Goal: Task Accomplishment & Management: Manage account settings

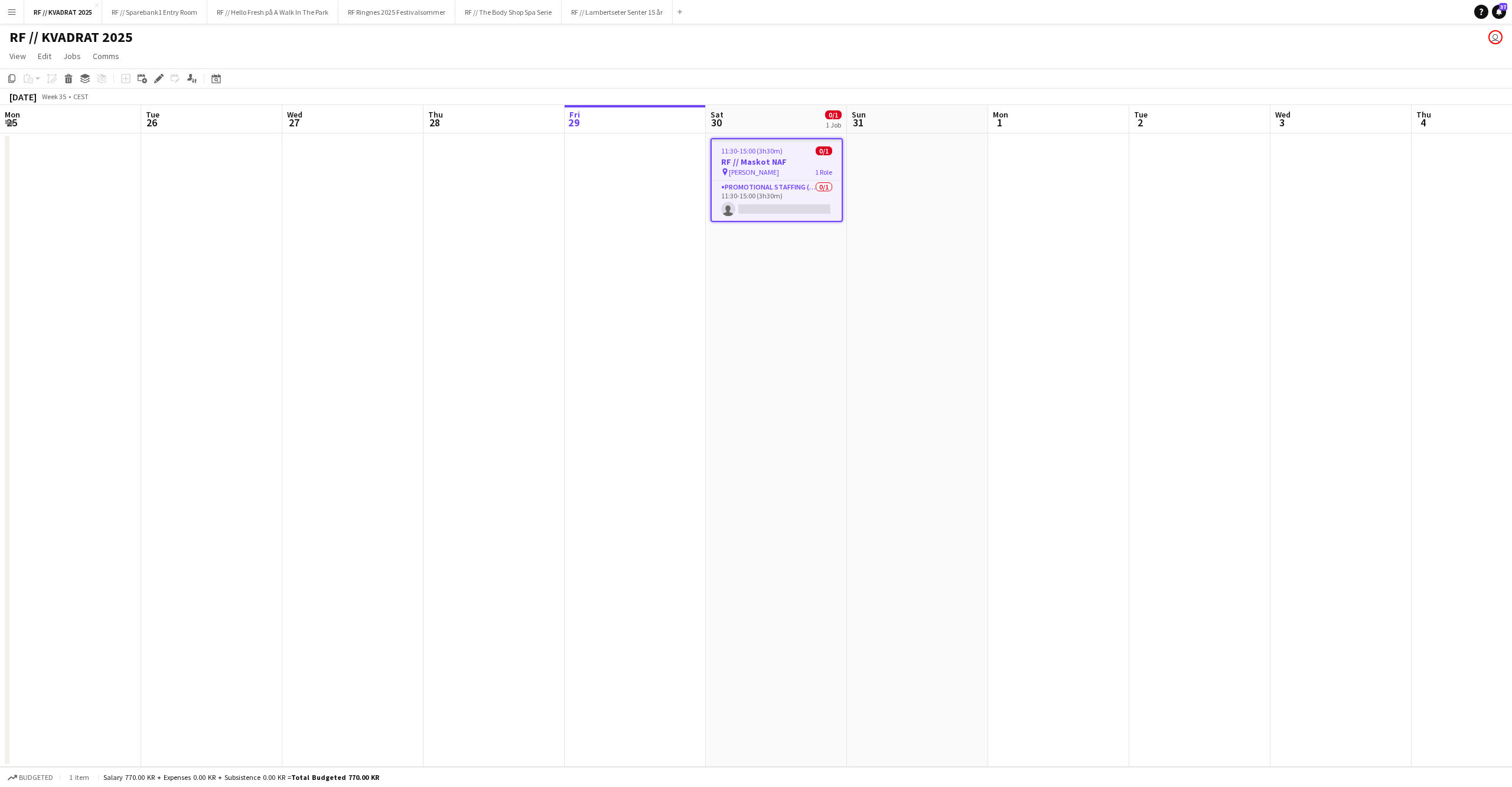
click at [988, 251] on app-date-cell at bounding box center [1058, 450] width 141 height 633
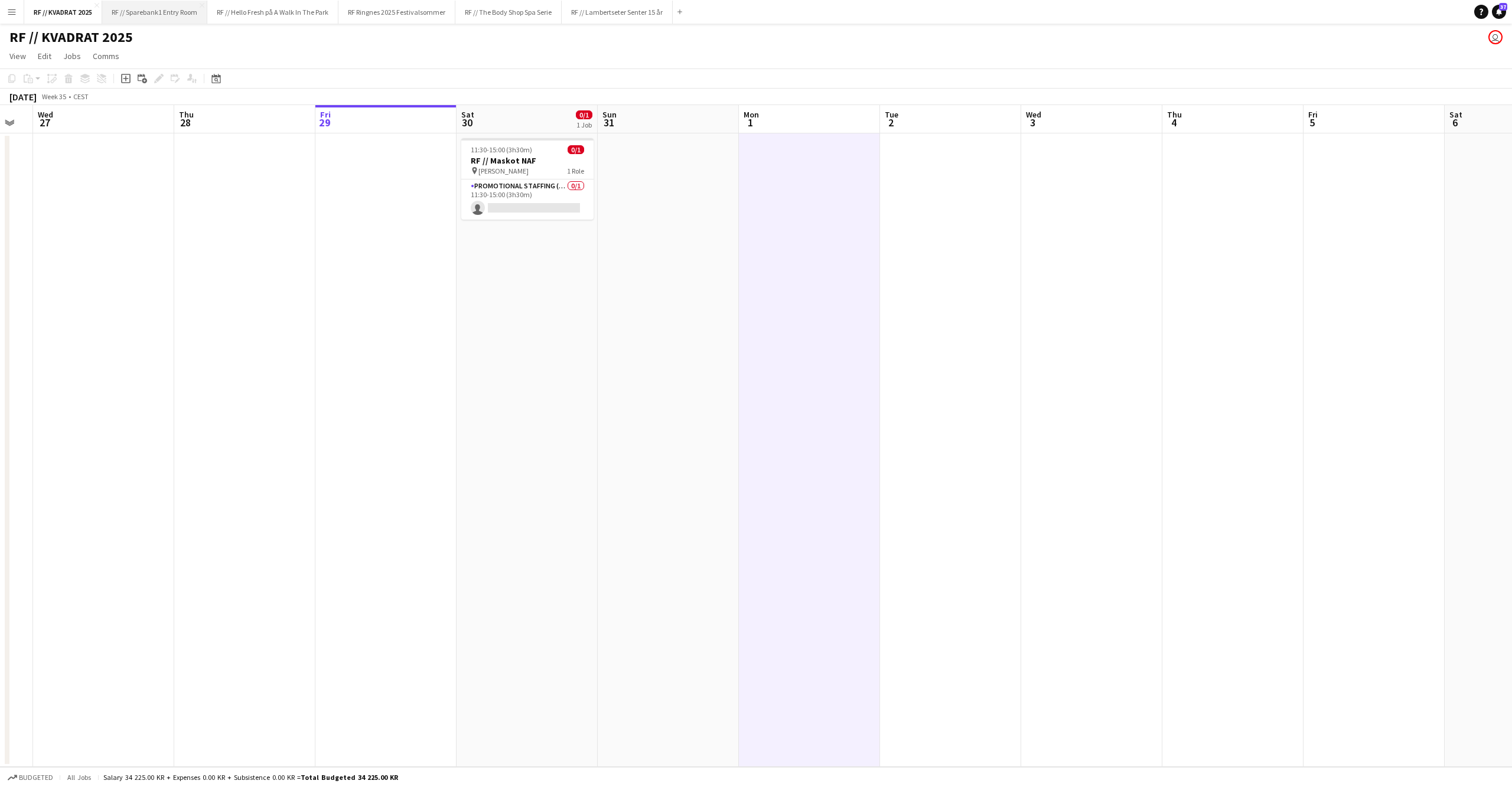
click at [147, 19] on button "RF // Sparebank1 Entry Room Close" at bounding box center [154, 12] width 105 height 23
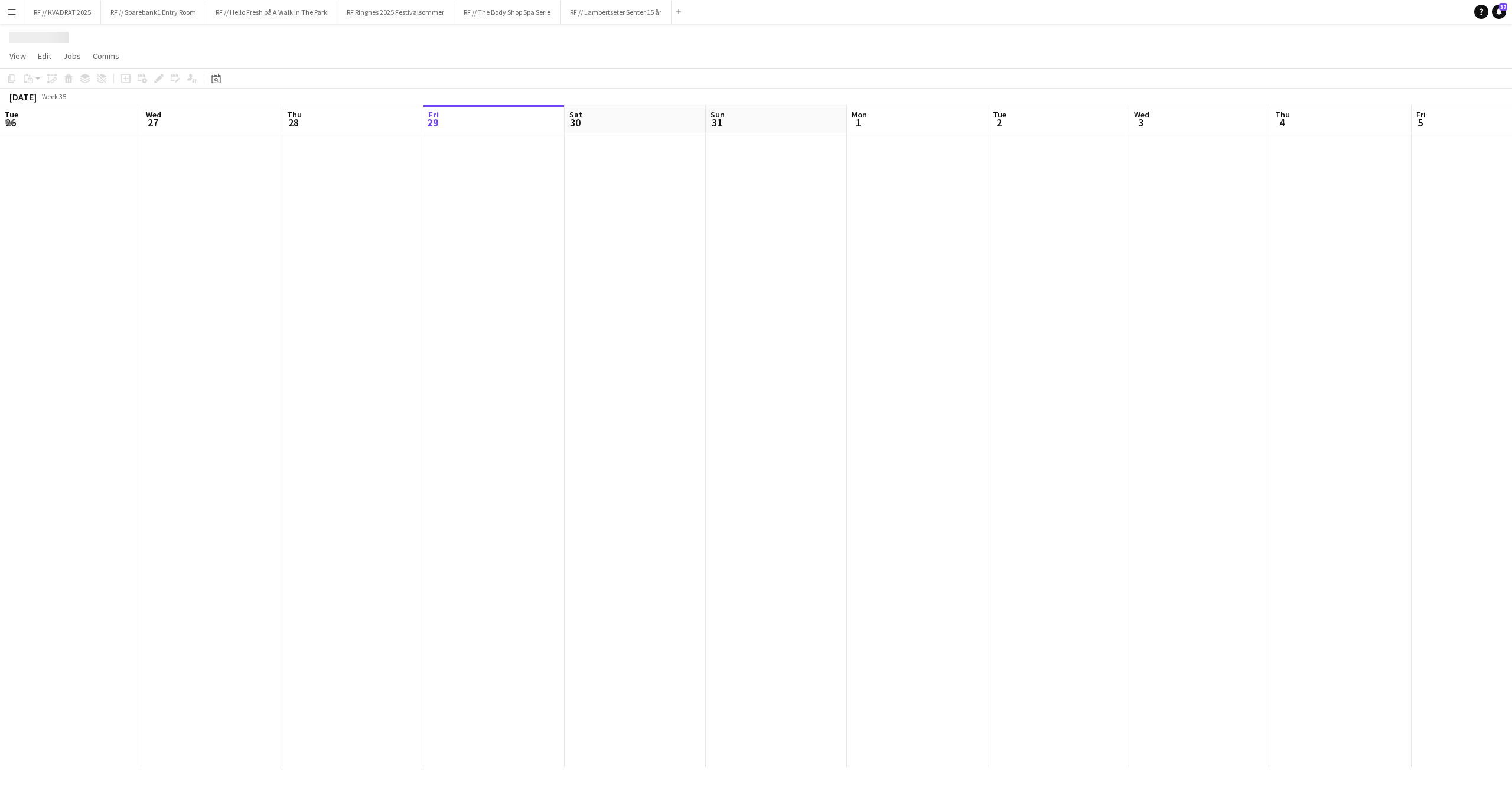
scroll to position [0, 282]
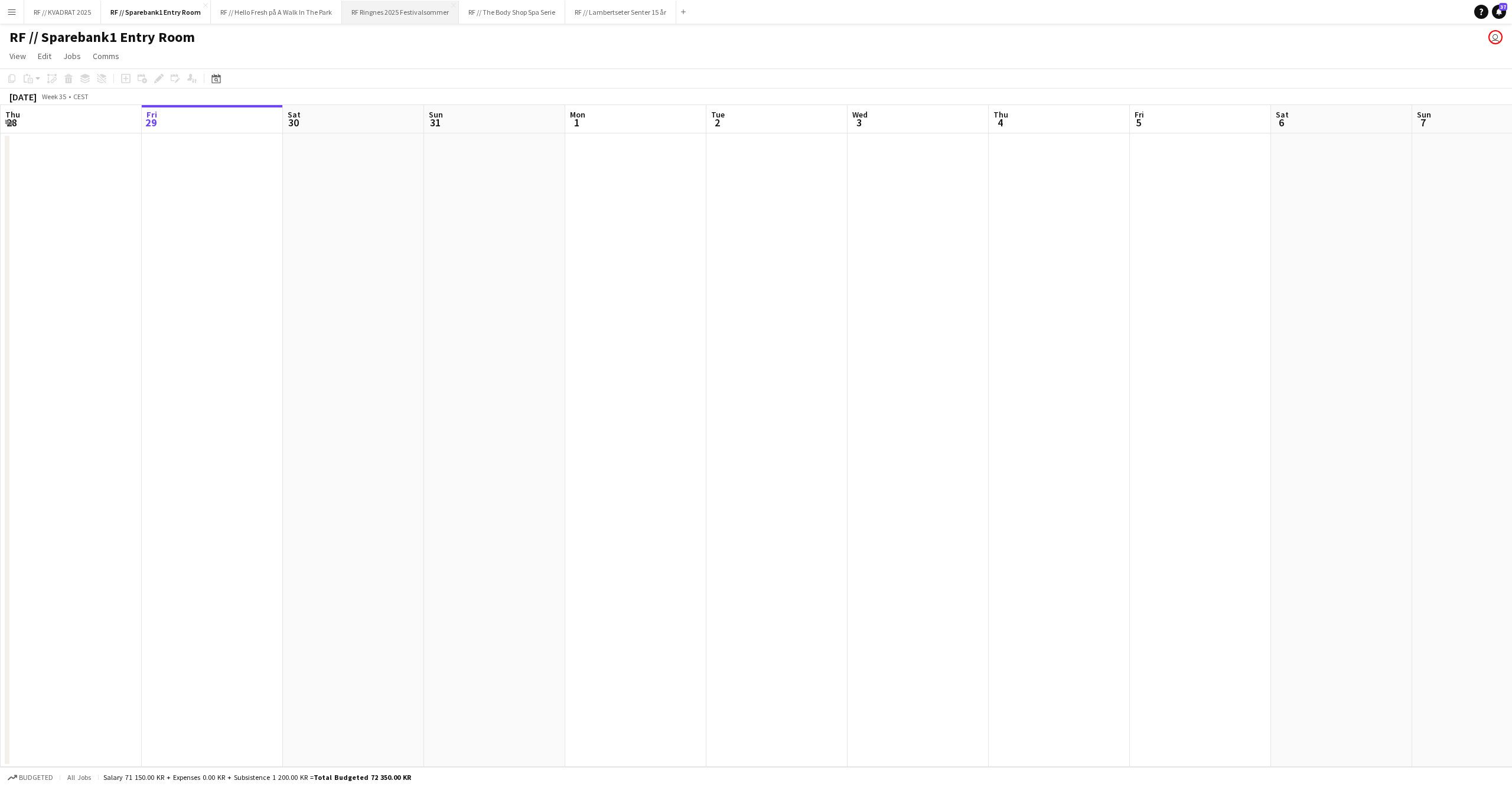
click at [404, 10] on button "RF Ringnes 2025 Festivalsommer Close" at bounding box center [400, 12] width 117 height 23
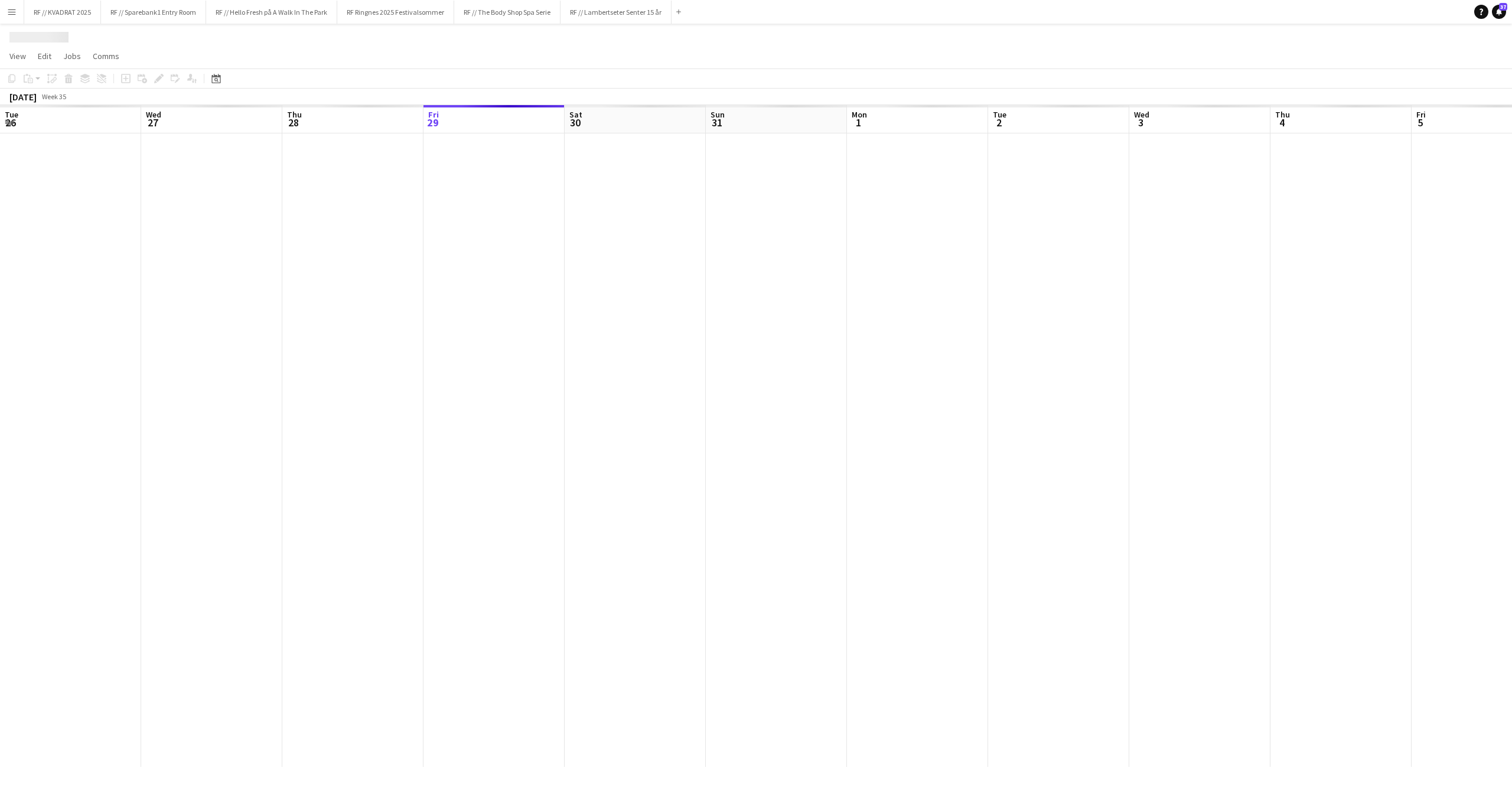
scroll to position [0, 282]
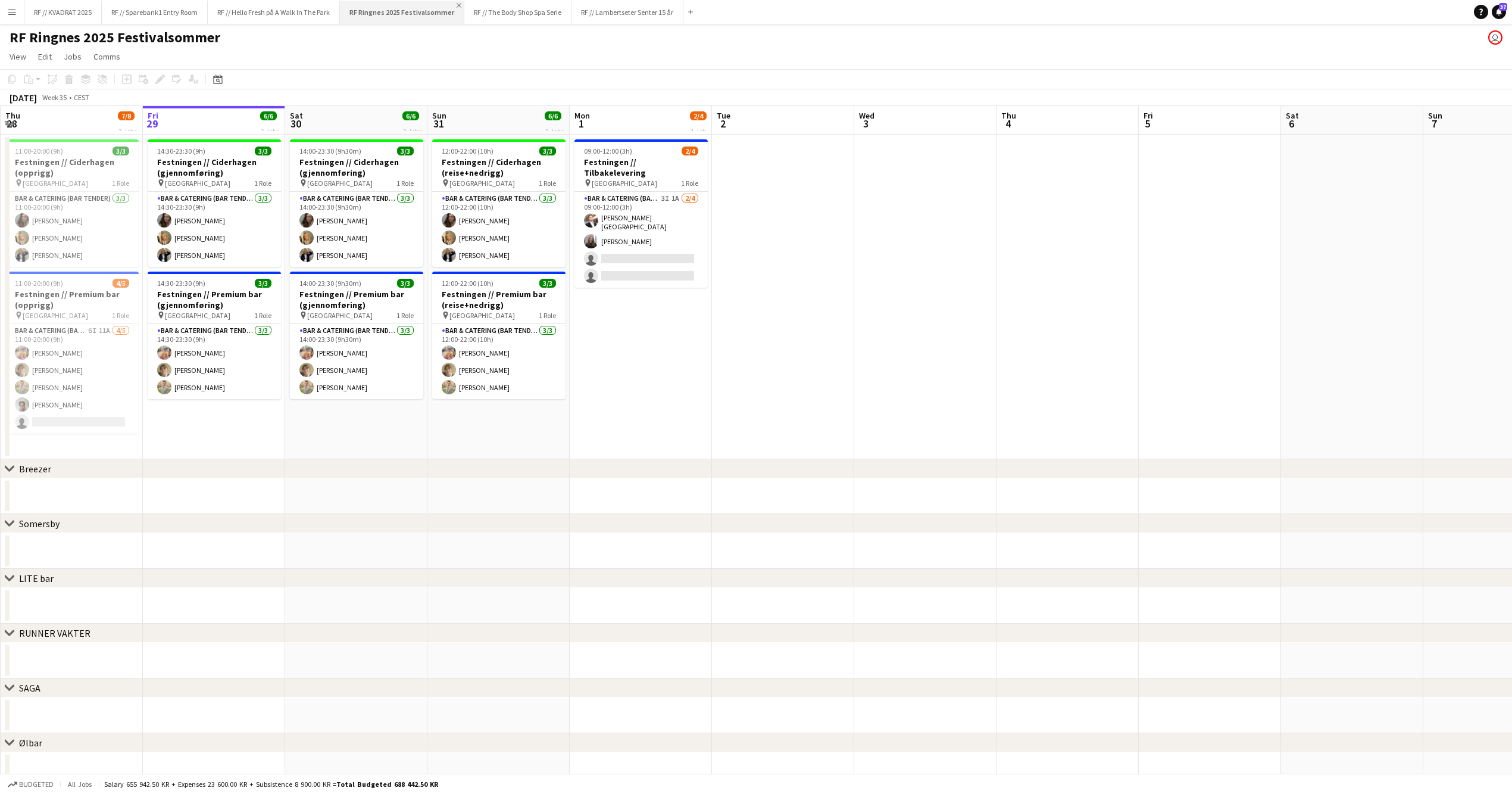
click at [457, 5] on app-icon "Close" at bounding box center [459, 5] width 5 height 5
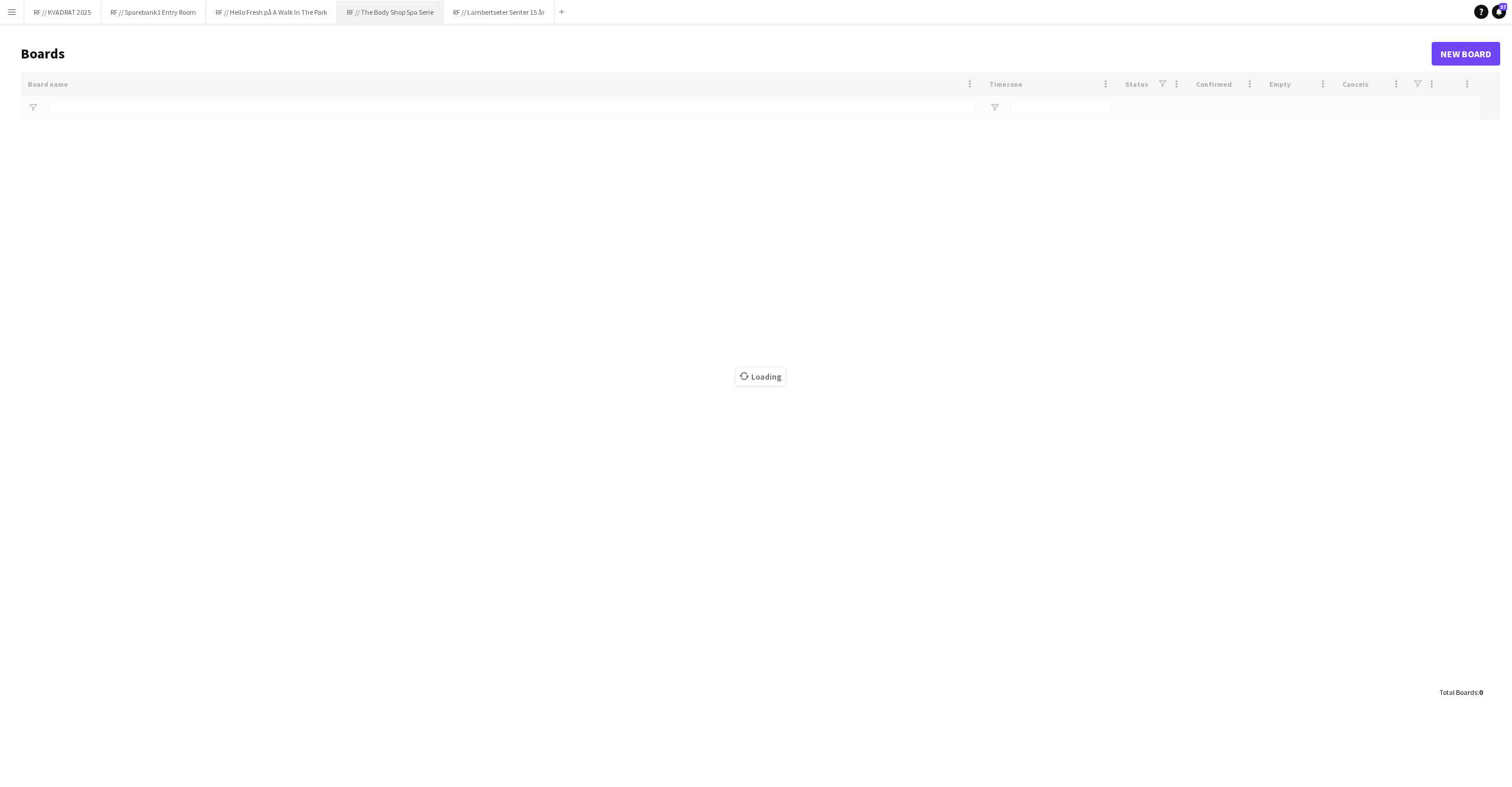
click at [412, 17] on button "RF // The Body Shop Spa Serie Close" at bounding box center [390, 12] width 106 height 23
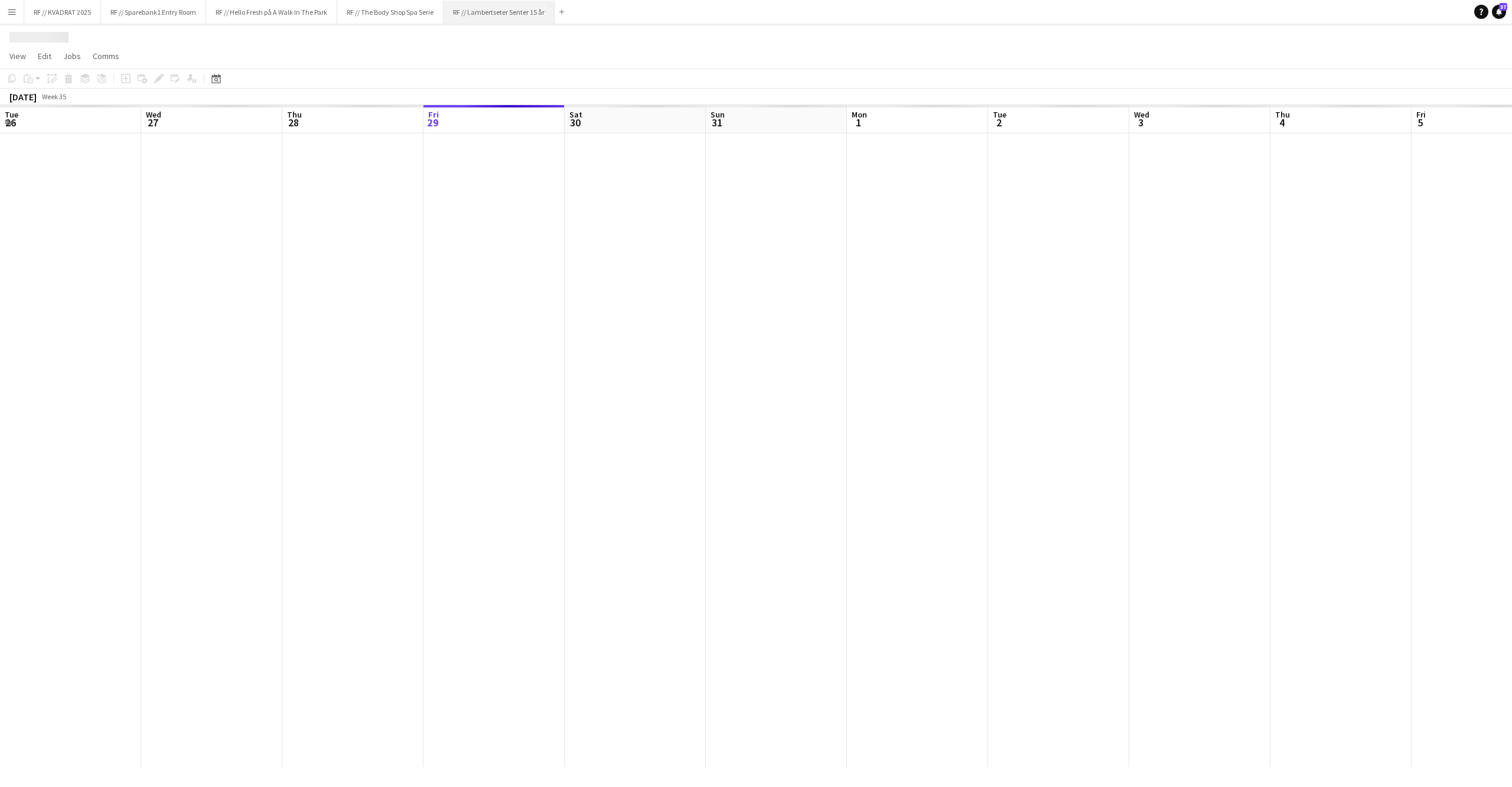
scroll to position [0, 282]
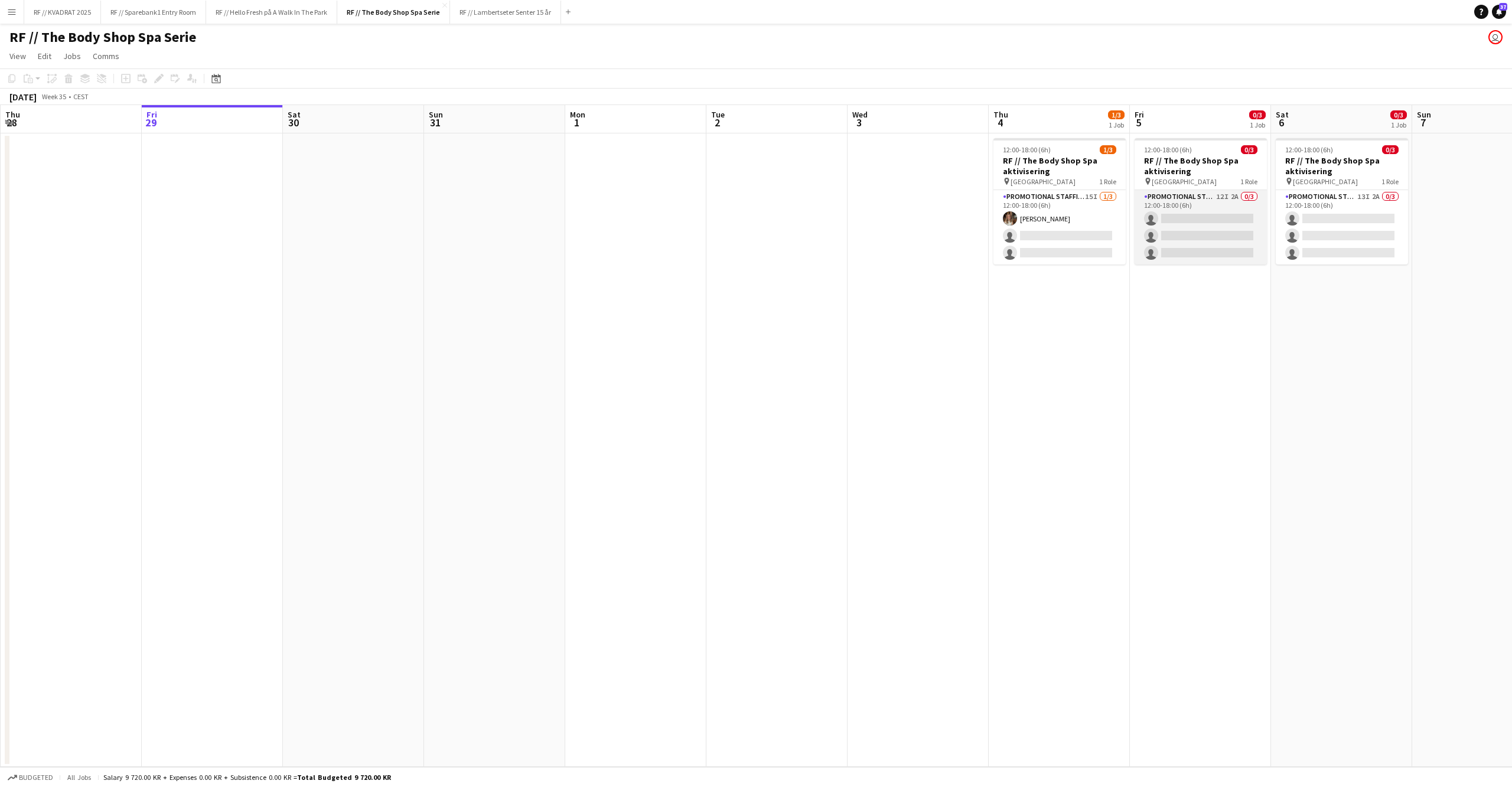
click at [1190, 245] on app-card-role "Promotional Staffing (Promotional Staff) 12I 2A 0/3 12:00-18:00 (6h) single-neu…" at bounding box center [1200, 228] width 132 height 75
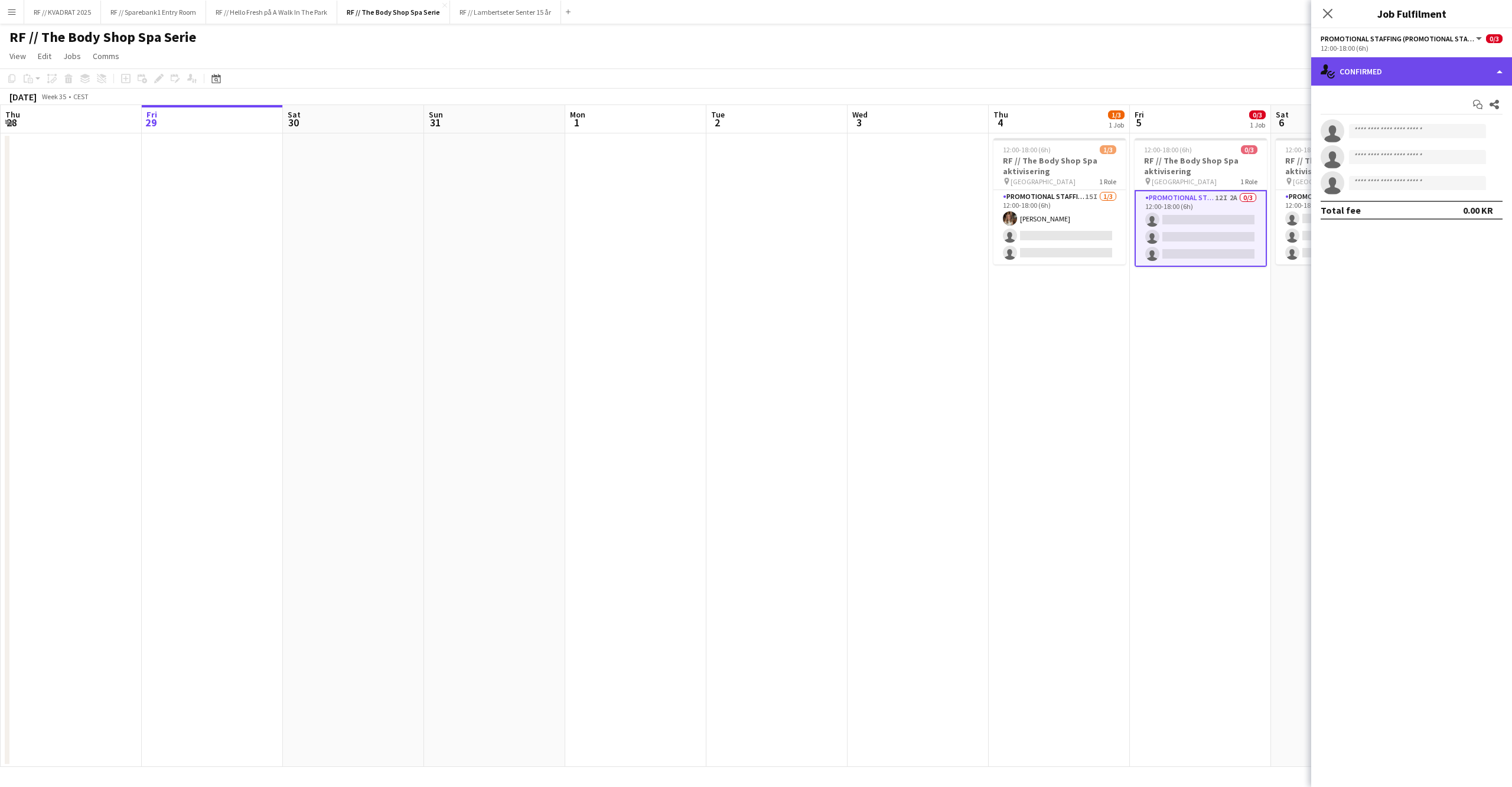
click at [1359, 71] on div "single-neutral-actions-check-2 Confirmed" at bounding box center [1411, 71] width 200 height 28
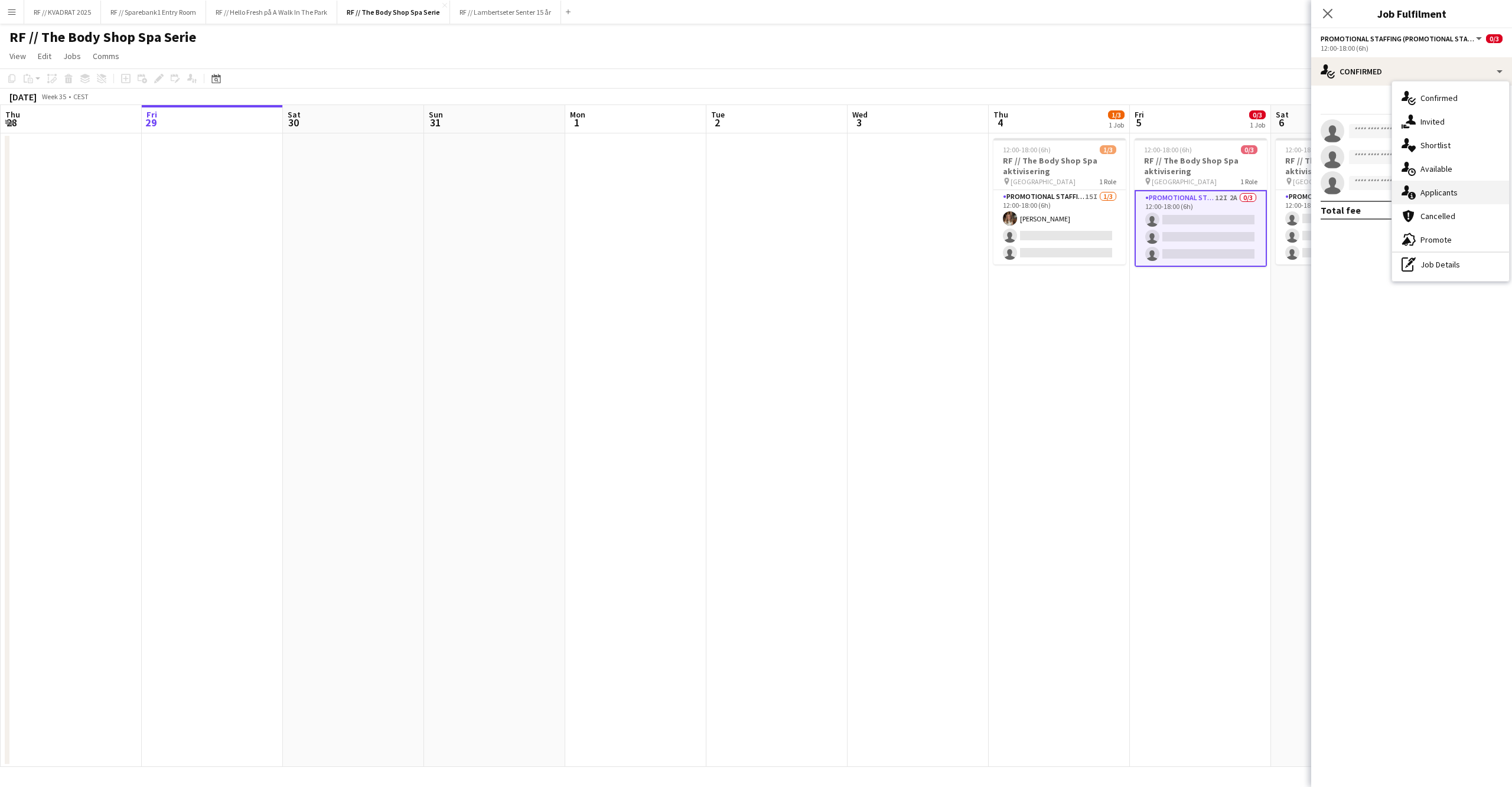
click at [1444, 190] on div "single-neutral-actions-information Applicants" at bounding box center [1450, 193] width 117 height 23
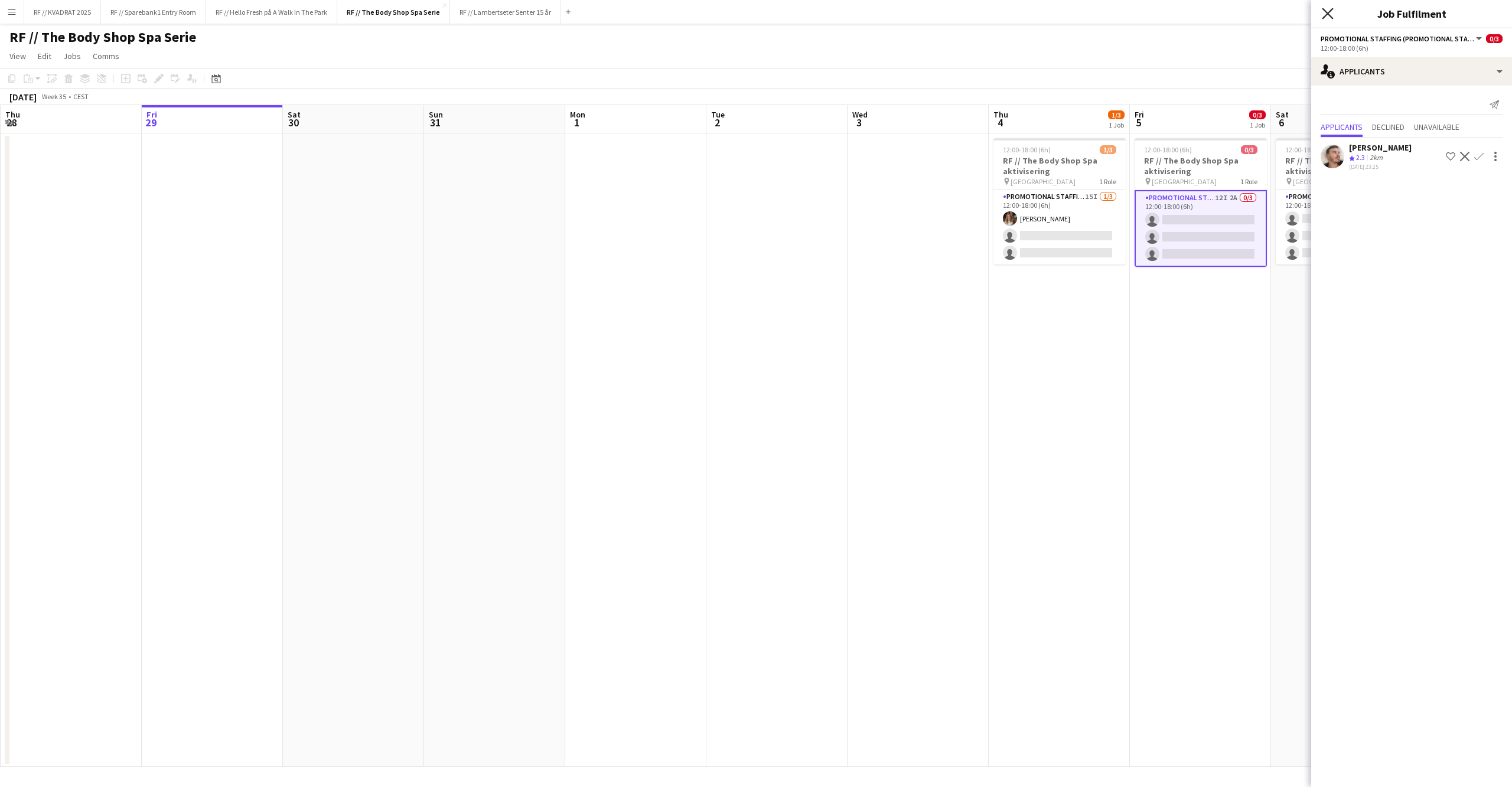
click at [1324, 10] on icon at bounding box center [1327, 13] width 11 height 11
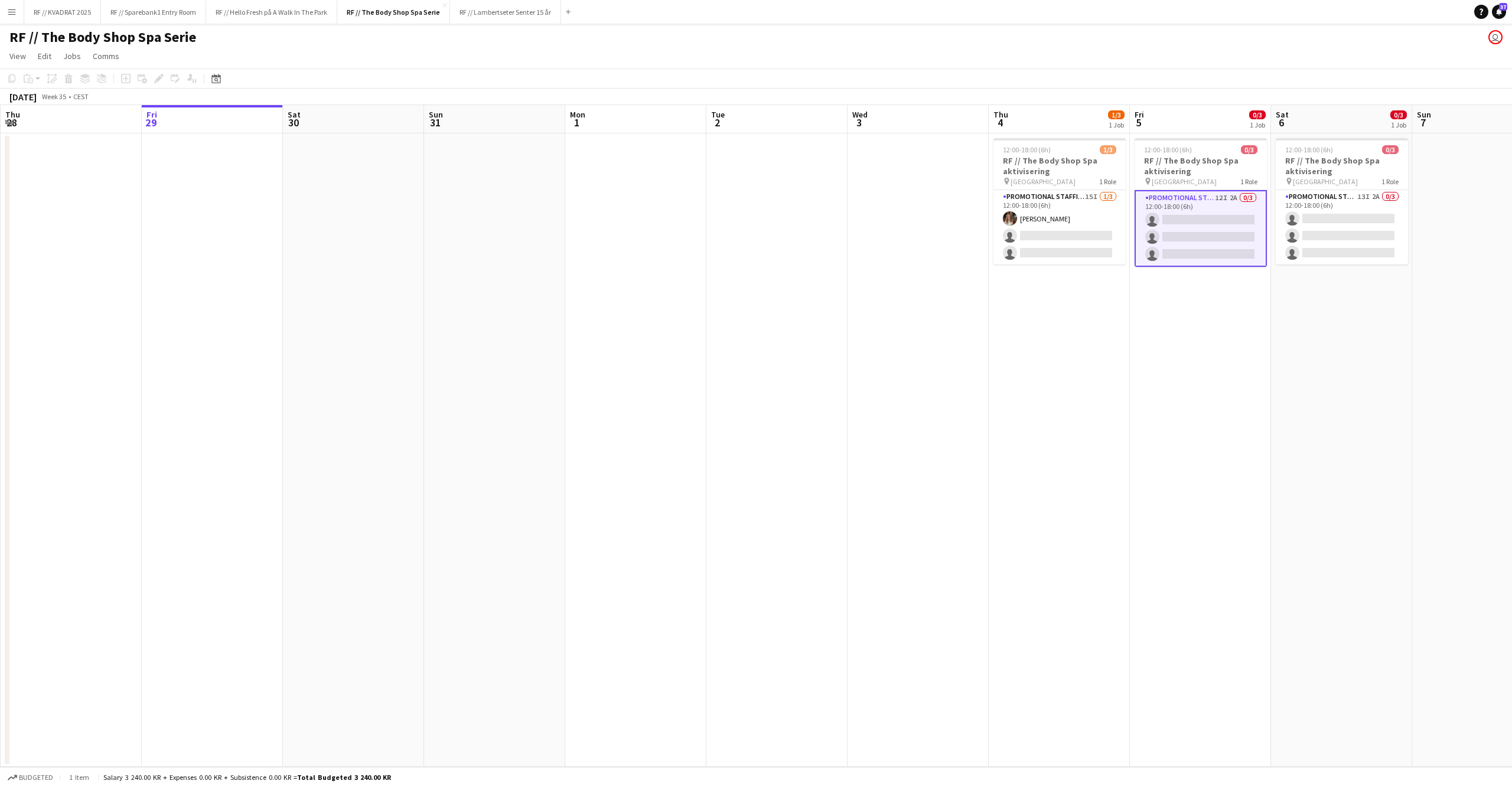
click at [1330, 407] on app-date-cell "12:00-18:00 (6h) 0/3 RF // The Body Shop Spa aktivisering pin Oslo 1 Role Promo…" at bounding box center [1341, 450] width 141 height 633
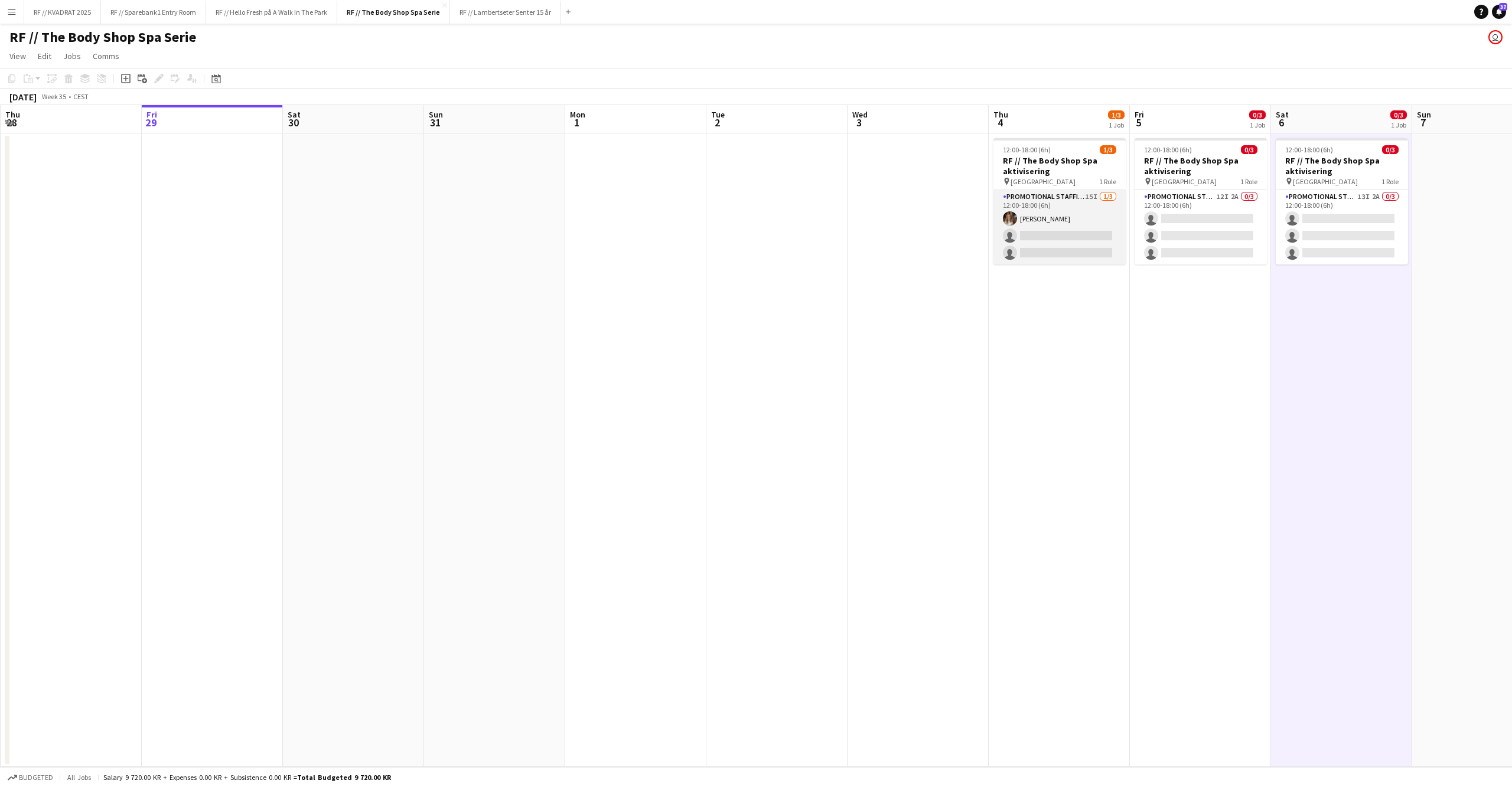
click at [1044, 214] on app-card-role "Promotional Staffing (Promotional Staff) 15I [DATE] 12:00-18:00 (6h) [PERSON_NA…" at bounding box center [1059, 228] width 132 height 75
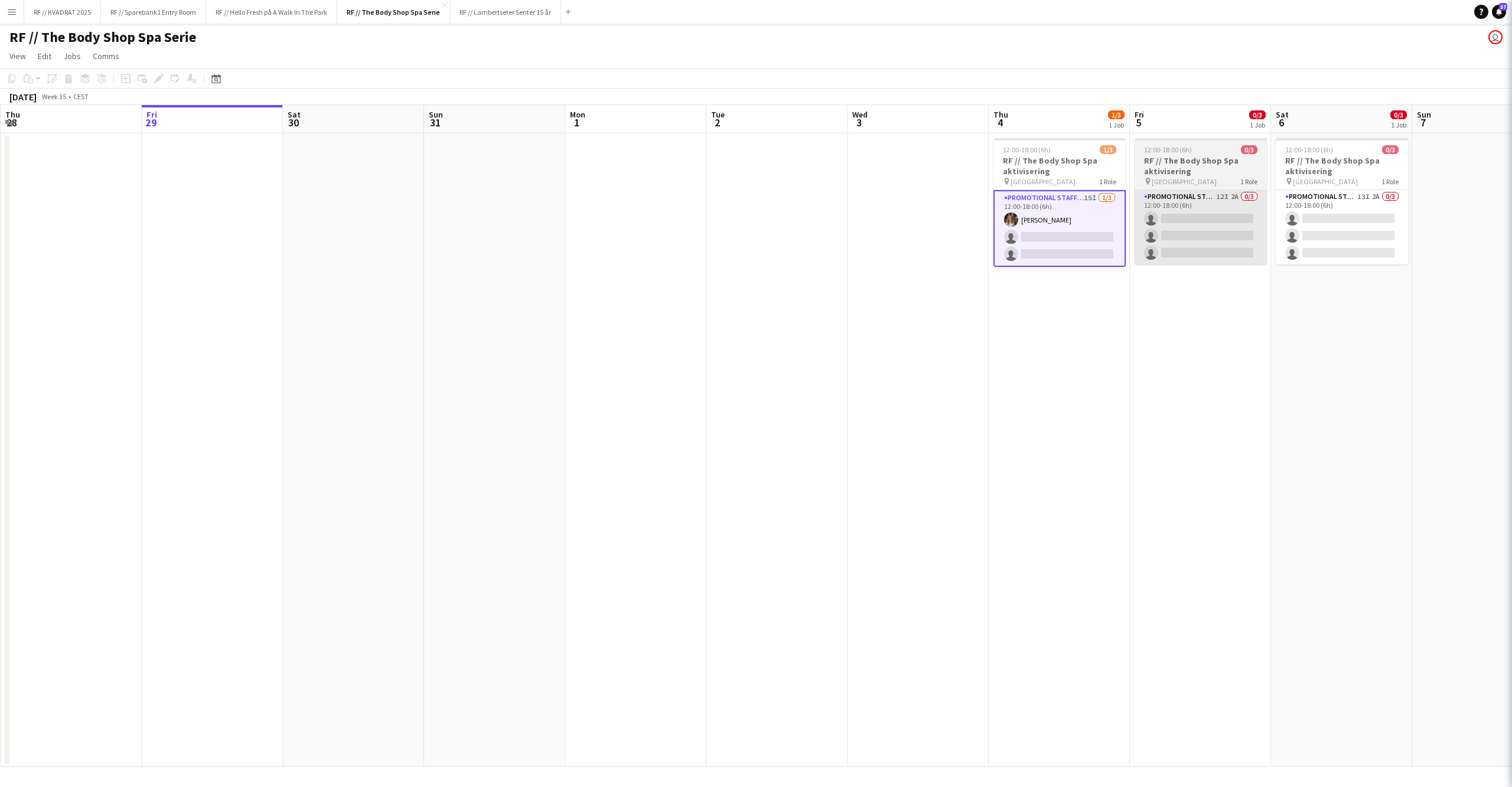
scroll to position [0, 281]
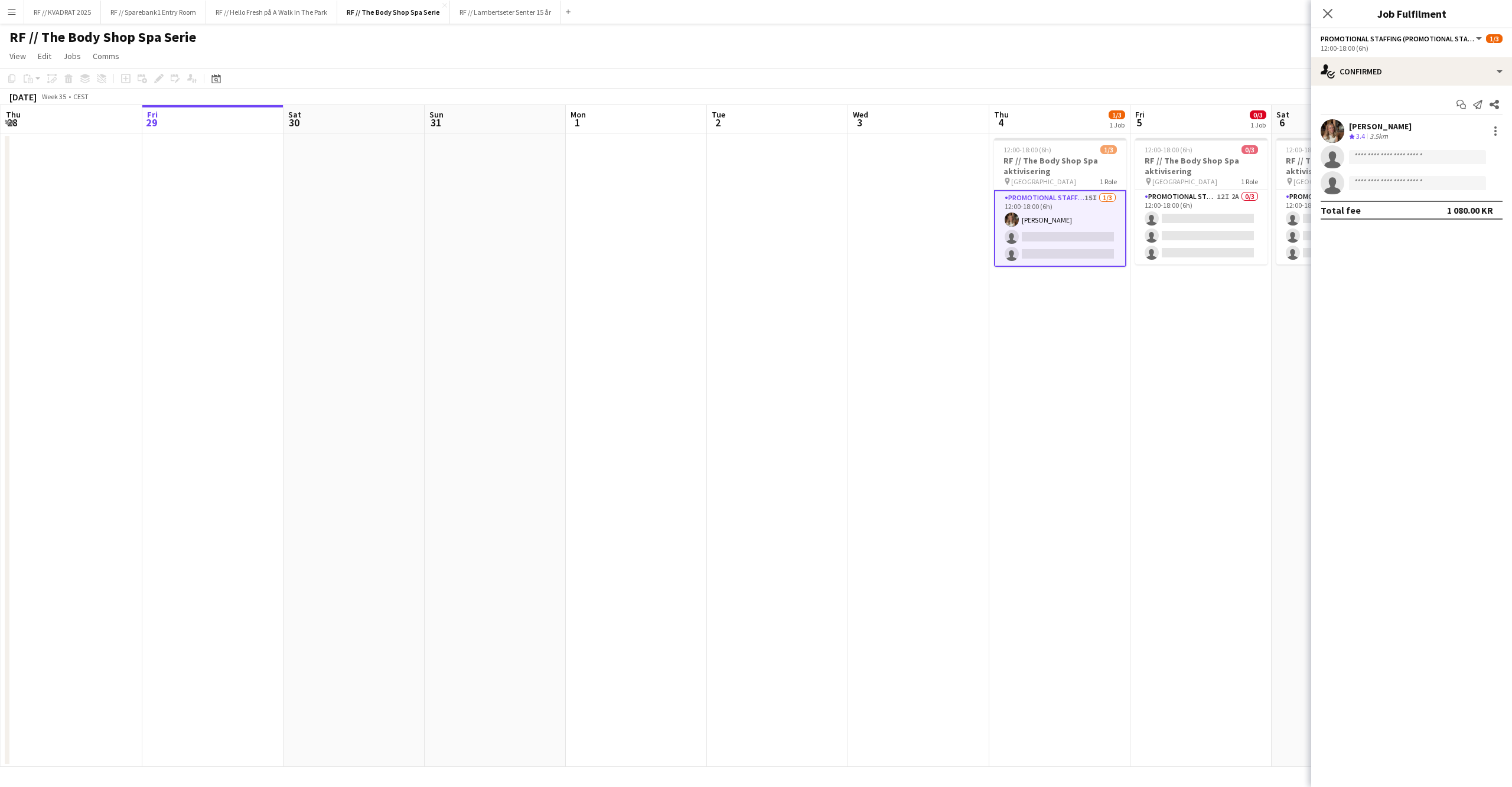
click at [1335, 131] on app-user-avatar at bounding box center [1332, 131] width 23 height 23
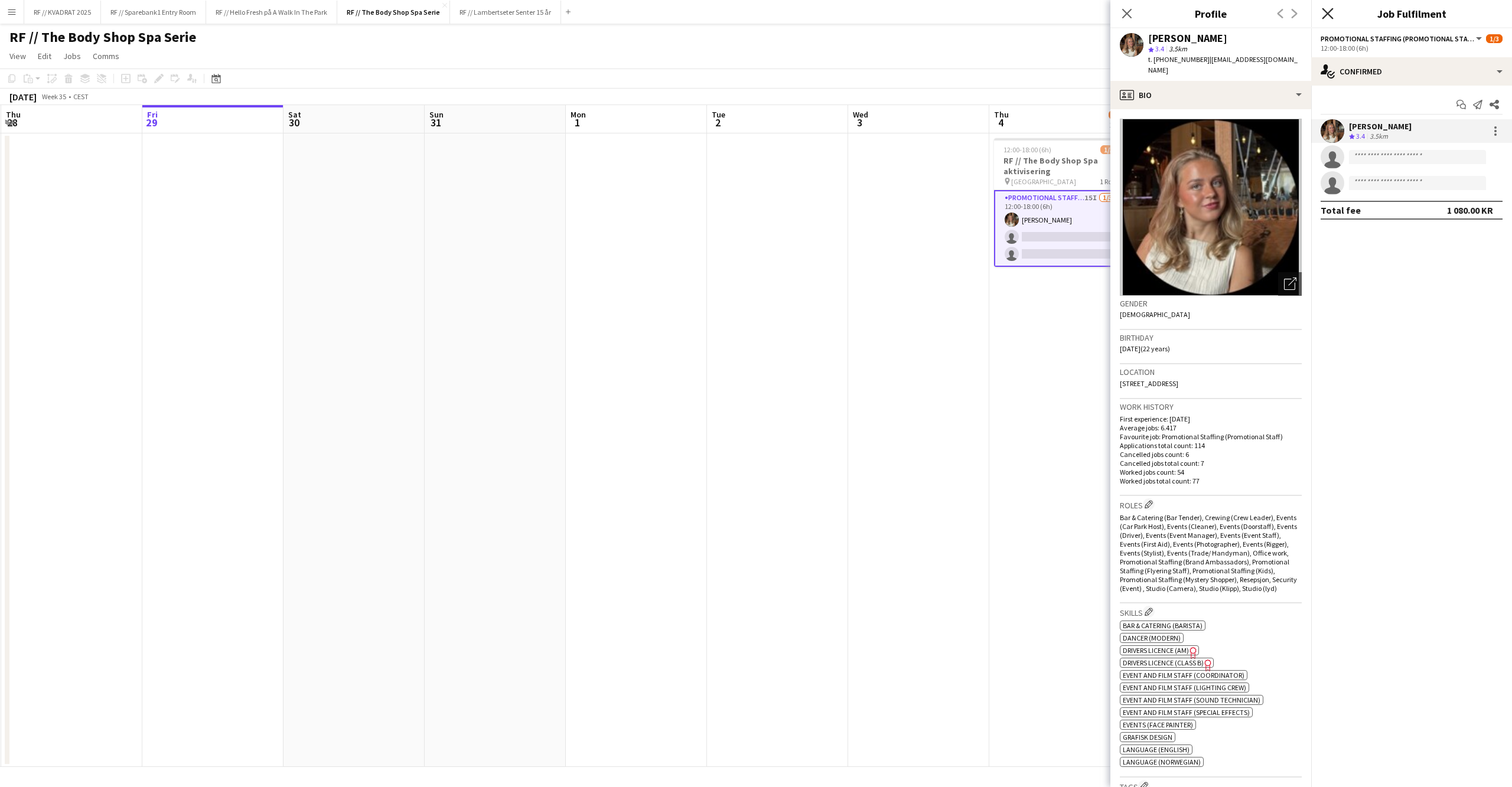
click at [1326, 10] on icon "Close pop-in" at bounding box center [1327, 13] width 11 height 11
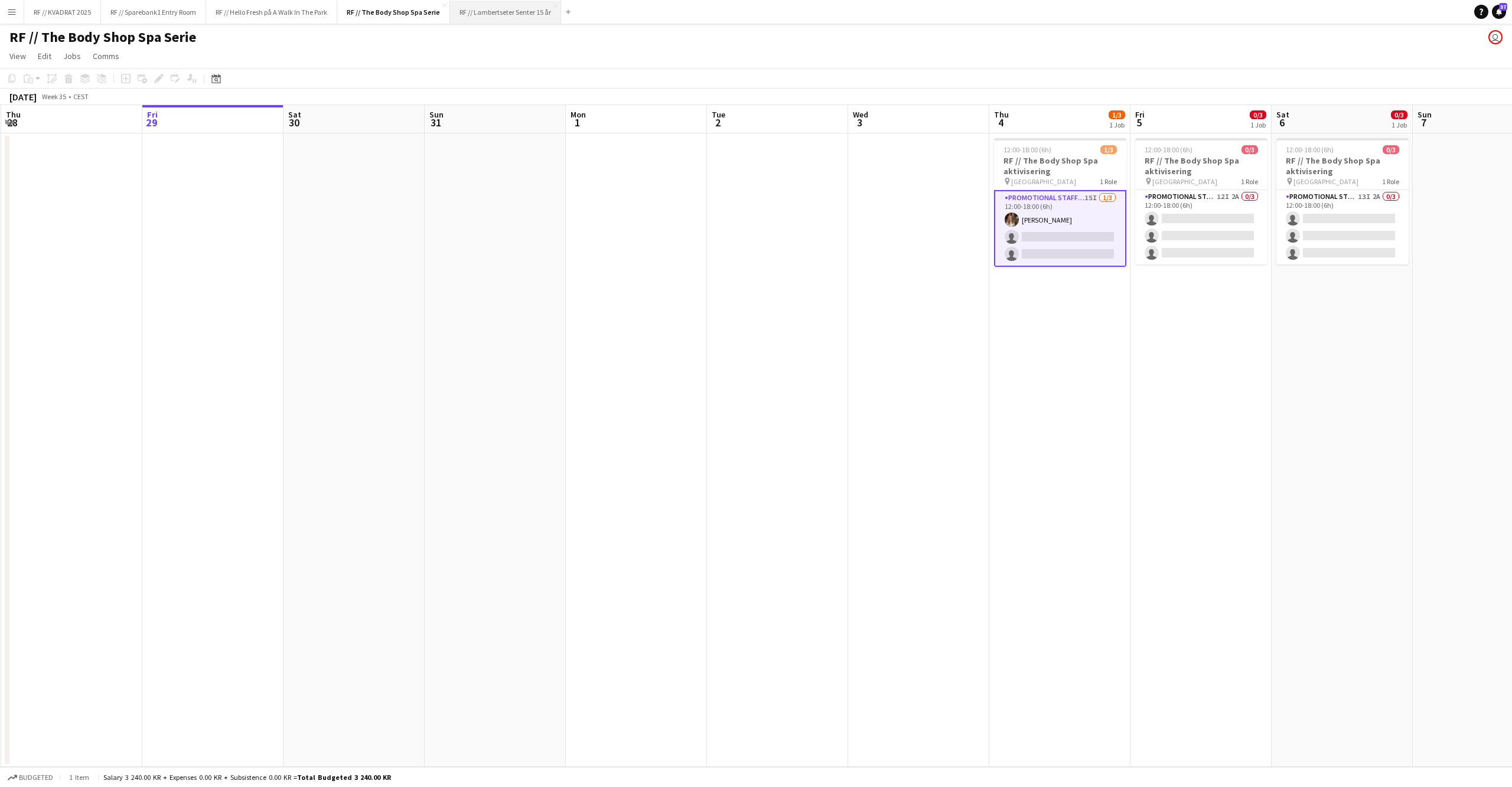
click at [518, 12] on button "RF // Lambertseter Senter 15 år Close" at bounding box center [505, 12] width 111 height 23
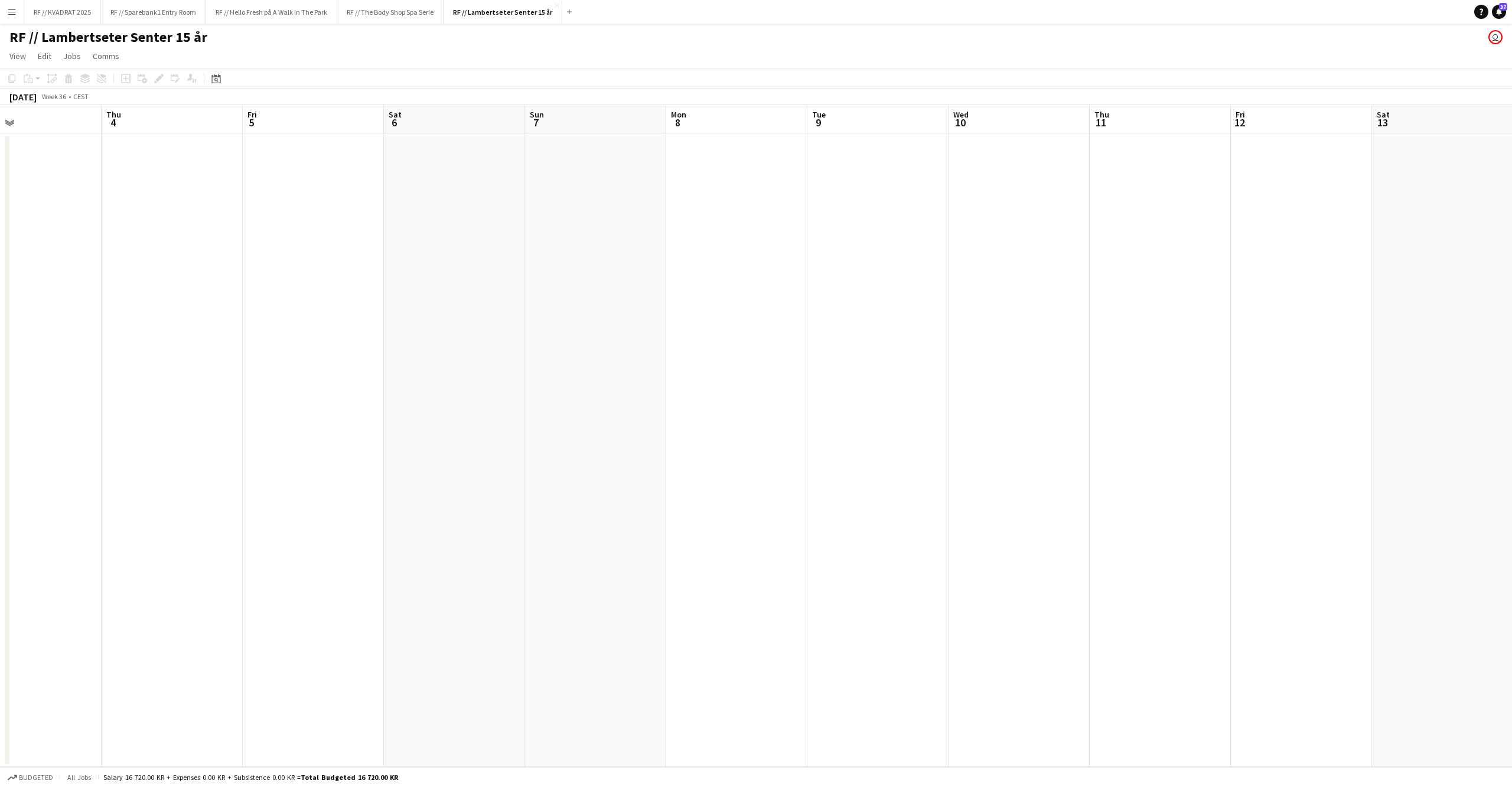
drag, startPoint x: 1283, startPoint y: 332, endPoint x: 412, endPoint y: 402, distance: 873.8
click at [397, 409] on app-calendar-viewport "Sun 31 Mon 1 Tue 2 Wed 3 Thu 4 Fri 5 Sat 6 Sun 7 Mon 8 Tue 9 Wed 10 Thu 11 Fri …" at bounding box center [756, 436] width 1512 height 662
drag, startPoint x: 1224, startPoint y: 388, endPoint x: 428, endPoint y: 426, distance: 796.9
click at [422, 429] on app-calendar-viewport "Wed 3 Thu 4 Fri 5 Sat 6 Sun 7 Mon 8 Tue 9 Wed 10 Thu 11 Fri 12 Sat 13 Sun 14 Mo…" at bounding box center [756, 436] width 1512 height 662
drag, startPoint x: 1285, startPoint y: 402, endPoint x: 484, endPoint y: 402, distance: 801.0
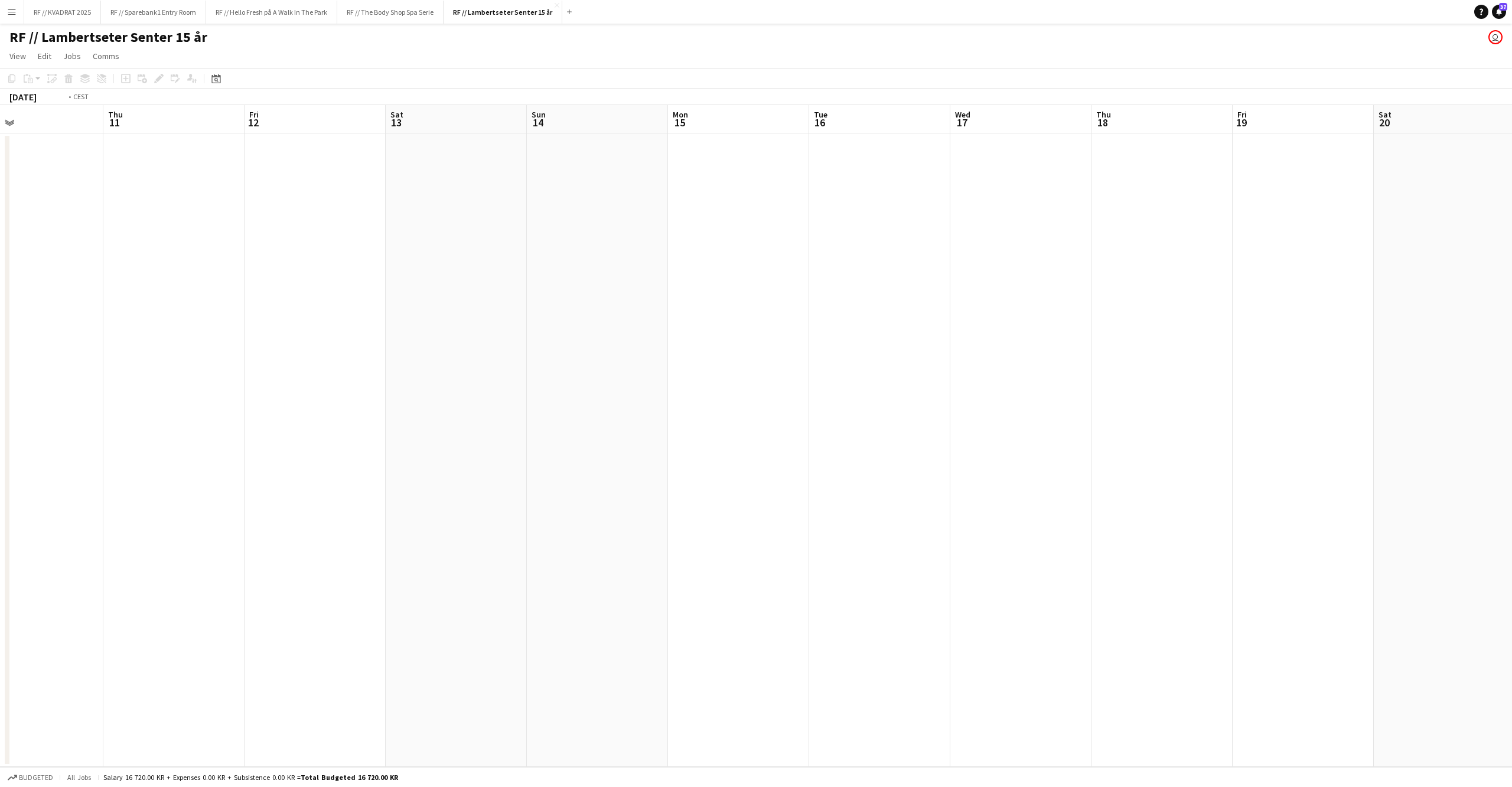
click at [472, 402] on app-calendar-viewport "Sun 7 Mon 8 Tue 9 Wed 10 Thu 11 Fri 12 Sat 13 Sun 14 Mon 15 Tue 16 Wed 17 Thu 1…" at bounding box center [756, 436] width 1512 height 662
drag, startPoint x: 1317, startPoint y: 382, endPoint x: 476, endPoint y: 391, distance: 841.0
click at [476, 391] on app-calendar-viewport "Fri 12 Sat 13 Sun 14 Mon 15 Tue 16 Wed 17 Thu 18 Fri 19 Sat 20 Sun 21 Mon 22 Tu…" at bounding box center [756, 436] width 1512 height 662
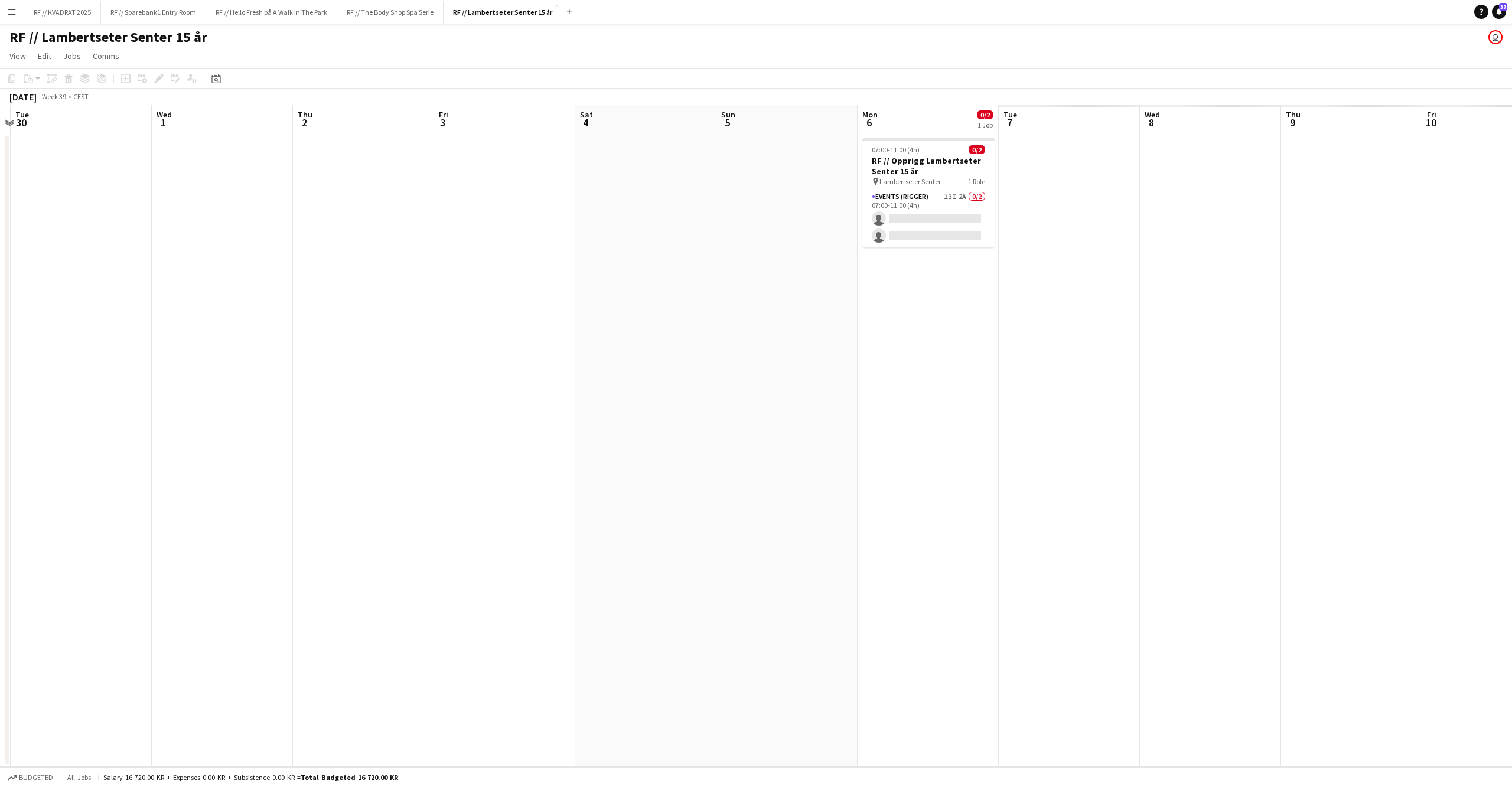
drag, startPoint x: 1321, startPoint y: 381, endPoint x: 353, endPoint y: 363, distance: 968.2
click at [340, 364] on app-calendar-viewport "Thu 25 Fri 26 Sat 27 Sun 28 Mon 29 Tue 30 Wed 1 Thu 2 Fri 3 Sat 4 Sun 5 Mon 6 0…" at bounding box center [756, 436] width 1512 height 662
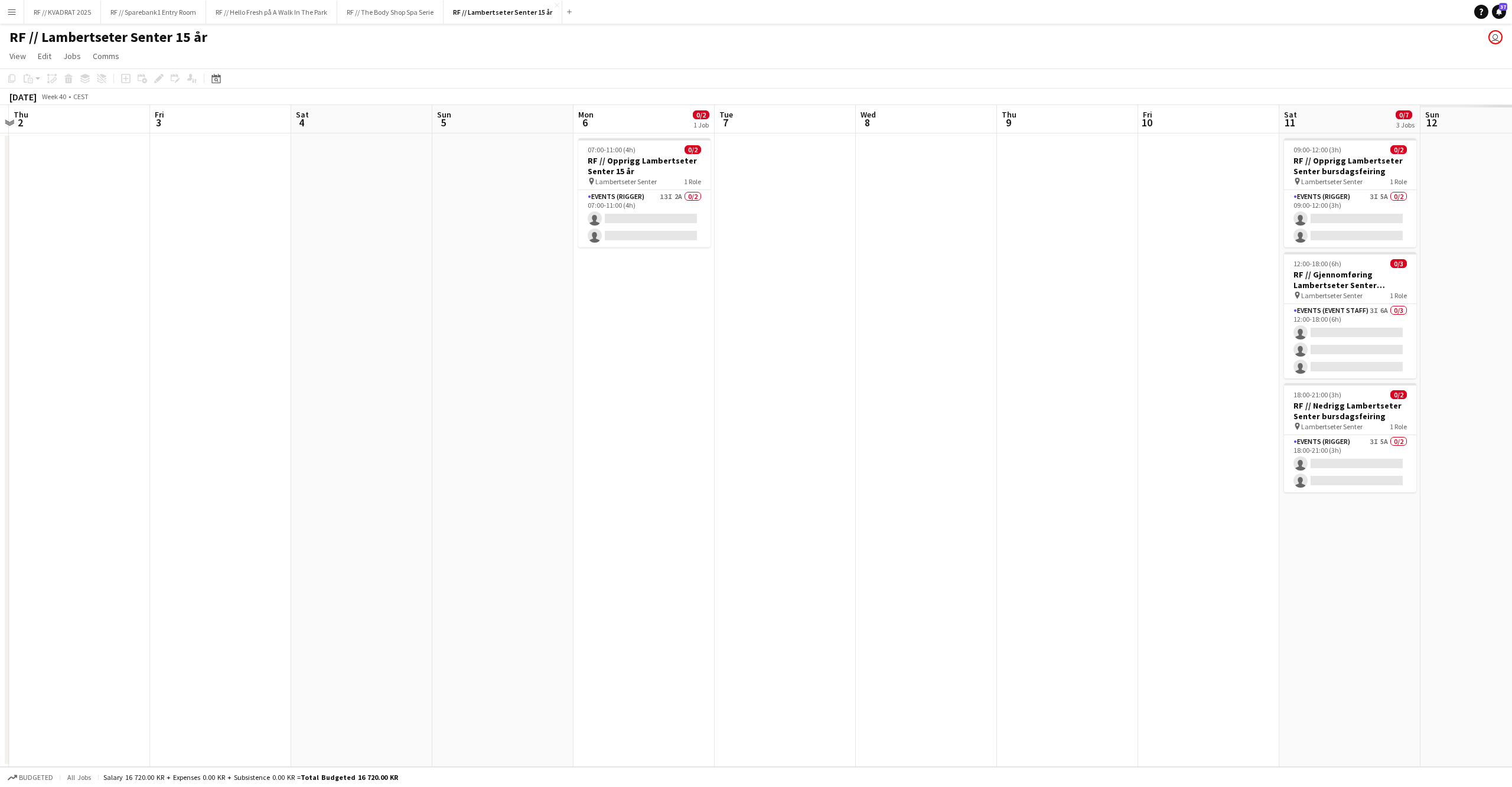
scroll to position [0, 429]
drag, startPoint x: 1232, startPoint y: 355, endPoint x: 434, endPoint y: 343, distance: 798.1
click at [423, 347] on app-calendar-viewport "Mon 29 Tue 30 Wed 1 Thu 2 Fri 3 Sat 4 Sun 5 Mon 6 0/2 1 Job Tue 7 Wed 8 Thu 9 F…" at bounding box center [756, 436] width 1512 height 662
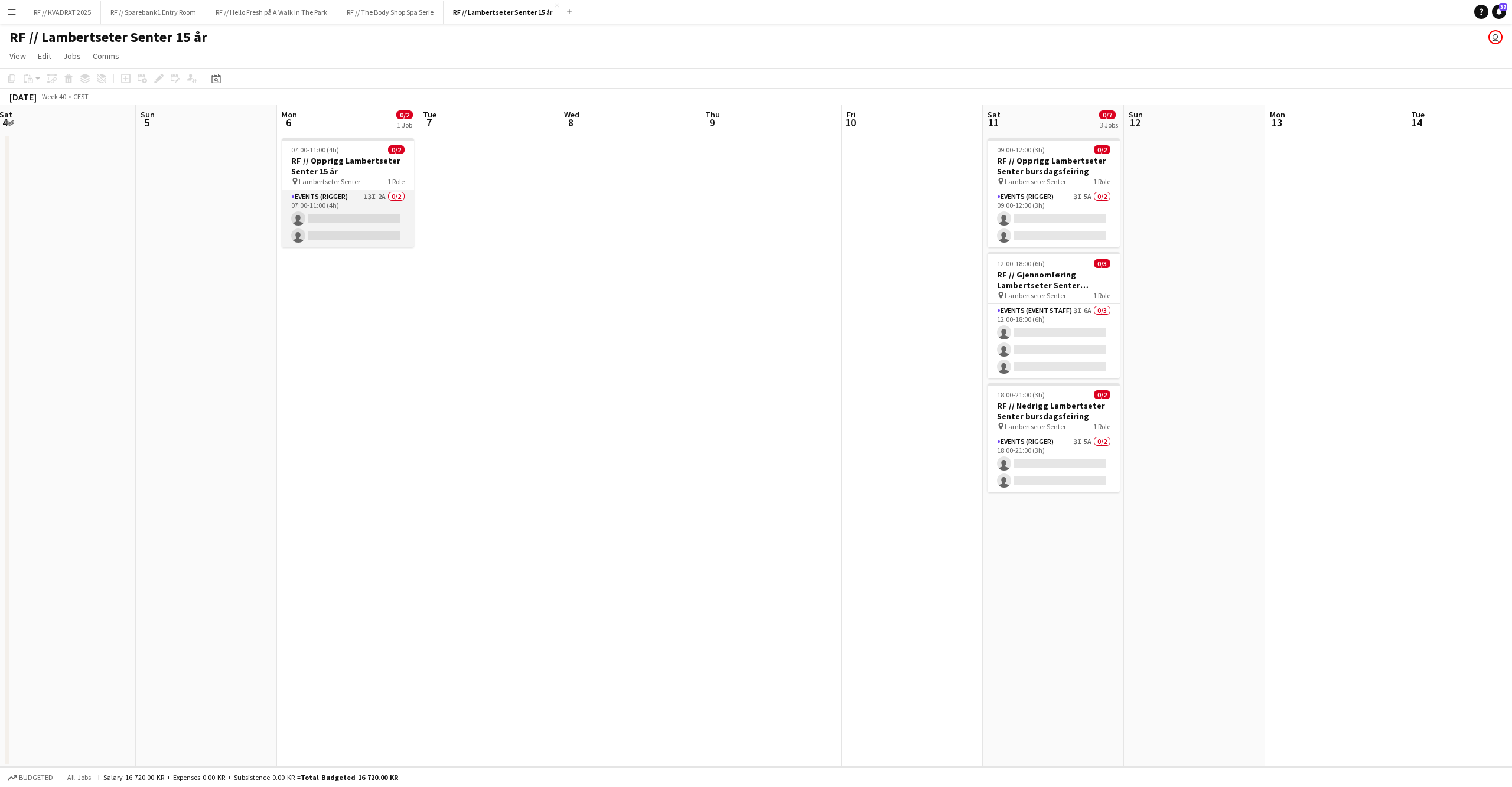
click at [336, 215] on app-card-role "Events (Rigger) 13I 2A 0/2 07:00-11:00 (4h) single-neutral-actions single-neutr…" at bounding box center [348, 219] width 132 height 57
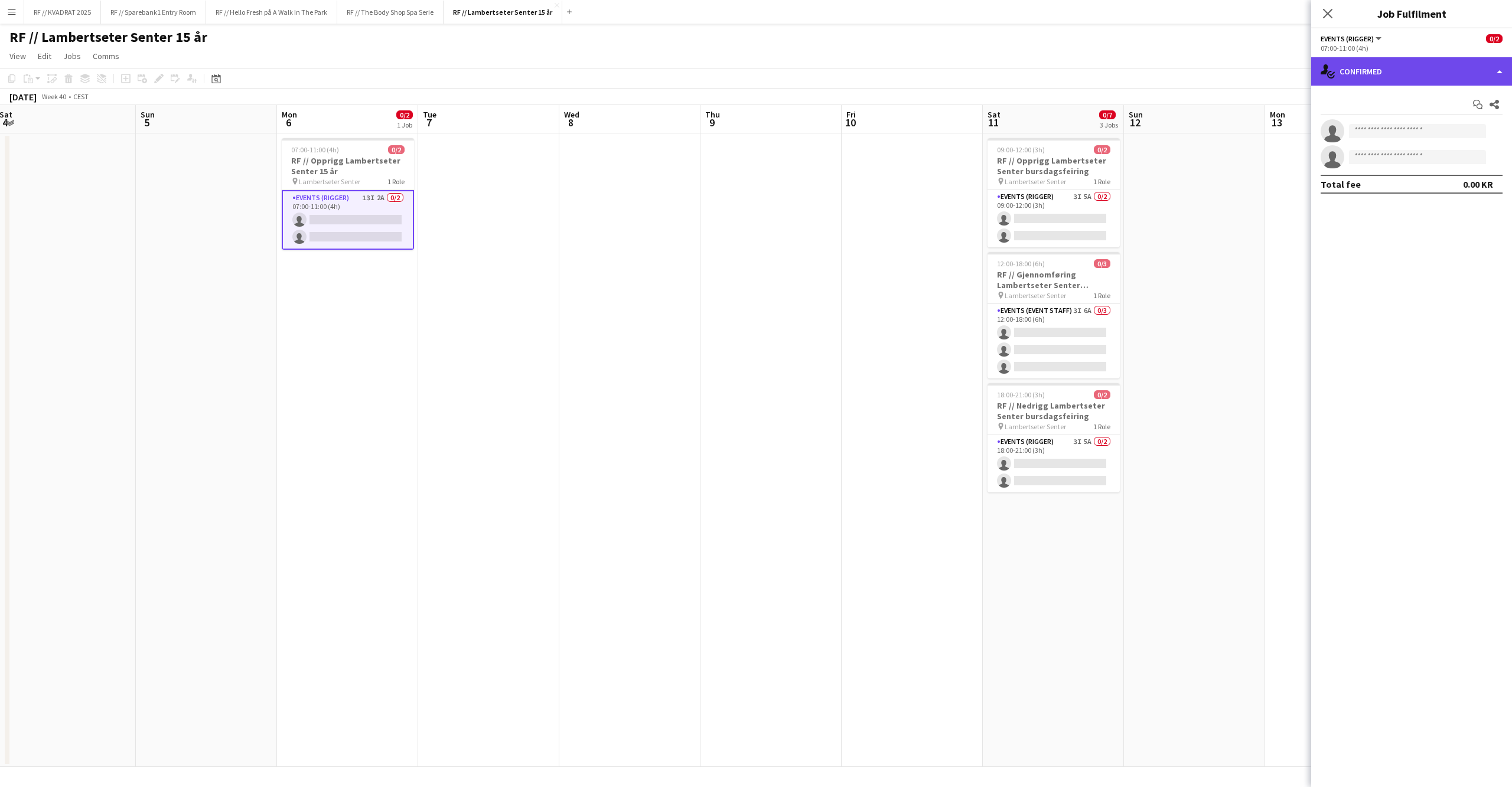
click at [1380, 68] on div "single-neutral-actions-check-2 Confirmed" at bounding box center [1411, 71] width 200 height 28
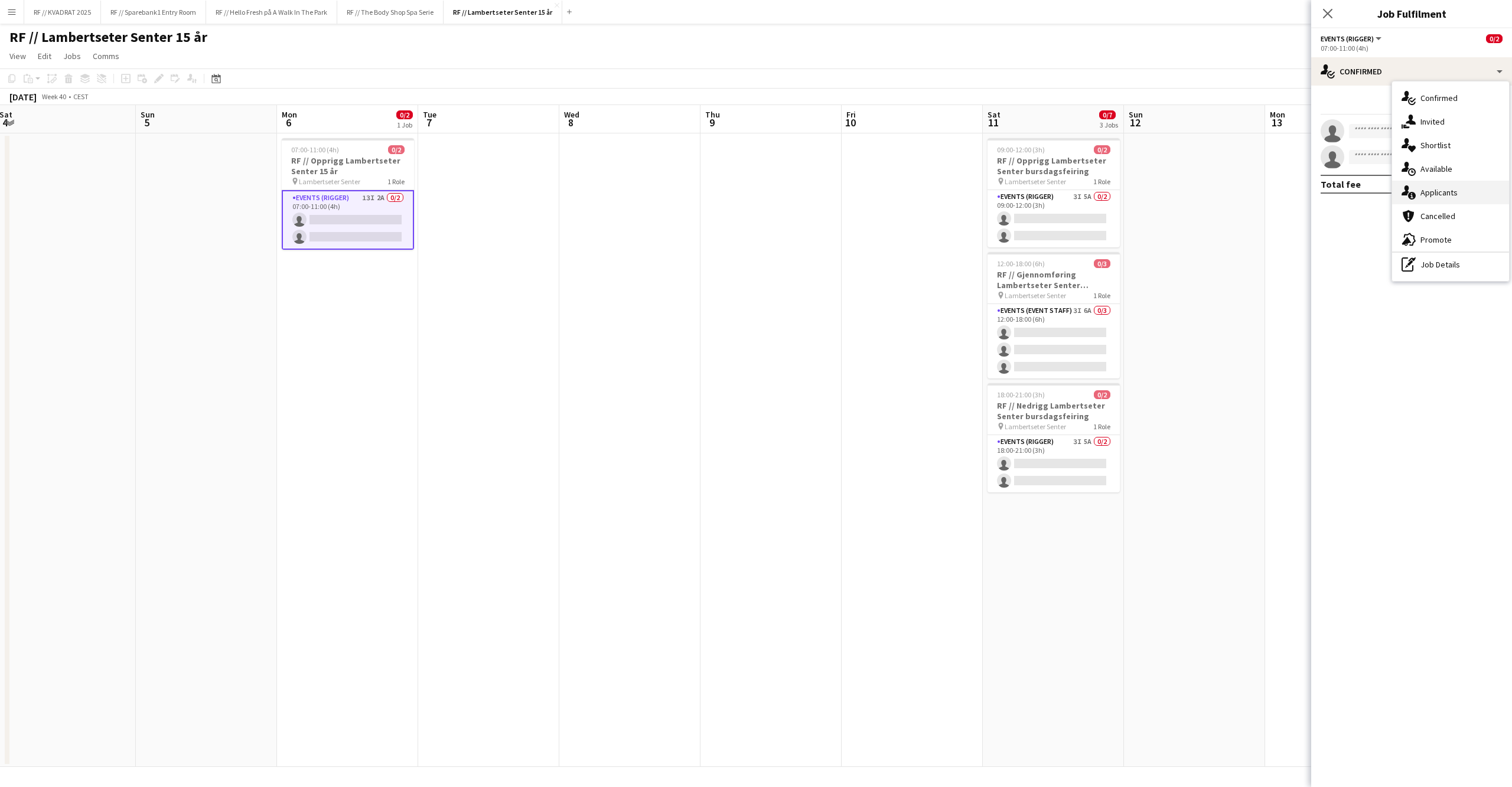
click at [1455, 195] on div "single-neutral-actions-information Applicants" at bounding box center [1450, 193] width 117 height 23
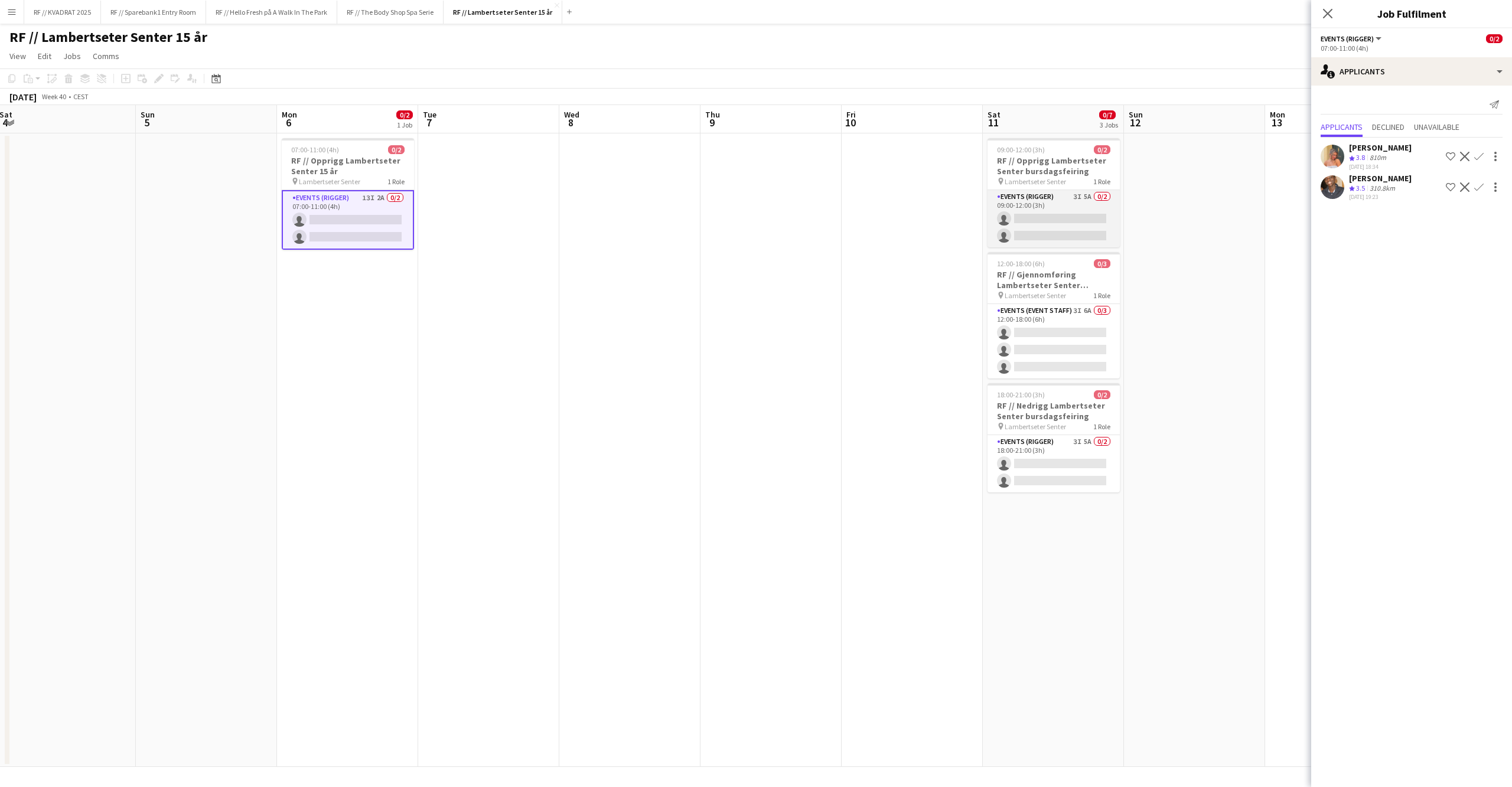
click at [1081, 213] on app-card-role "Events (Rigger) 3I 5A 0/2 09:00-12:00 (3h) single-neutral-actions single-neutra…" at bounding box center [1054, 219] width 132 height 57
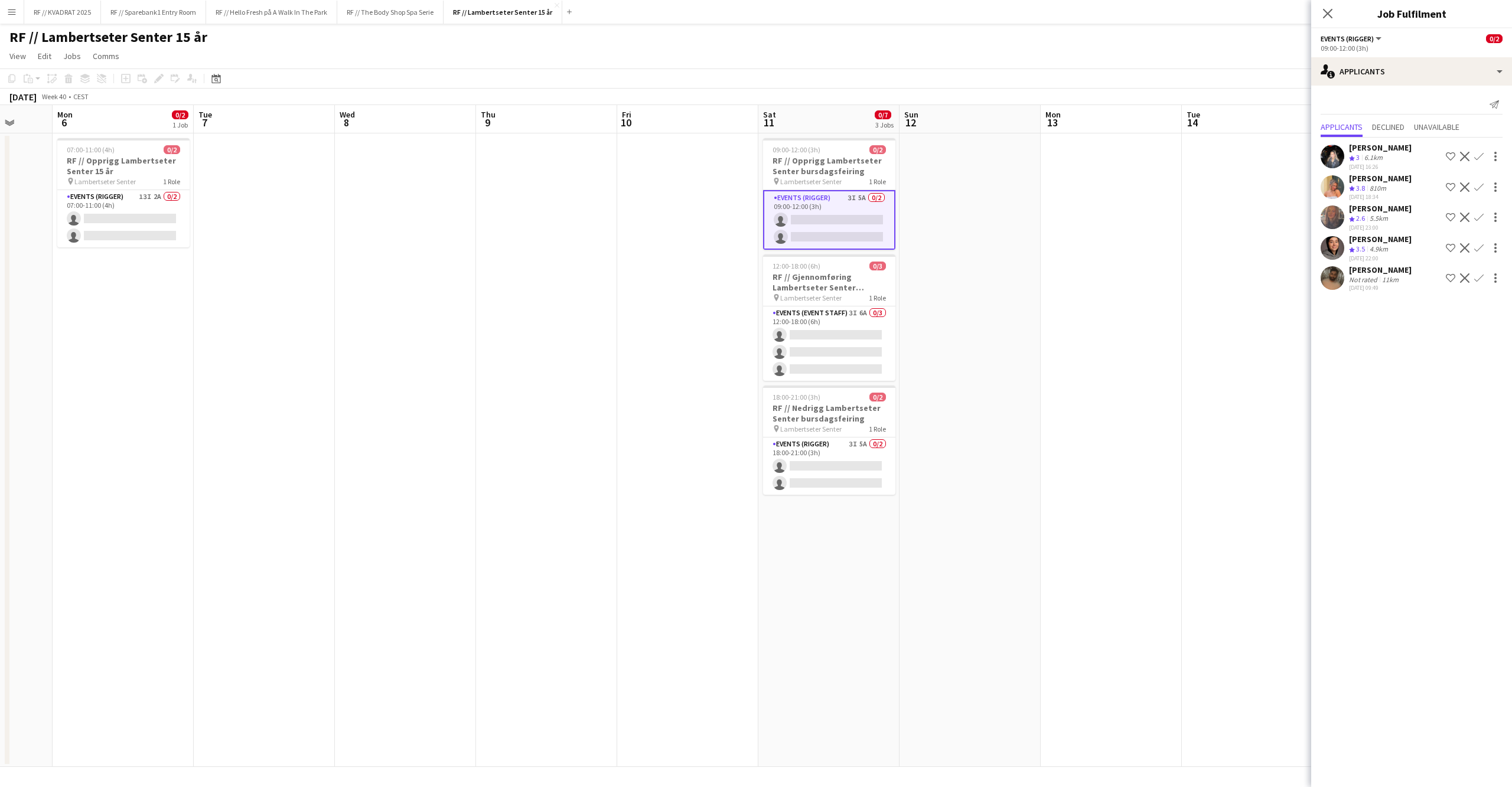
drag, startPoint x: 1198, startPoint y: 371, endPoint x: 934, endPoint y: 378, distance: 264.1
click at [934, 378] on app-calendar-viewport "Fri 3 Sat 4 Sun 5 Mon 6 0/2 1 Job Tue 7 Wed 8 Thu 9 Fri 10 Sat 11 0/7 3 Jobs Su…" at bounding box center [756, 436] width 1512 height 662
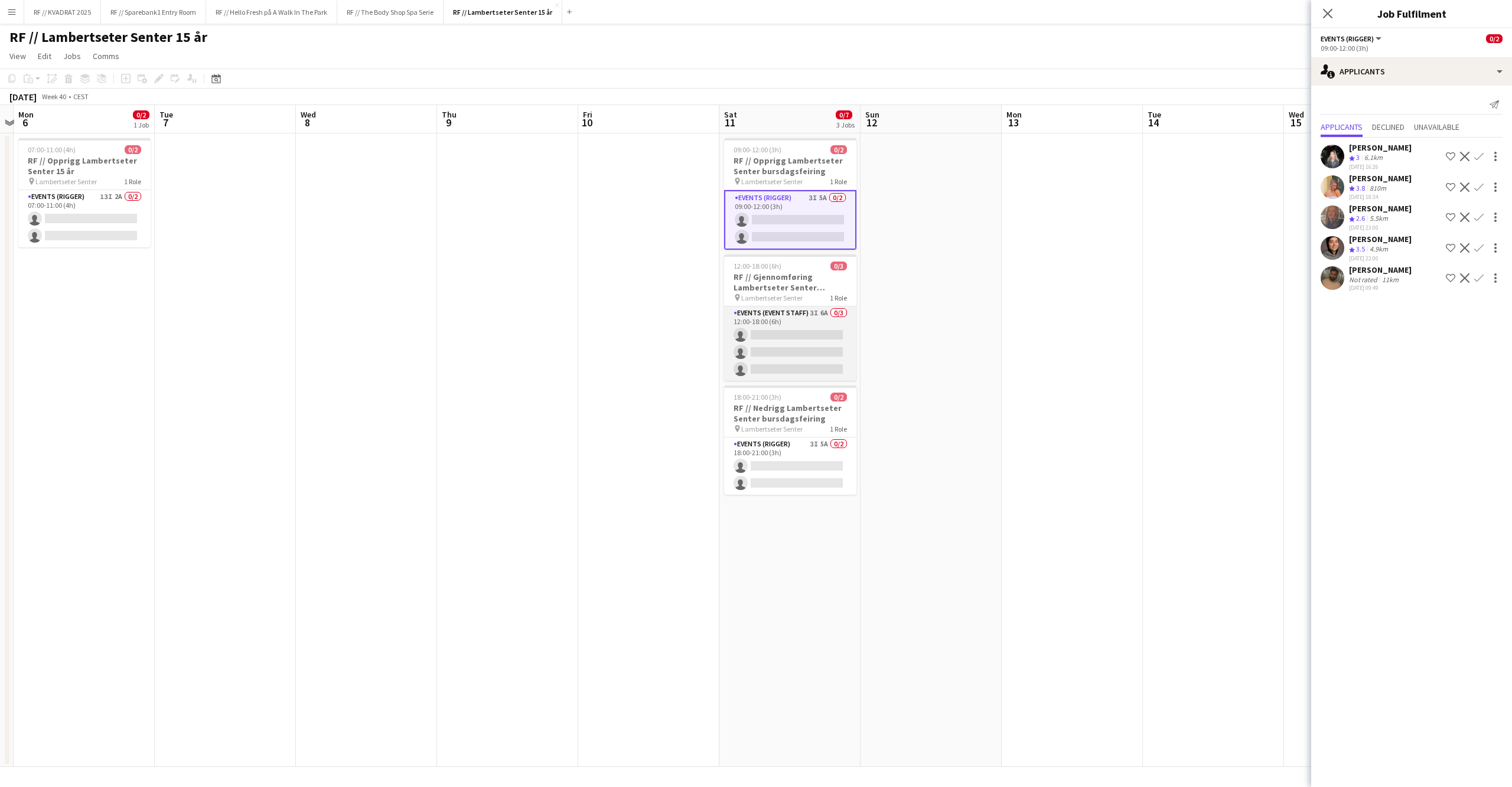
click at [810, 326] on app-card-role "Events (Event Staff) 3I 6A 0/3 12:00-18:00 (6h) single-neutral-actions single-n…" at bounding box center [790, 343] width 132 height 75
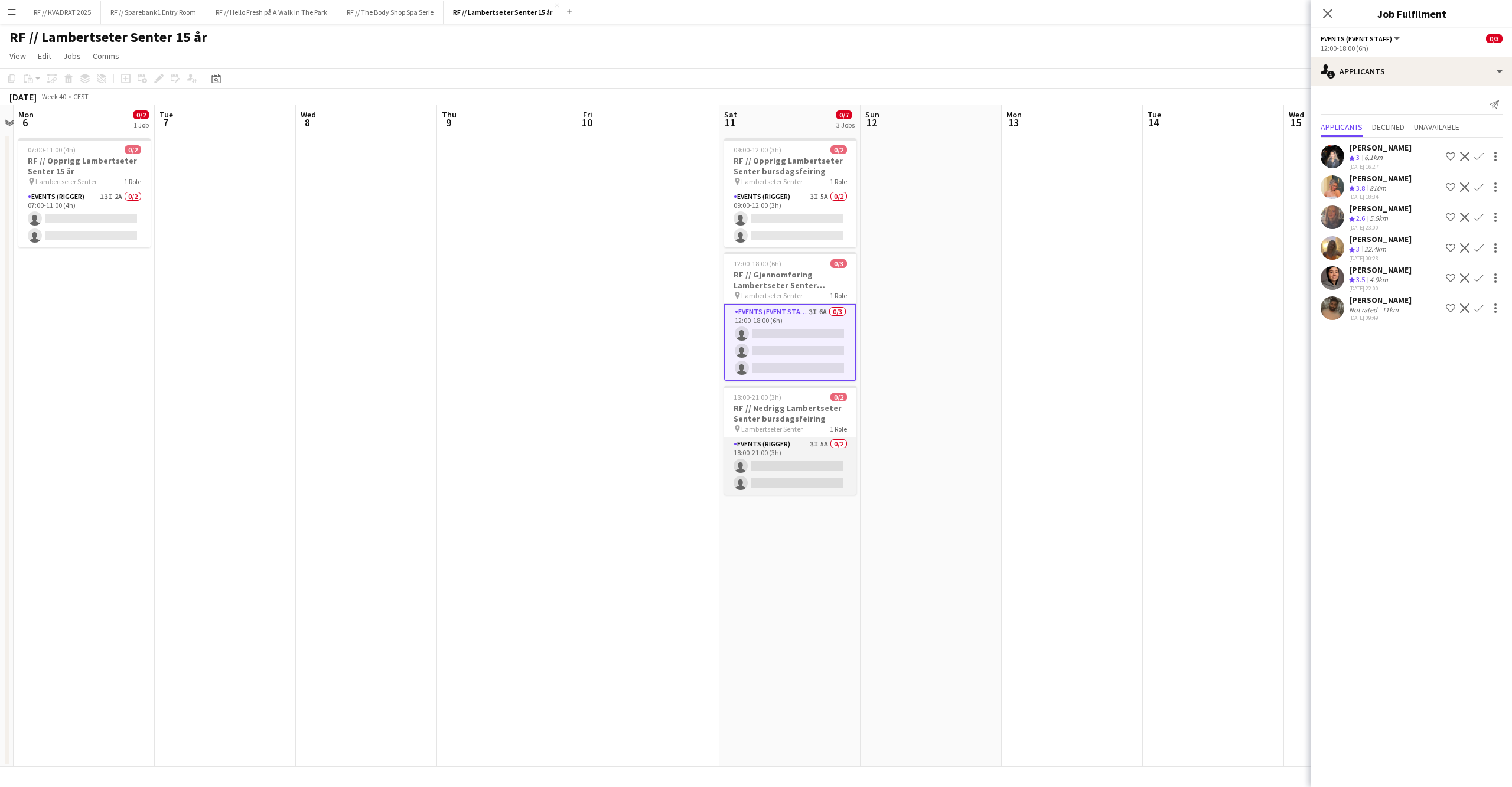
click at [803, 471] on app-card-role "Events (Rigger) 3I 5A 0/2 18:00-21:00 (3h) single-neutral-actions single-neutra…" at bounding box center [790, 466] width 132 height 57
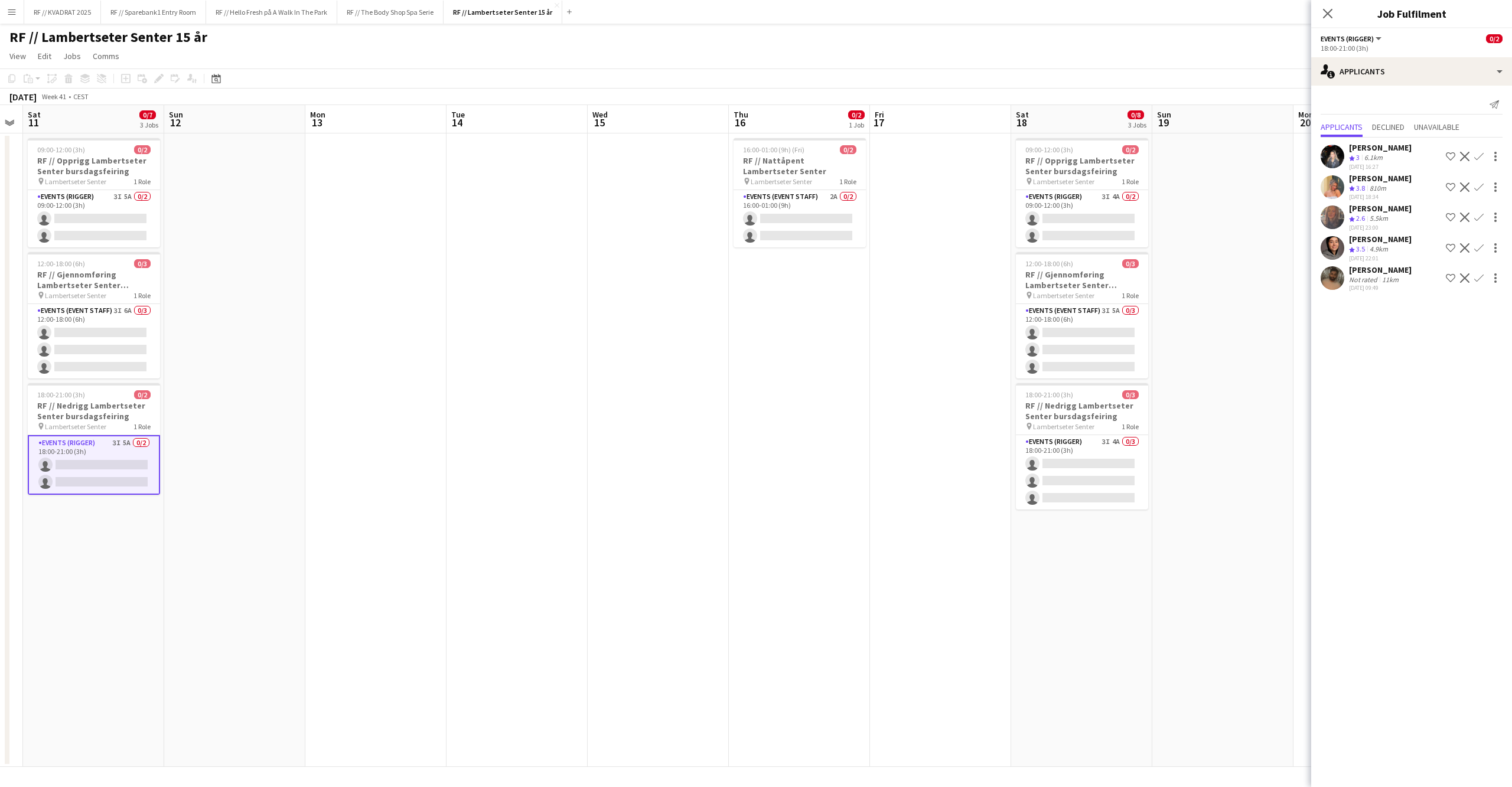
drag, startPoint x: 1170, startPoint y: 289, endPoint x: 471, endPoint y: 289, distance: 699.0
click at [435, 296] on app-calendar-viewport "Wed 8 Thu 9 Fri 10 Sat 11 0/7 3 Jobs Sun 12 Mon 13 Tue 14 Wed 15 Thu 16 0/2 1 J…" at bounding box center [756, 436] width 1512 height 662
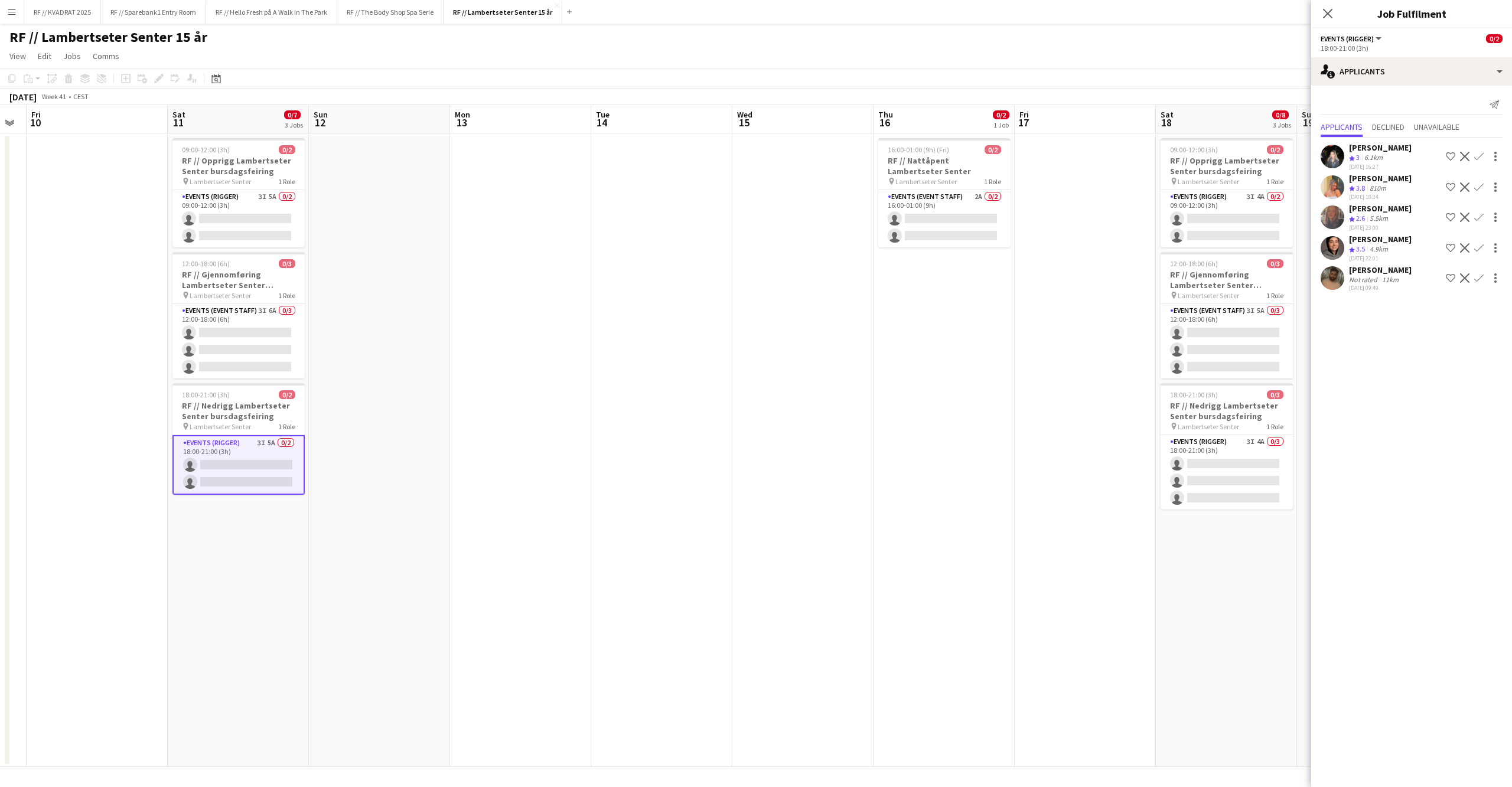
drag, startPoint x: 502, startPoint y: 325, endPoint x: 1169, endPoint y: 373, distance: 668.7
click at [1163, 372] on app-calendar-viewport "Wed 8 Thu 9 Fri 10 Sat 11 0/7 3 Jobs Sun 12 Mon 13 Tue 14 Wed 15 Thu 16 0/2 1 J…" at bounding box center [756, 436] width 1512 height 662
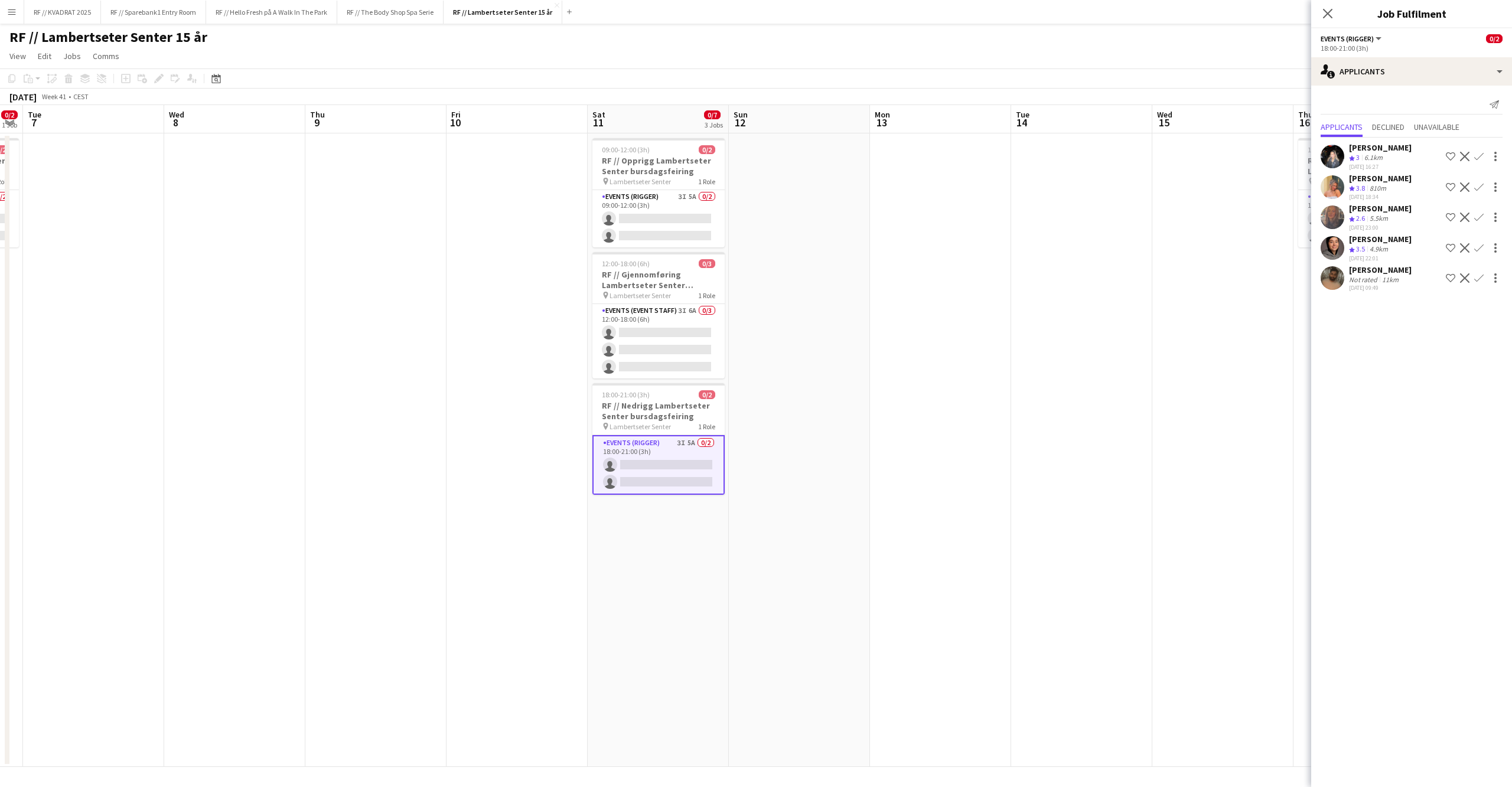
drag, startPoint x: 1045, startPoint y: 256, endPoint x: 420, endPoint y: 249, distance: 625.0
click at [428, 249] on app-calendar-viewport "Sat 4 Sun 5 Mon 6 0/2 1 Job Tue 7 Wed 8 Thu 9 Fri 10 Sat 11 0/7 3 Jobs Sun 12 M…" at bounding box center [756, 436] width 1512 height 662
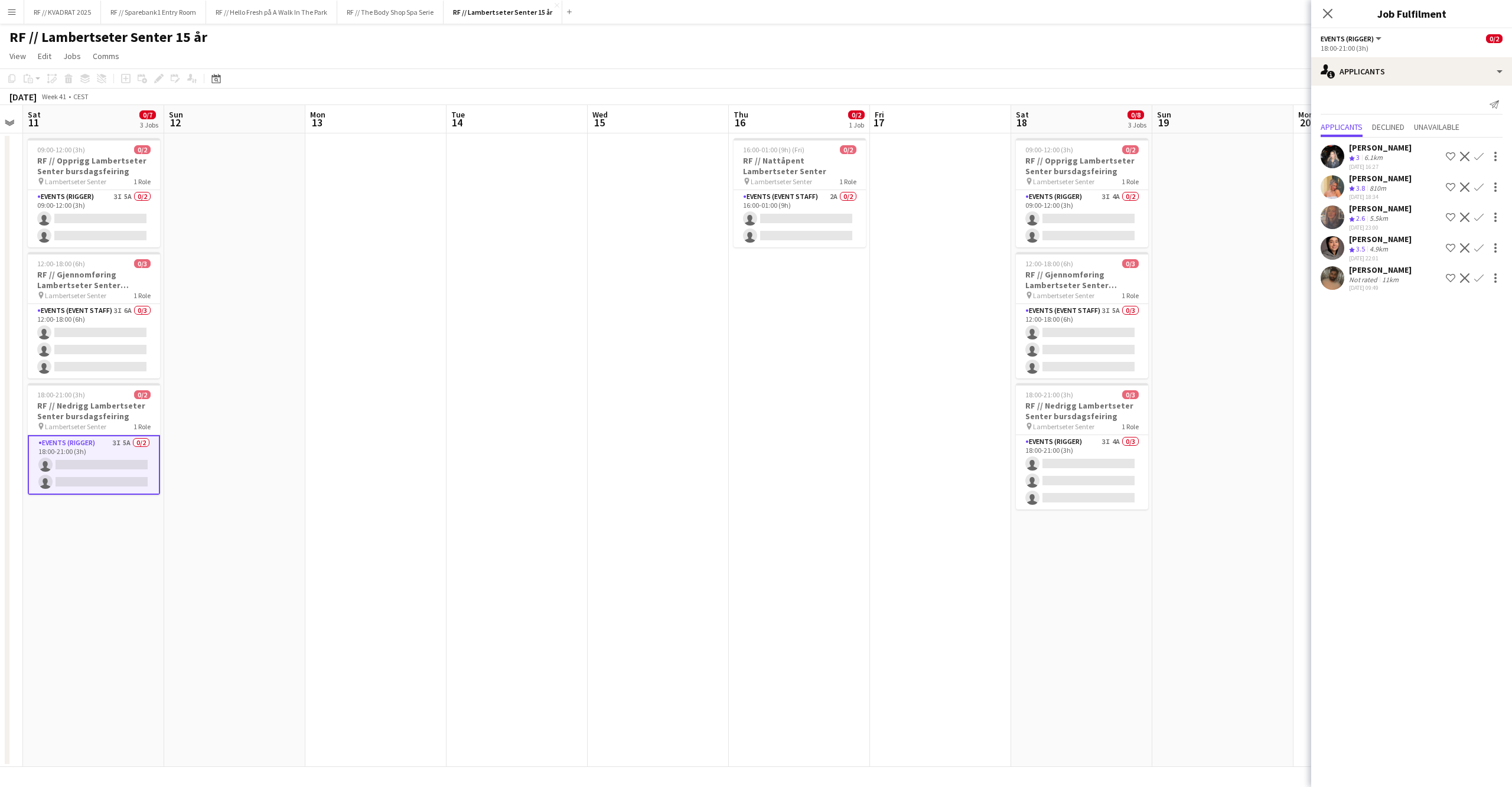
scroll to position [0, 404]
click at [810, 228] on app-card-role "Events (Event Staff) 2A 0/2 16:00-01:00 (9h) single-neutral-actions single-neut…" at bounding box center [796, 219] width 132 height 57
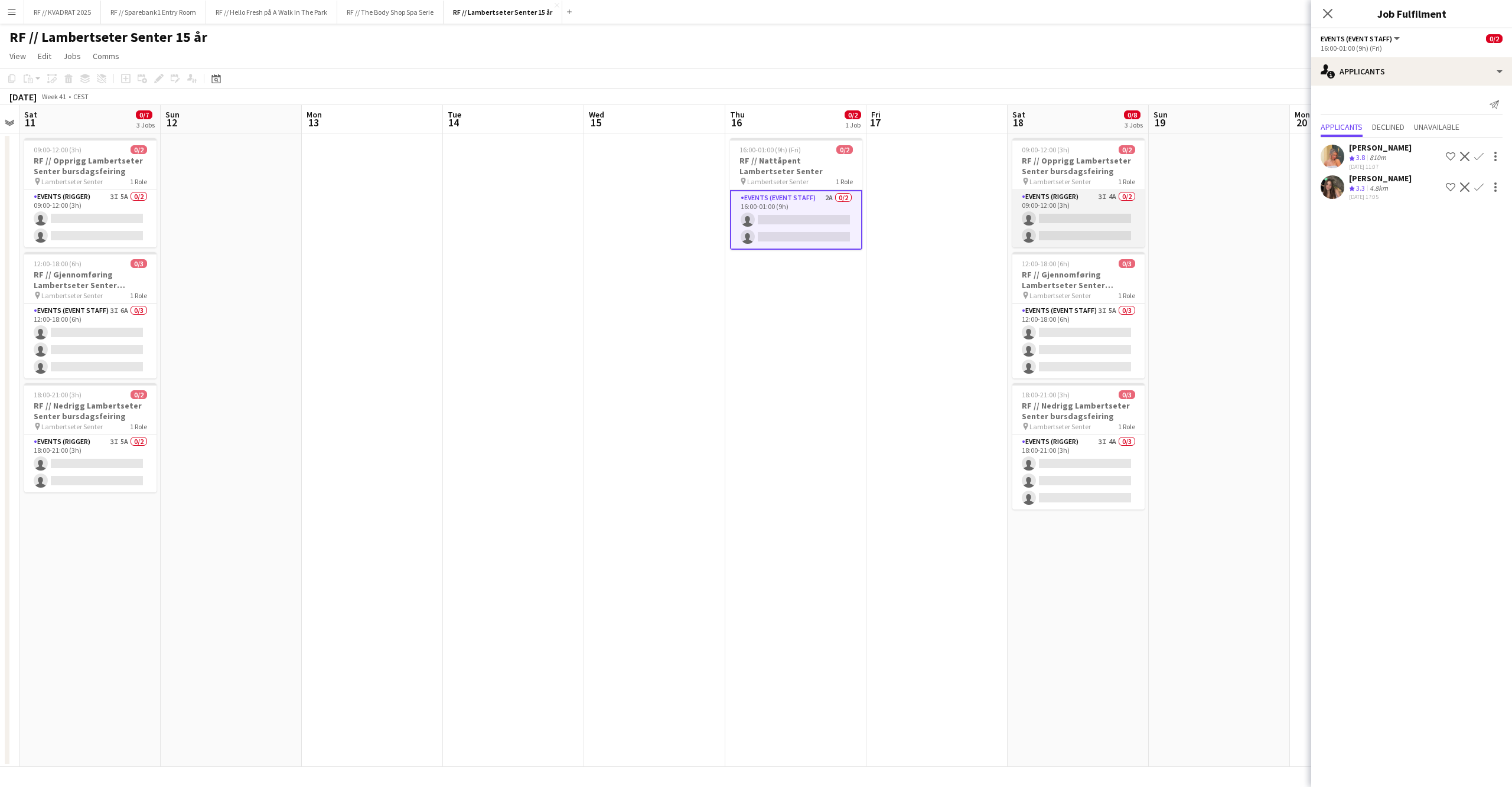
click at [1078, 211] on app-card-role "Events (Rigger) 3I 4A 0/2 09:00-12:00 (3h) single-neutral-actions single-neutra…" at bounding box center [1078, 219] width 132 height 57
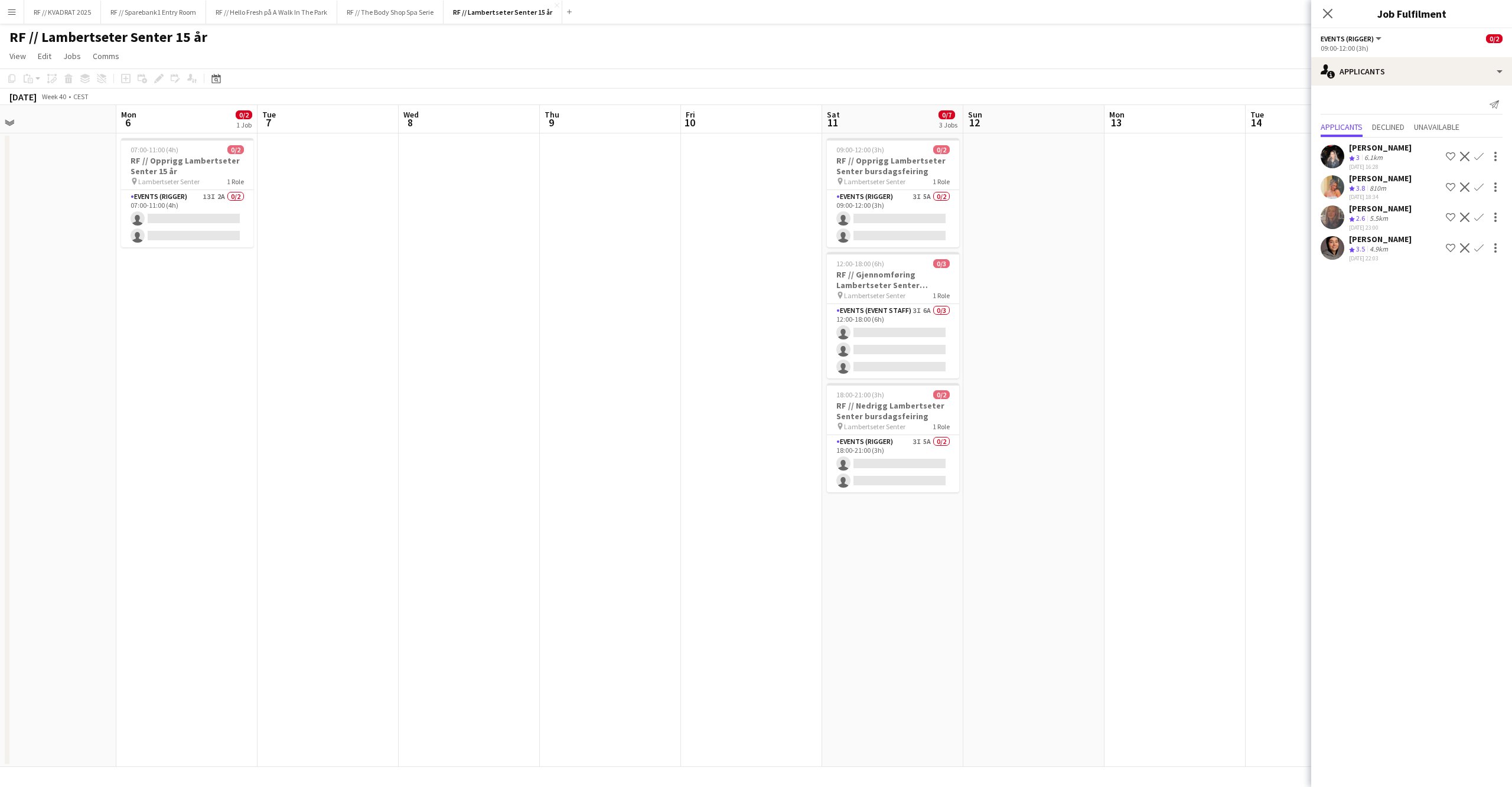
drag, startPoint x: 412, startPoint y: 341, endPoint x: 1324, endPoint y: 346, distance: 912.0
click at [1323, 346] on body "Menu Boards Boards Boards All jobs Status Workforce Workforce My Workforce Recr…" at bounding box center [756, 393] width 1512 height 787
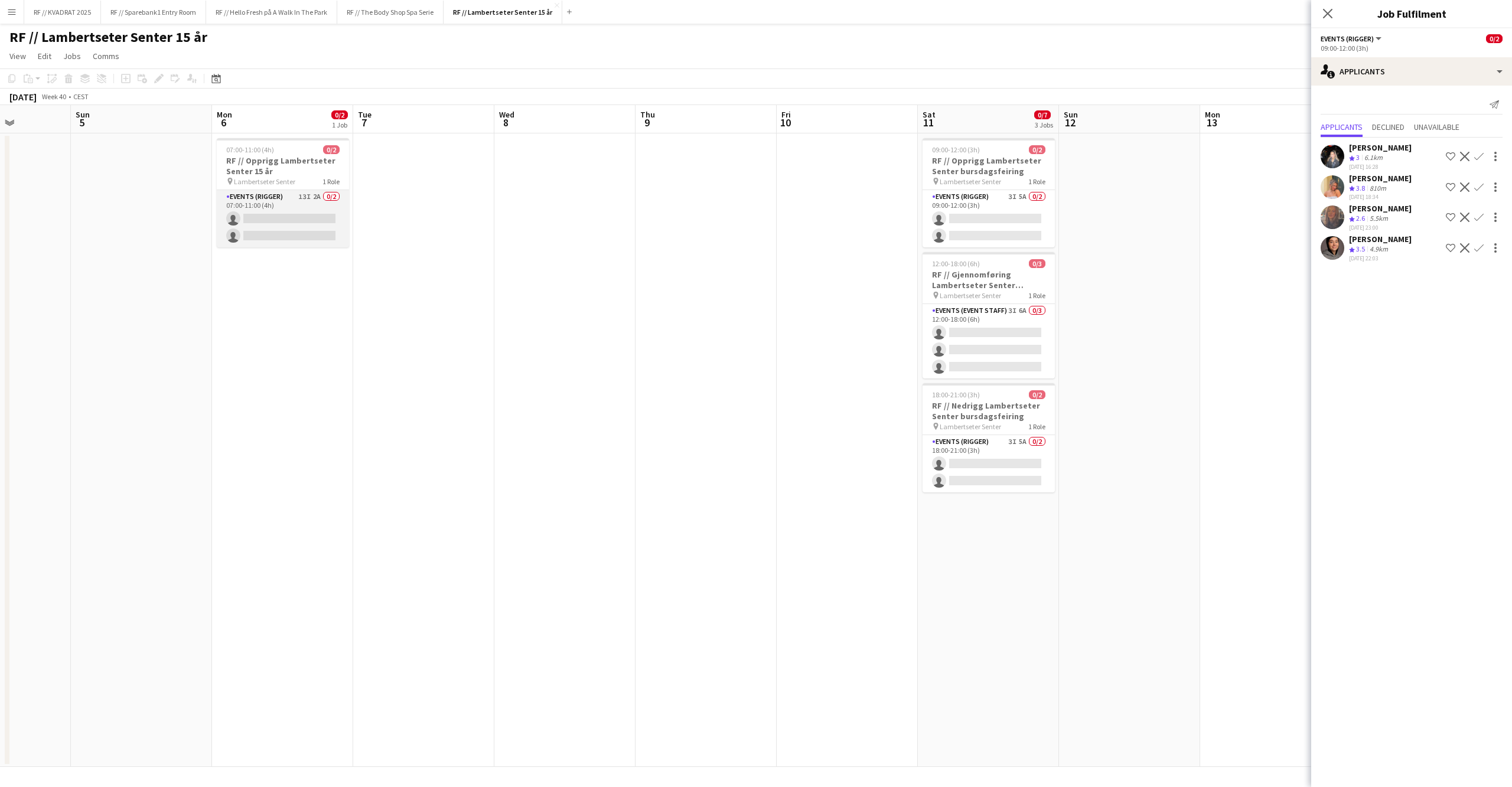
click at [306, 232] on app-card-role "Events (Rigger) 13I 2A 0/2 07:00-11:00 (4h) single-neutral-actions single-neutr…" at bounding box center [283, 219] width 132 height 57
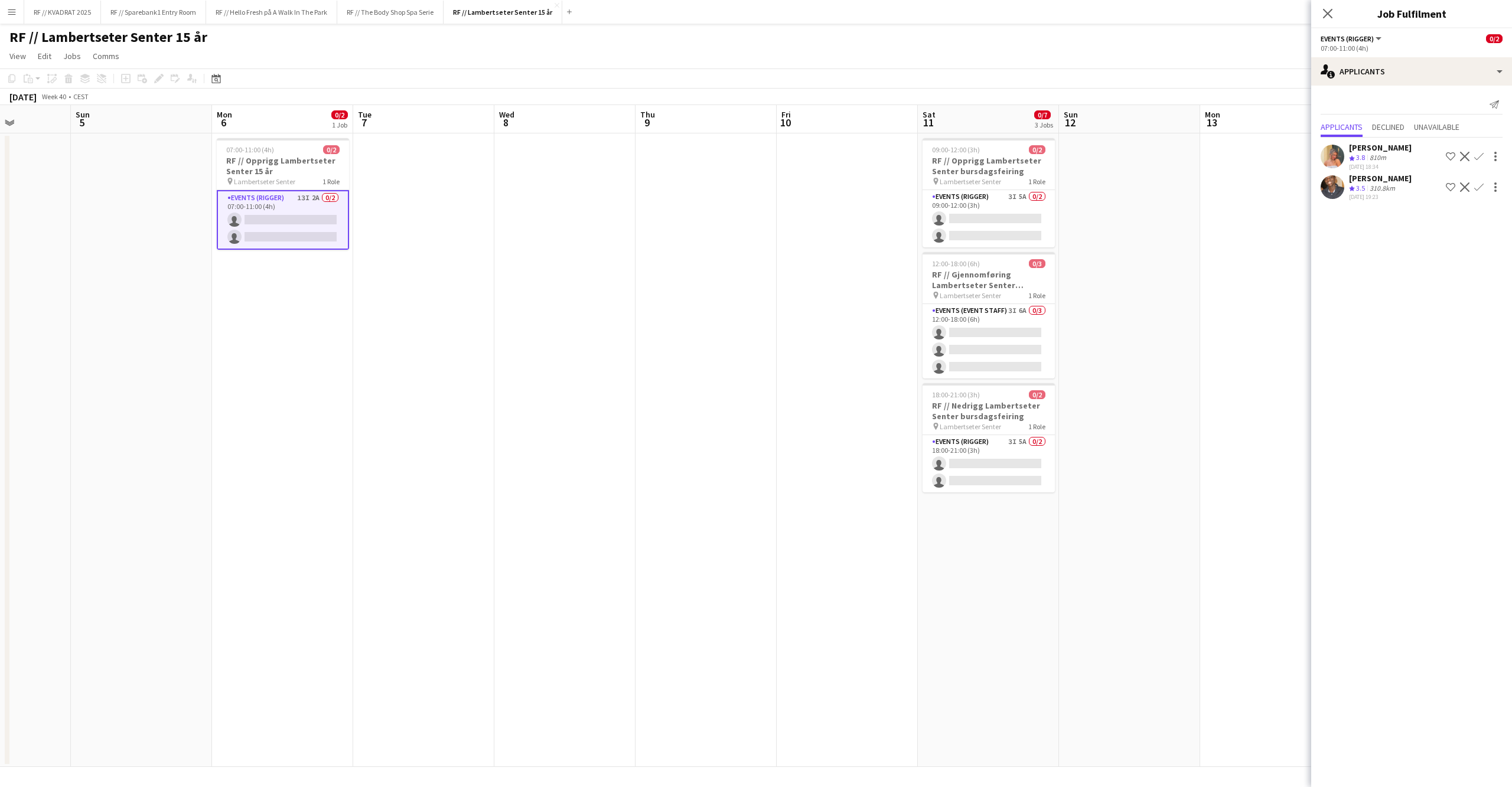
click at [1477, 161] on app-icon "Confirm" at bounding box center [1479, 156] width 9 height 9
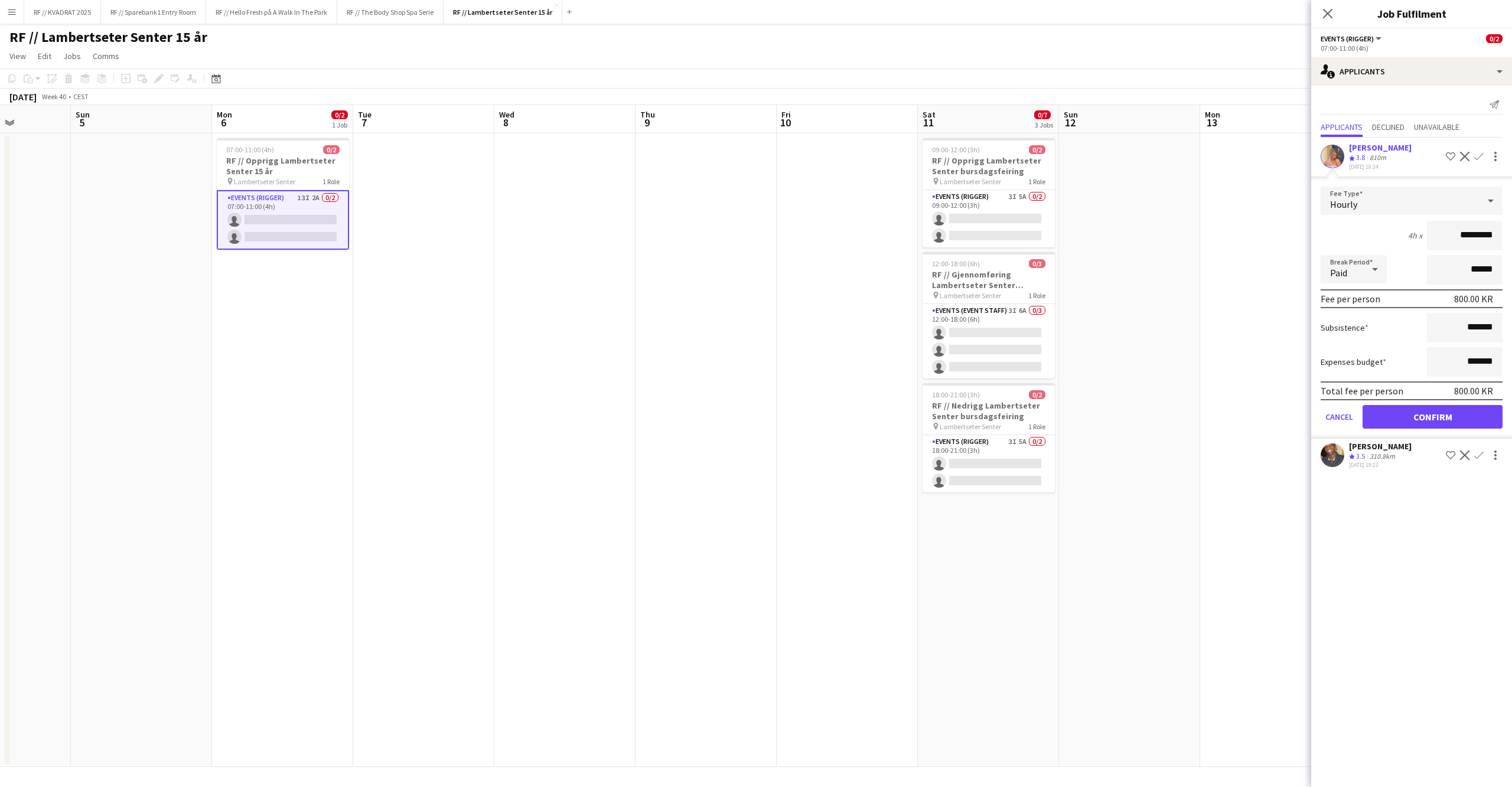
click at [1444, 423] on button "Confirm" at bounding box center [1432, 416] width 140 height 23
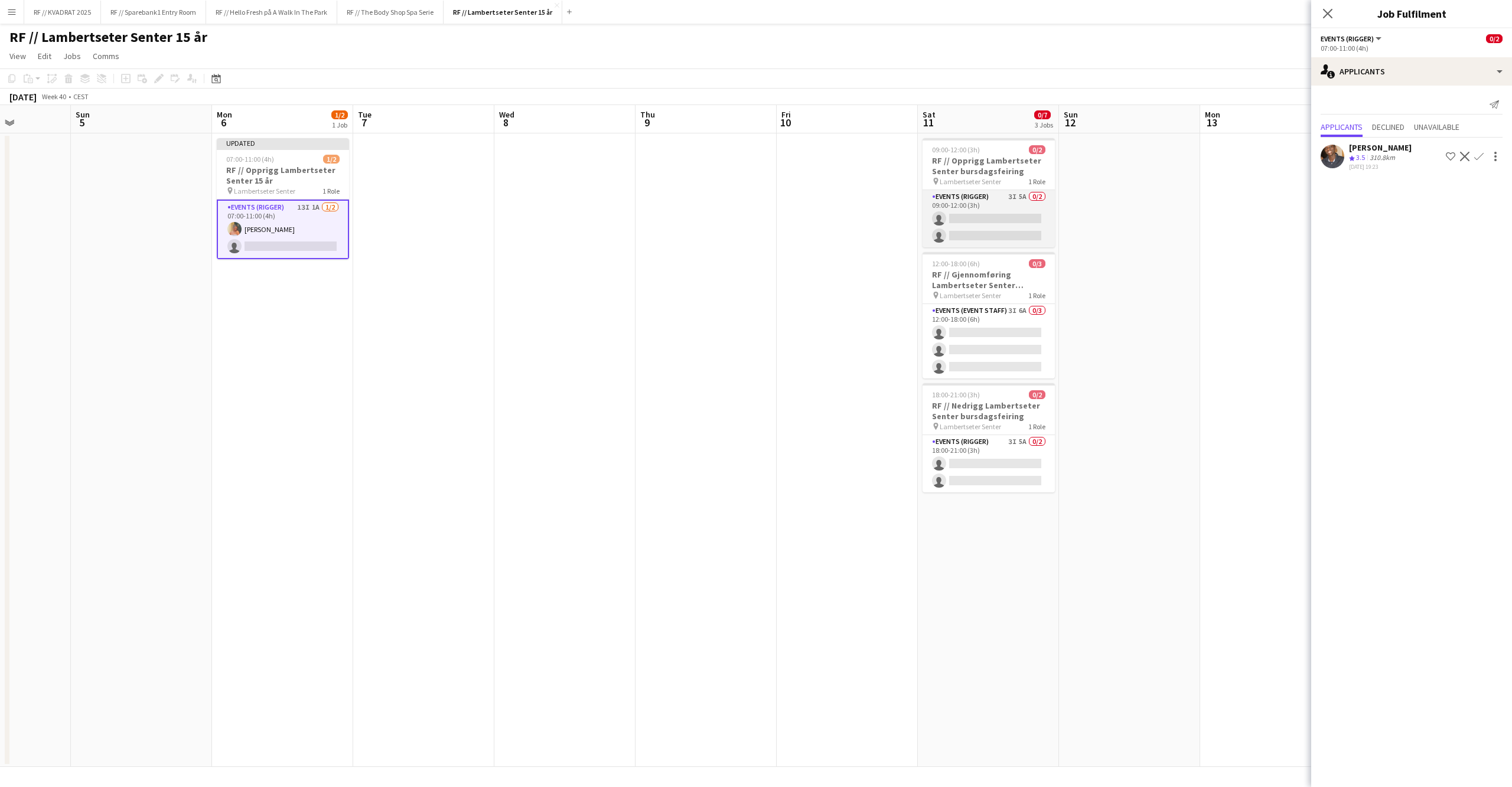
click at [991, 218] on app-card-role "Events (Rigger) 3I 5A 0/2 09:00-12:00 (3h) single-neutral-actions single-neutra…" at bounding box center [988, 219] width 132 height 57
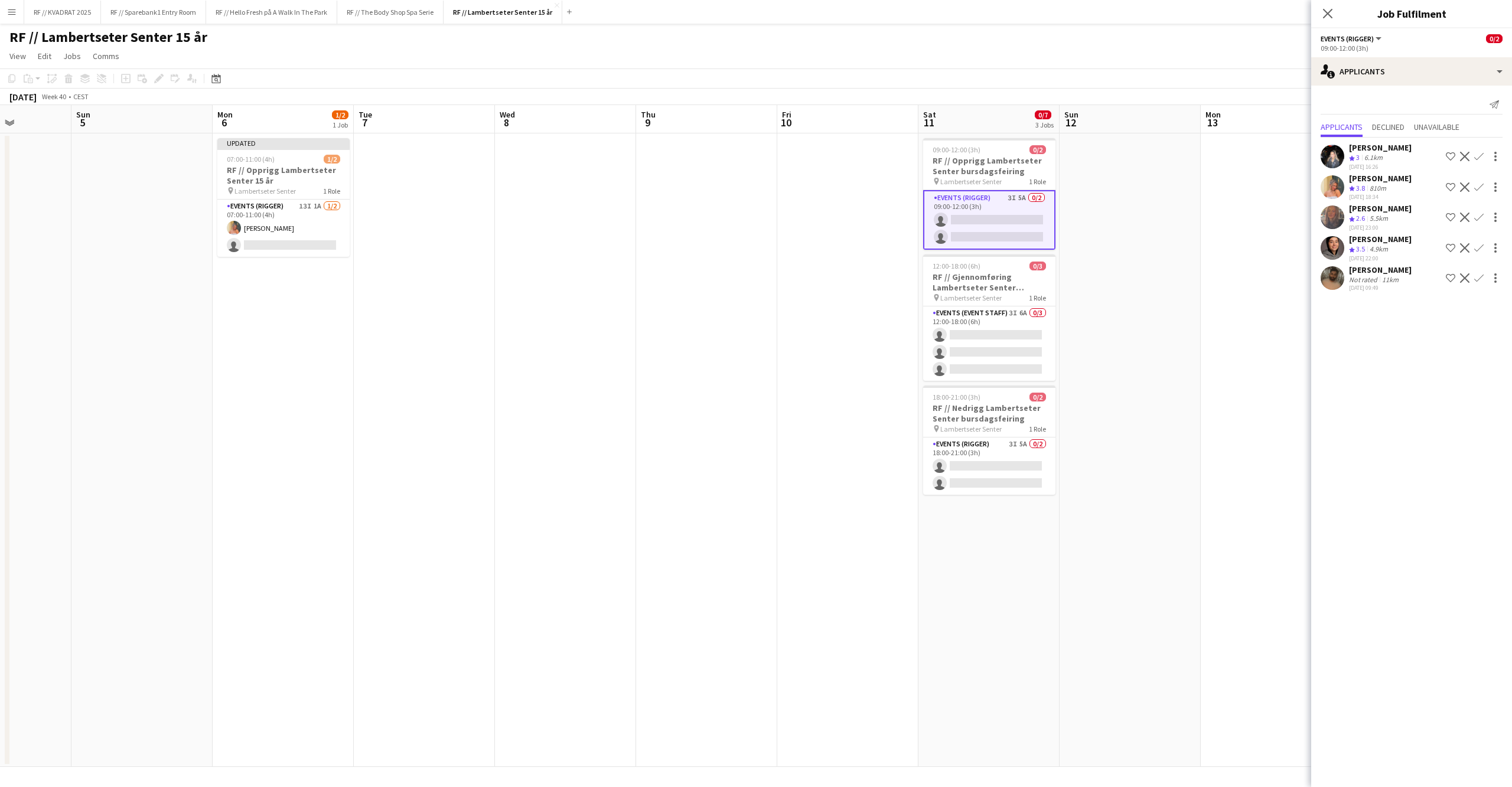
click at [1477, 192] on app-icon "Confirm" at bounding box center [1479, 187] width 9 height 9
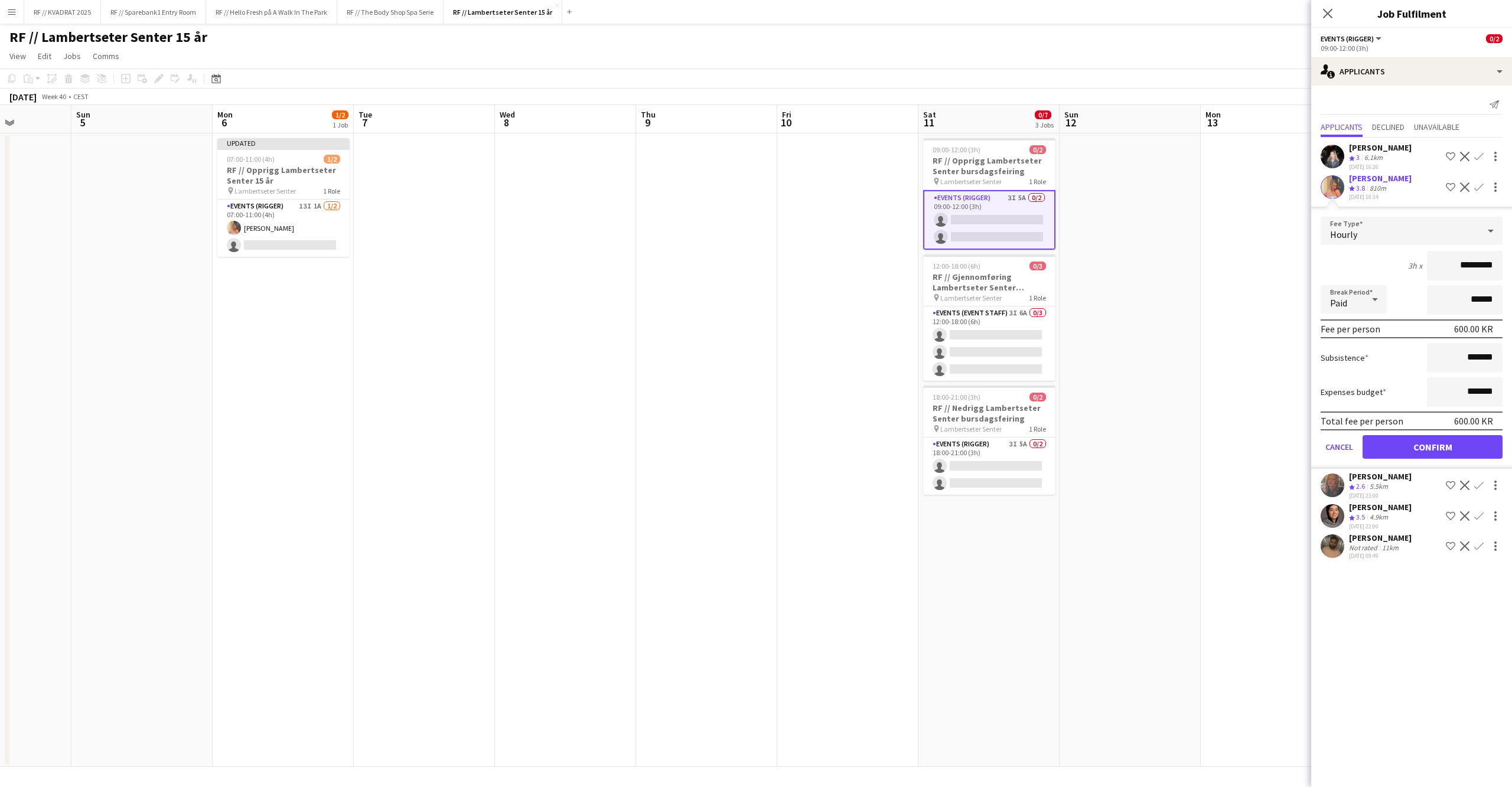
drag, startPoint x: 1443, startPoint y: 463, endPoint x: 1406, endPoint y: 454, distance: 38.1
click at [1443, 458] on button "Confirm" at bounding box center [1432, 447] width 140 height 23
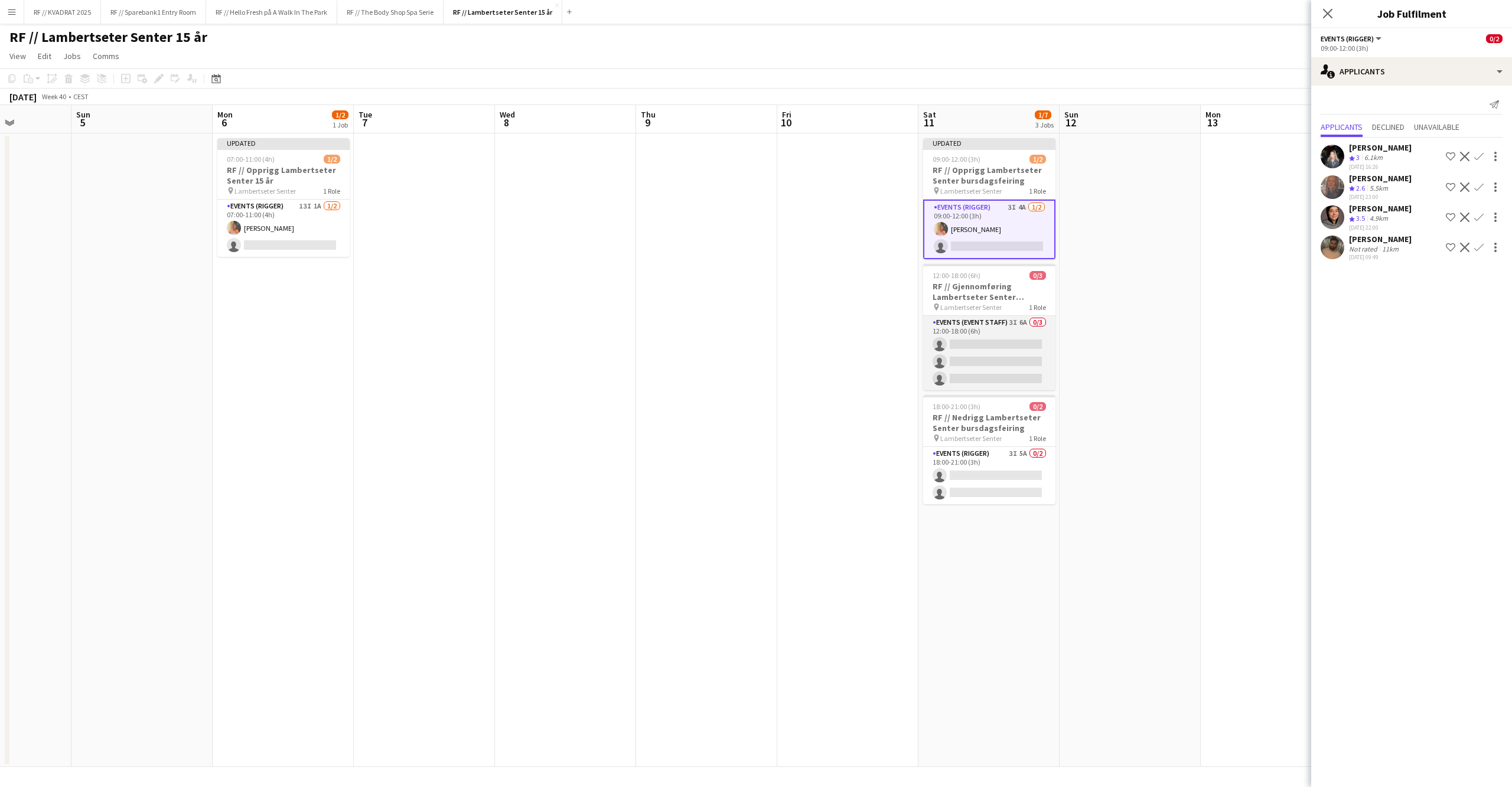
click at [991, 376] on app-card-role "Events (Event Staff) 3I 6A 0/3 12:00-18:00 (6h) single-neutral-actions single-n…" at bounding box center [989, 353] width 132 height 75
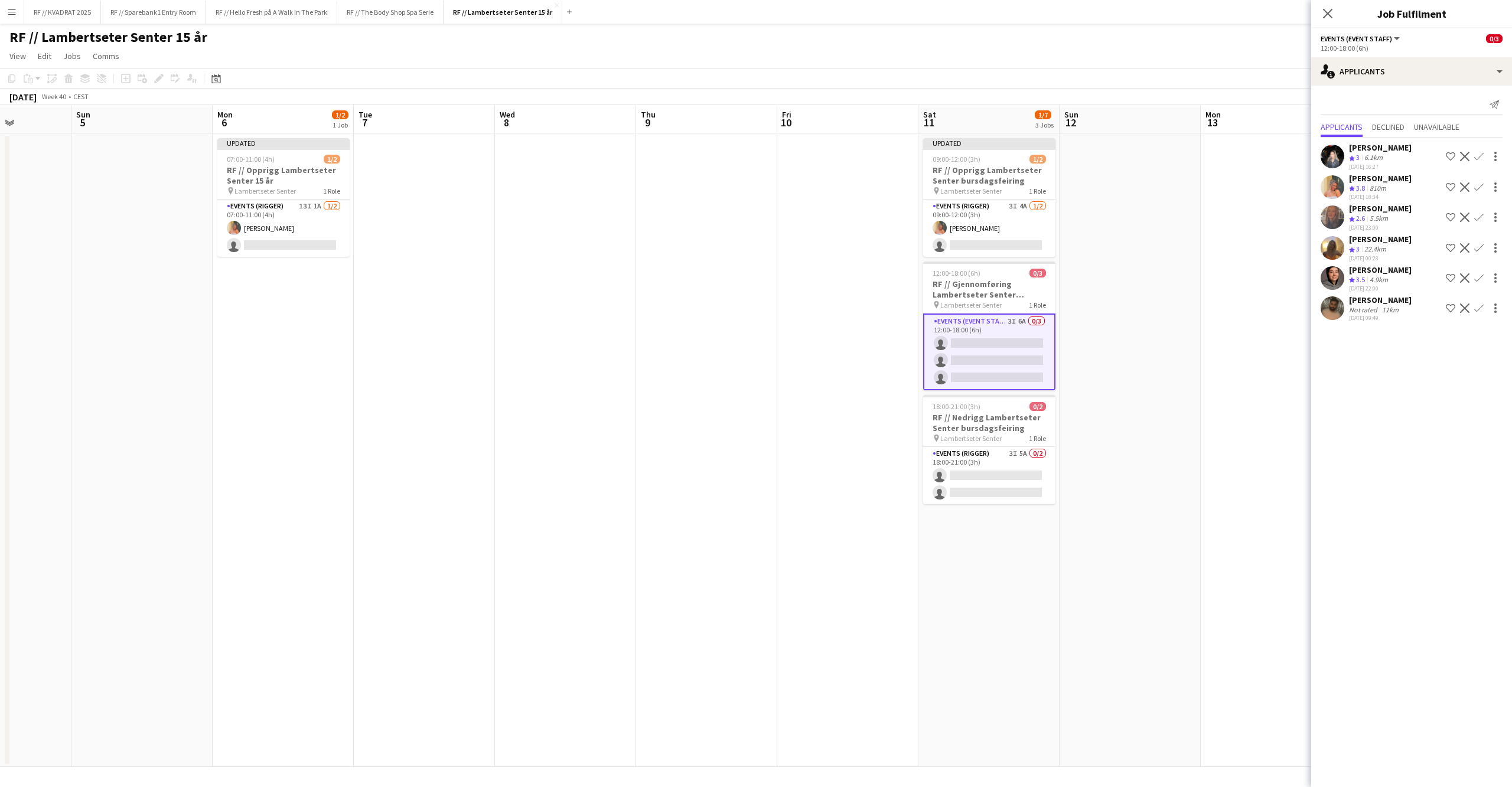
click at [1477, 186] on app-icon "Confirm" at bounding box center [1479, 187] width 9 height 9
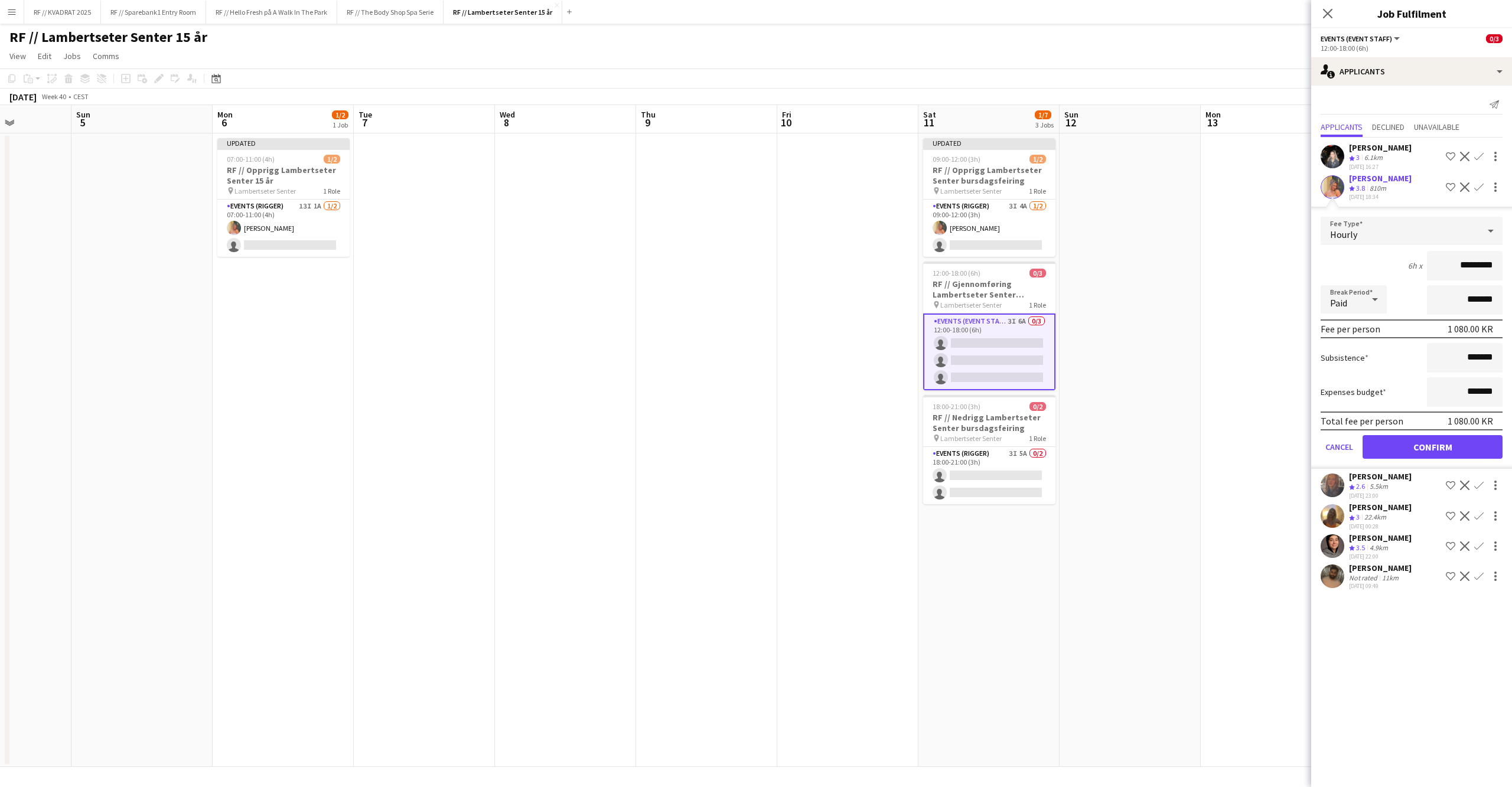
click at [1440, 450] on button "Confirm" at bounding box center [1432, 447] width 140 height 23
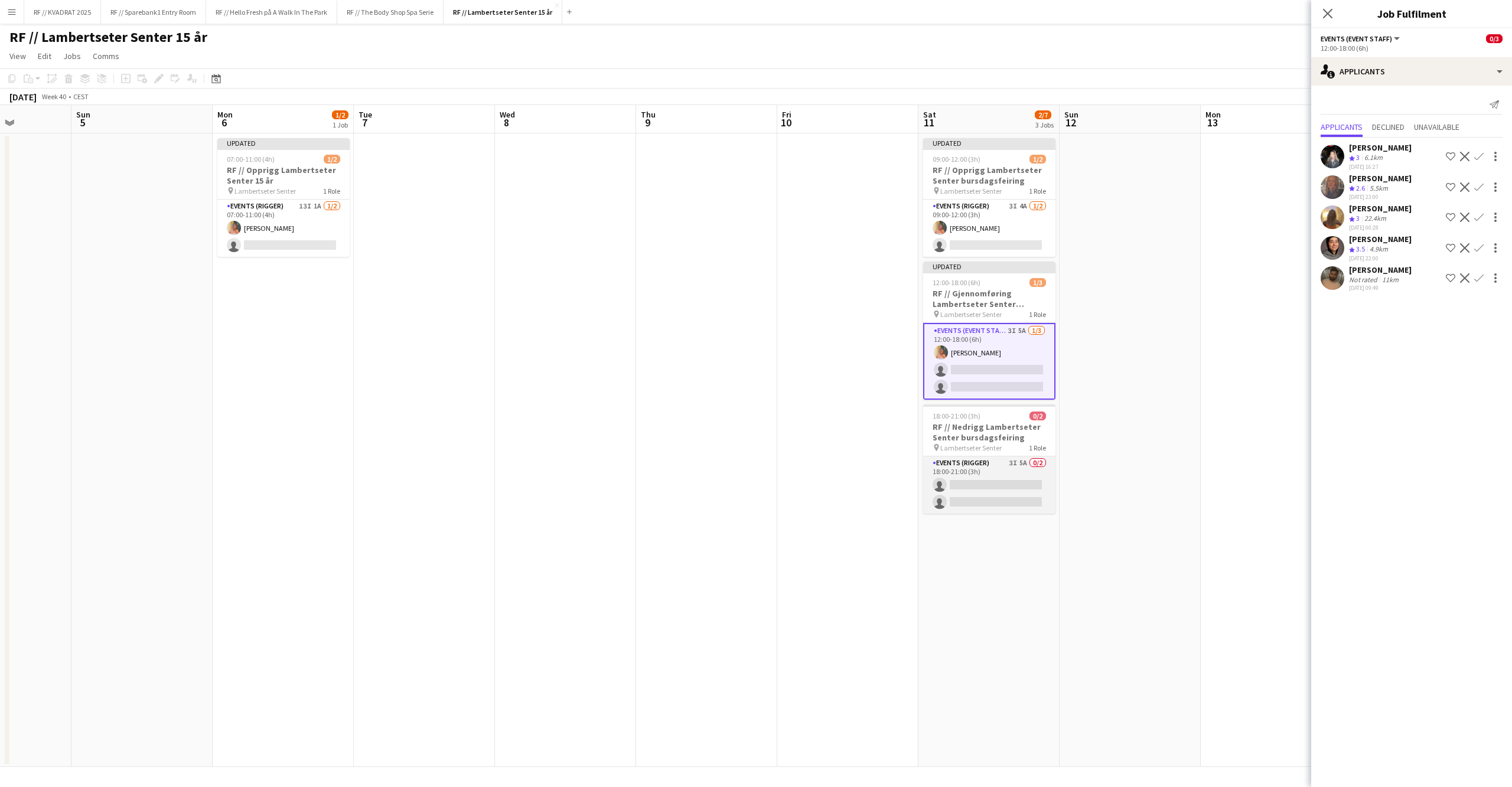
click at [968, 482] on app-card-role "Events (Rigger) 3I 5A 0/2 18:00-21:00 (3h) single-neutral-actions single-neutra…" at bounding box center [989, 485] width 132 height 57
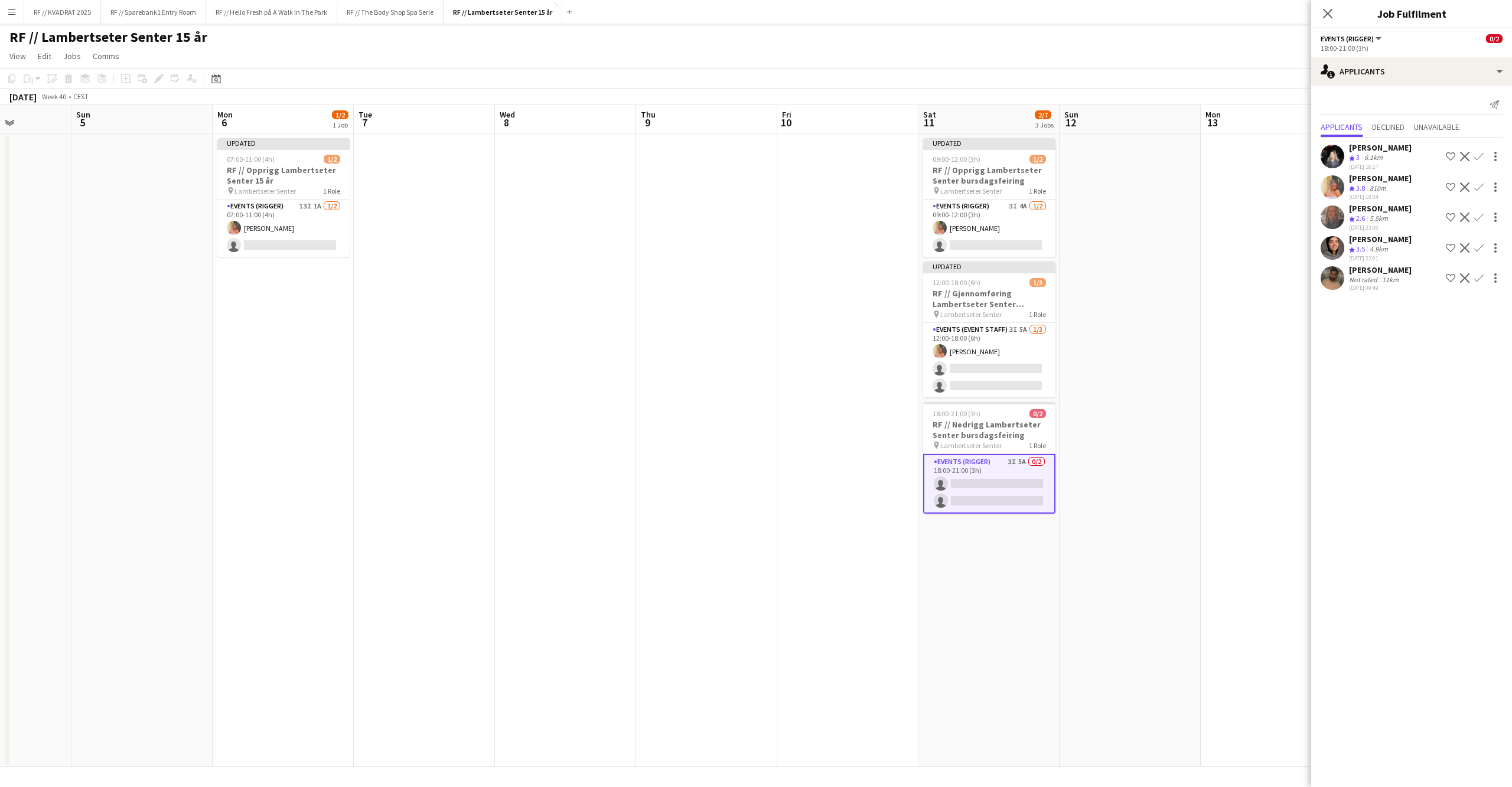
click at [1481, 187] on app-icon "Confirm" at bounding box center [1479, 187] width 9 height 9
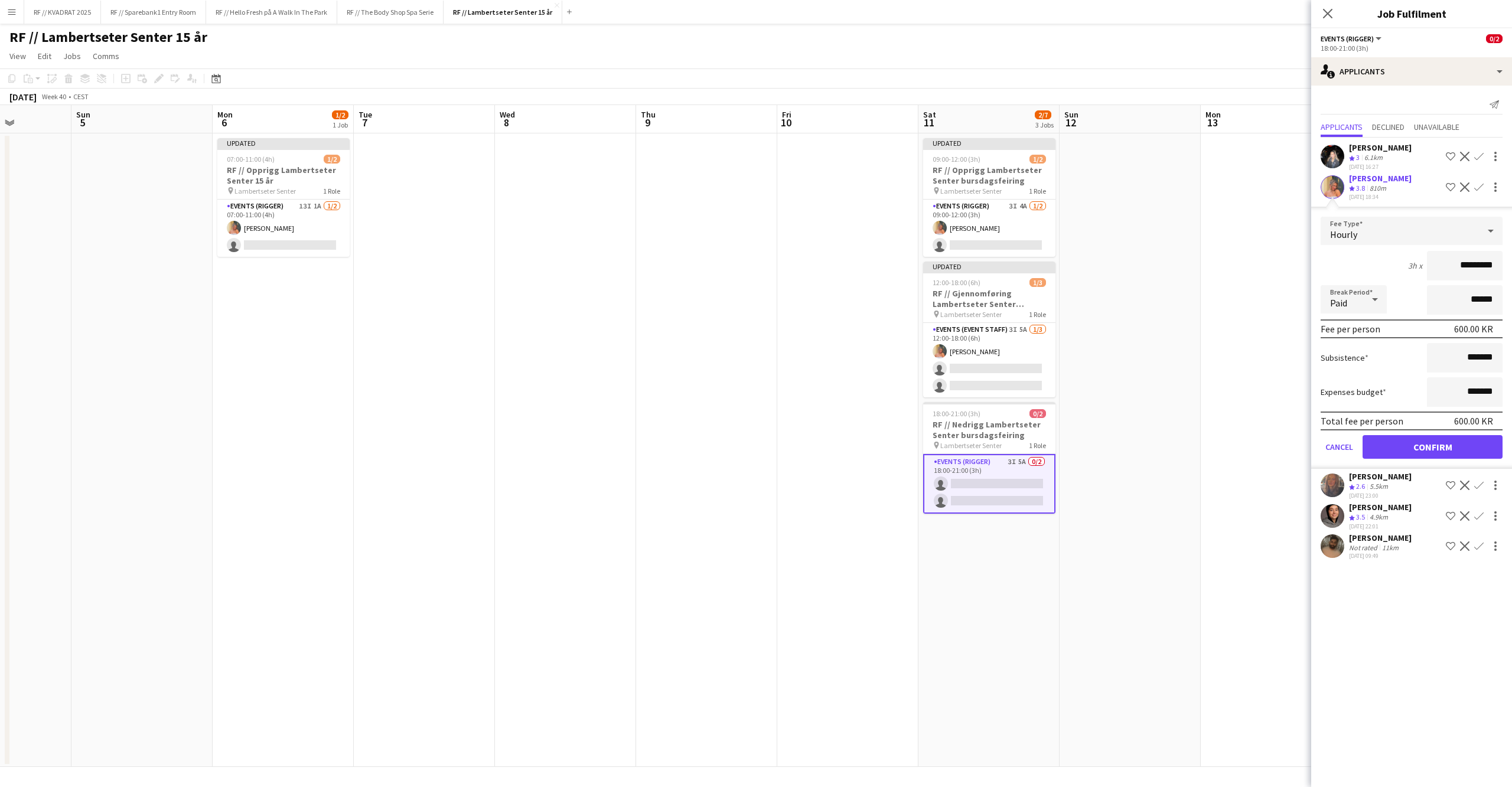
click at [1423, 447] on button "Confirm" at bounding box center [1432, 447] width 140 height 23
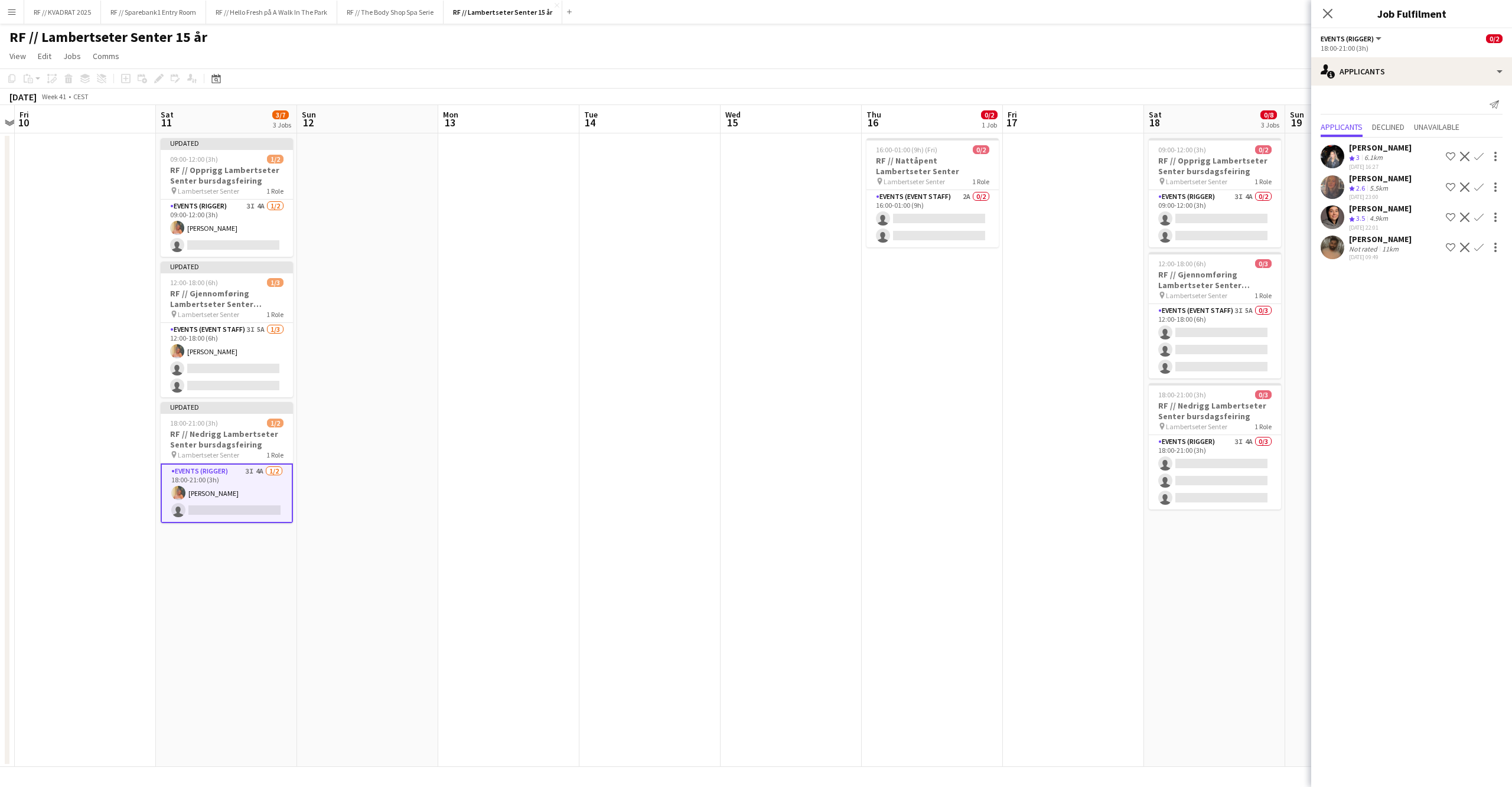
drag, startPoint x: 1172, startPoint y: 318, endPoint x: 407, endPoint y: 333, distance: 765.1
click at [400, 333] on app-calendar-viewport "Tue 7 Wed 8 Thu 9 Fri 10 Sat 11 3/7 3 Jobs Sun 12 Mon 13 Tue 14 Wed 15 Thu 16 0…" at bounding box center [756, 436] width 1512 height 662
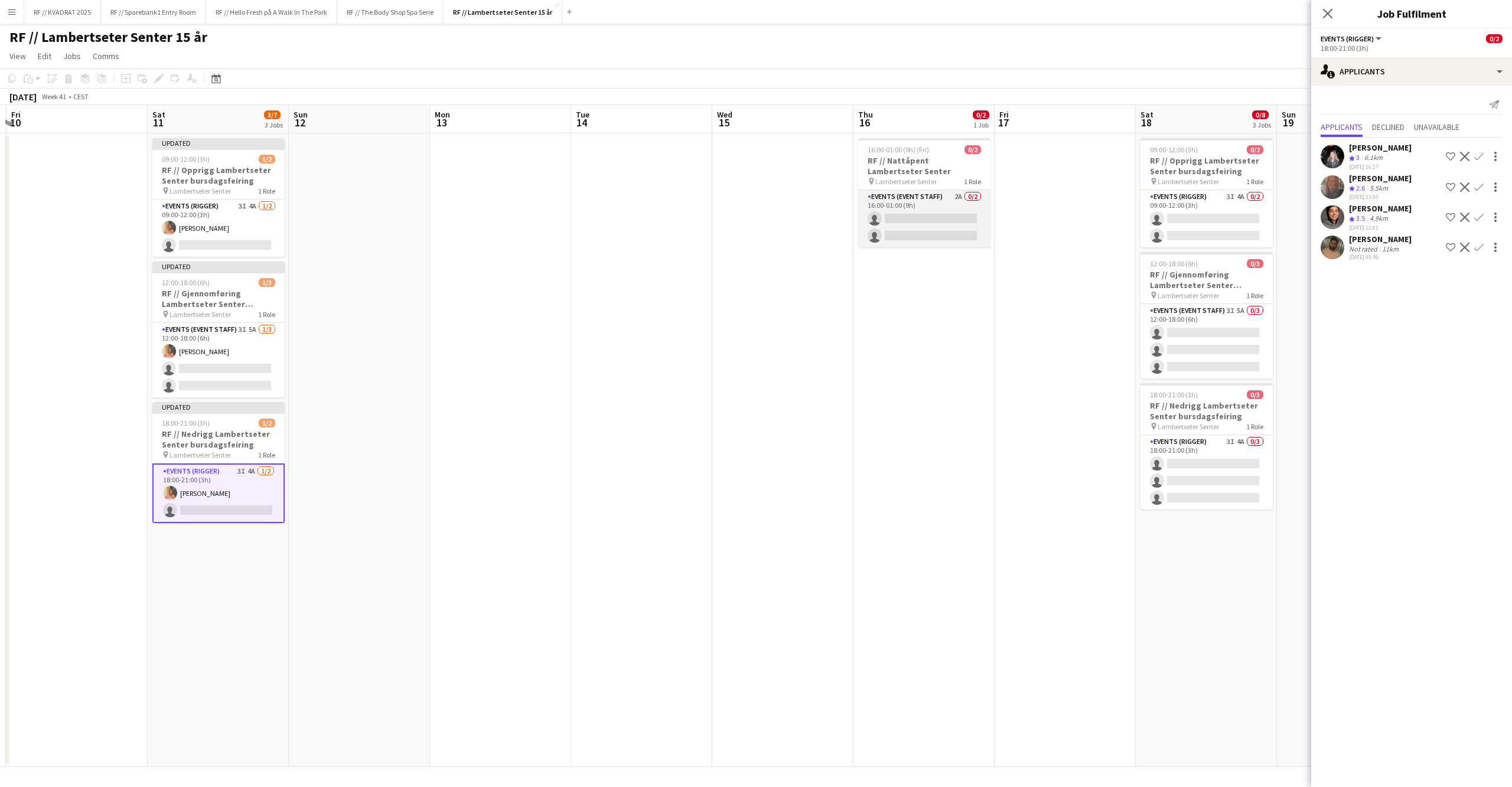
click at [970, 218] on app-card-role "Events (Event Staff) 2A 0/2 16:00-01:00 (9h) single-neutral-actions single-neut…" at bounding box center [924, 219] width 132 height 57
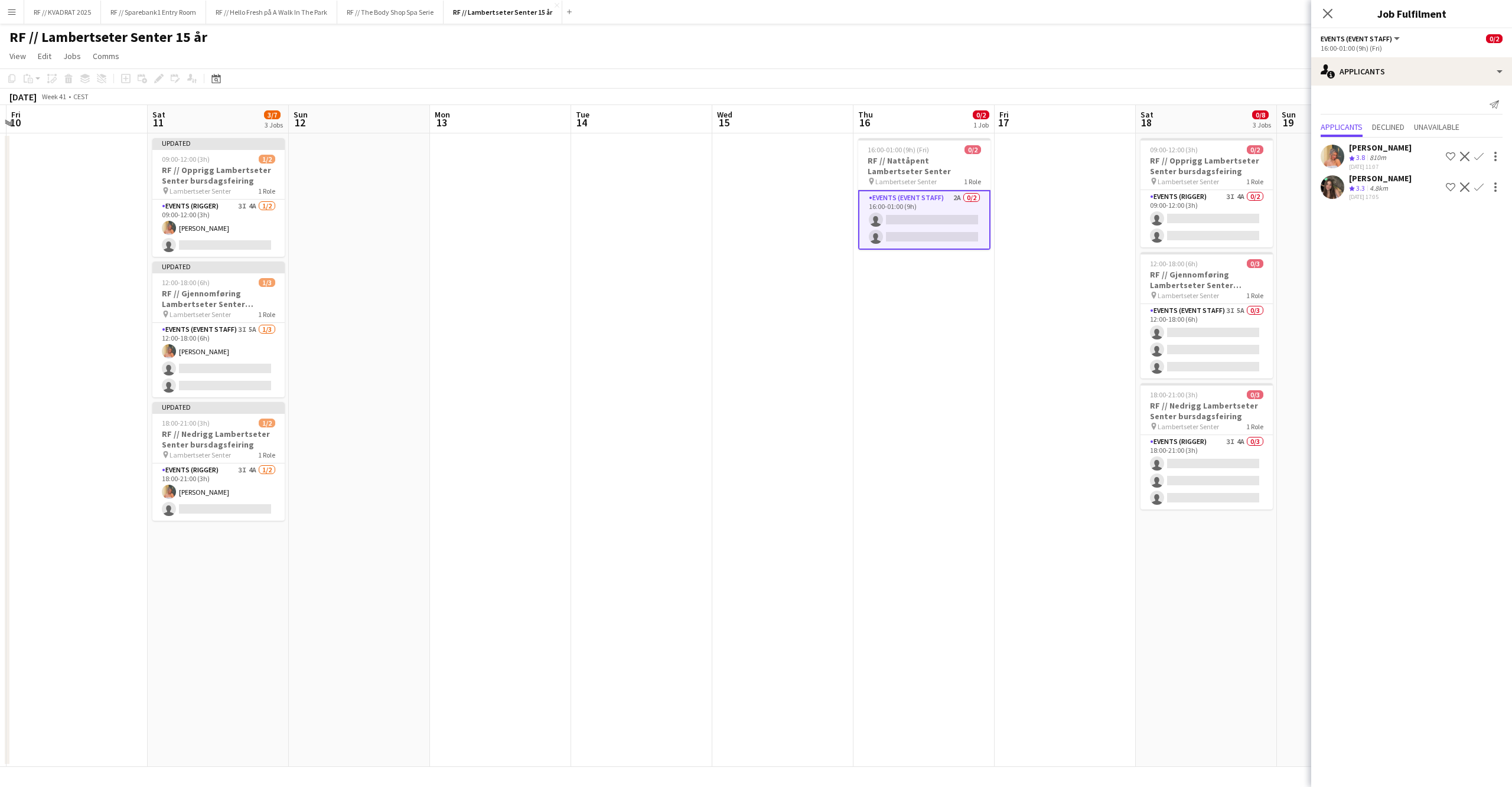
click at [1481, 161] on app-icon "Confirm" at bounding box center [1479, 156] width 9 height 9
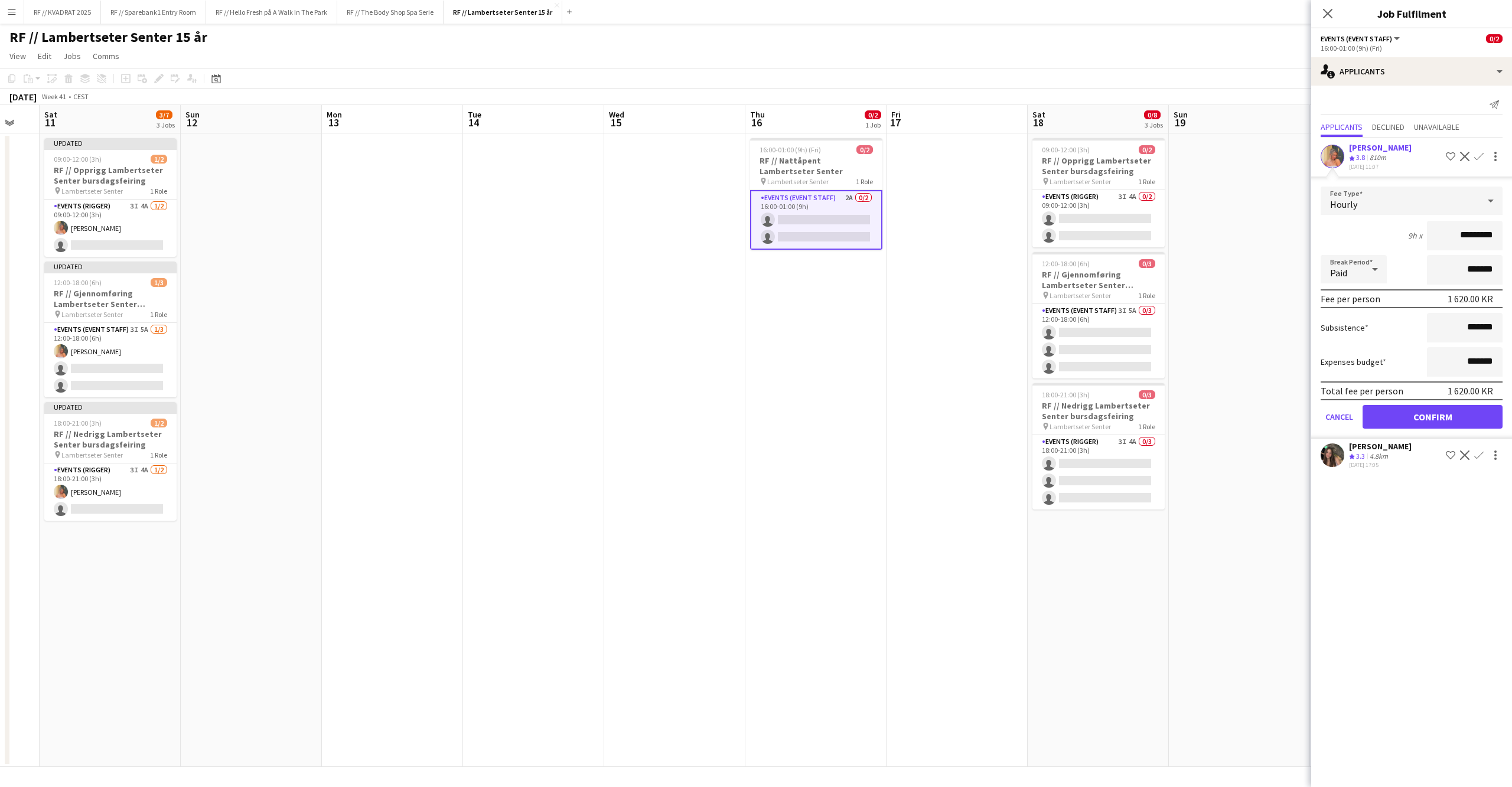
scroll to position [0, 493]
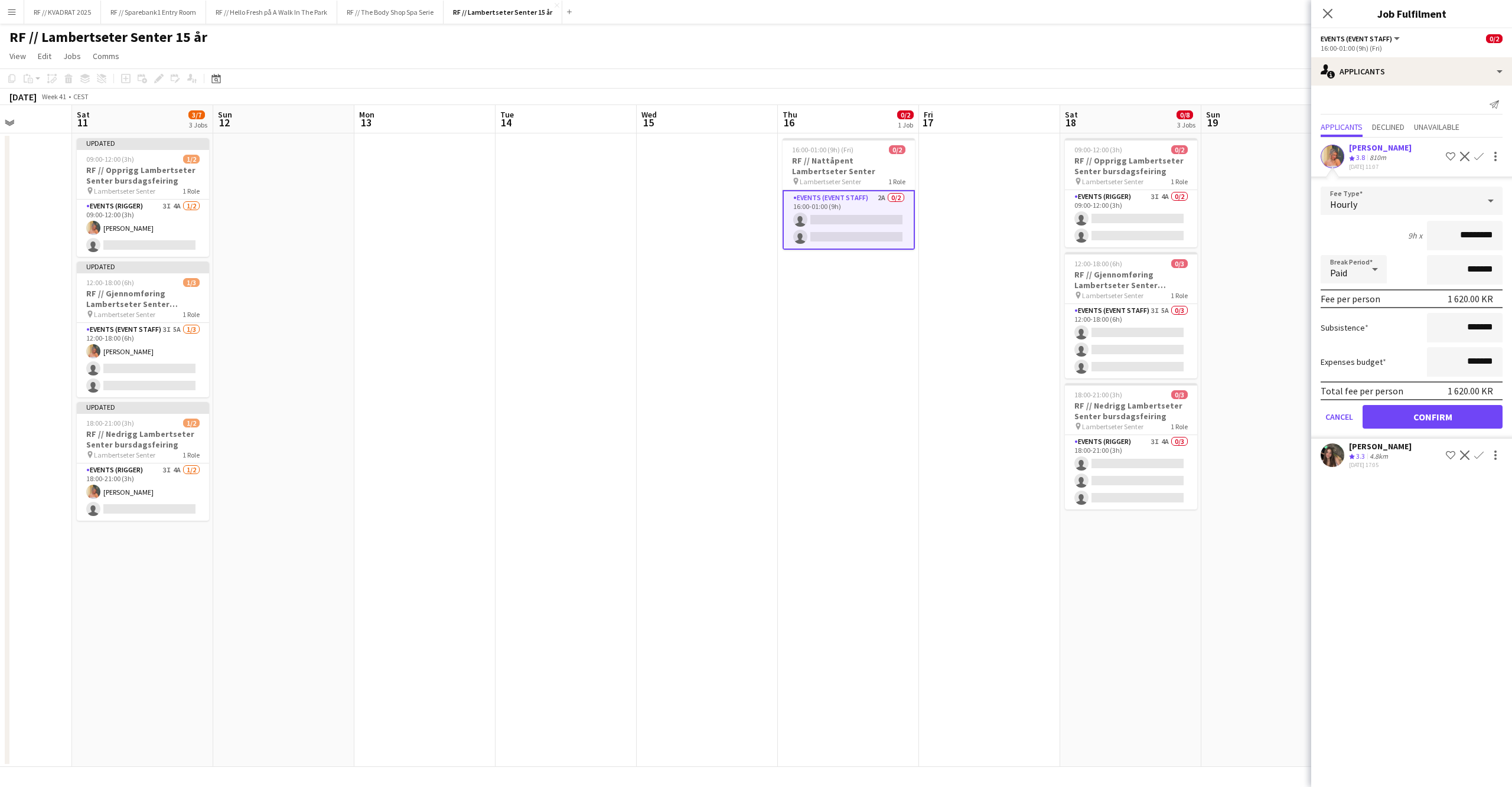
drag, startPoint x: 1004, startPoint y: 409, endPoint x: 646, endPoint y: 386, distance: 358.7
click at [646, 386] on app-calendar-viewport "Tue 7 Wed 8 Thu 9 Fri 10 Sat 11 3/7 3 Jobs Sun 12 Mon 13 Tue 14 Wed 15 Thu 16 0…" at bounding box center [756, 436] width 1512 height 662
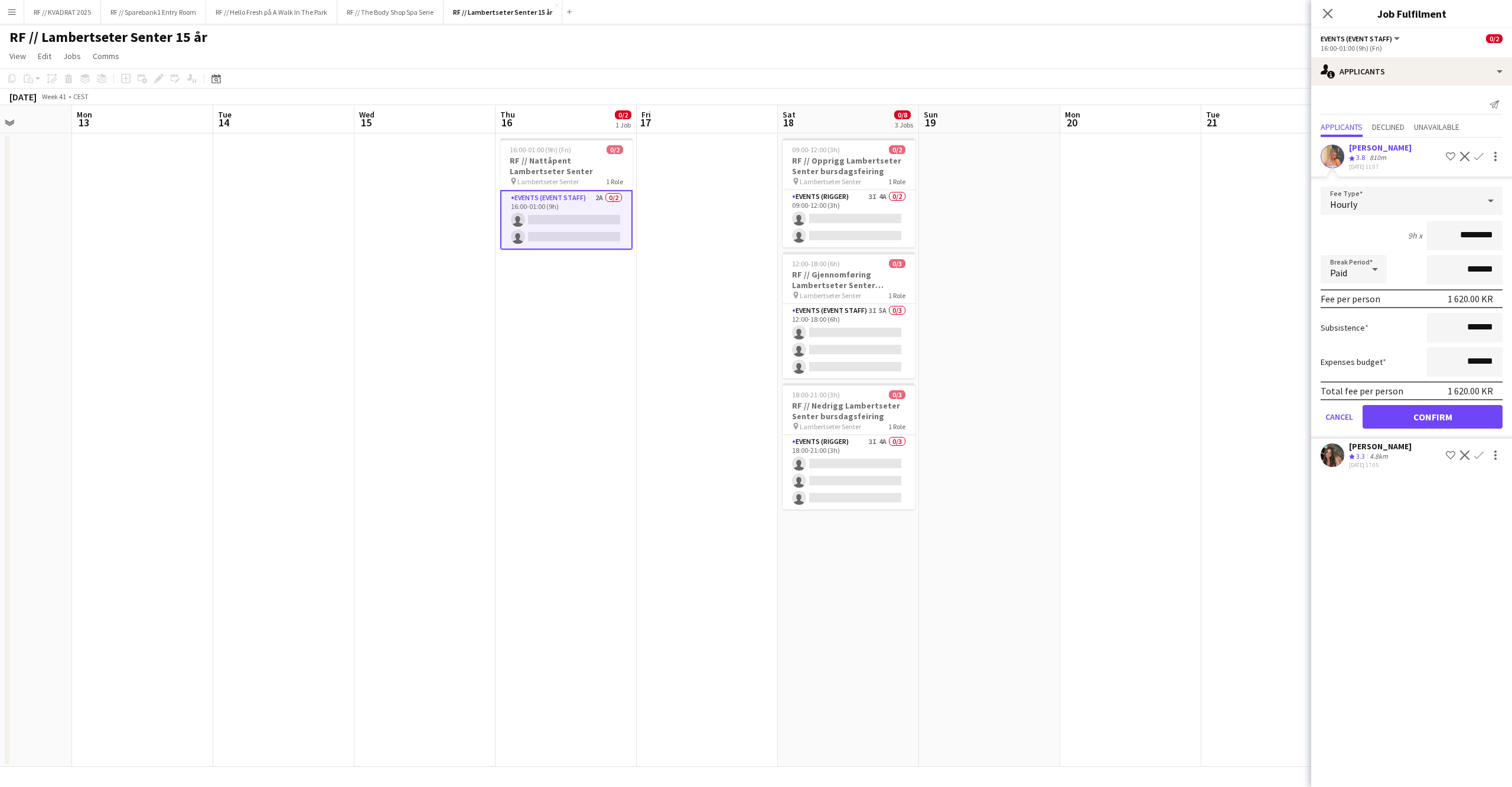
click at [1007, 263] on app-date-cell at bounding box center [990, 450] width 141 height 633
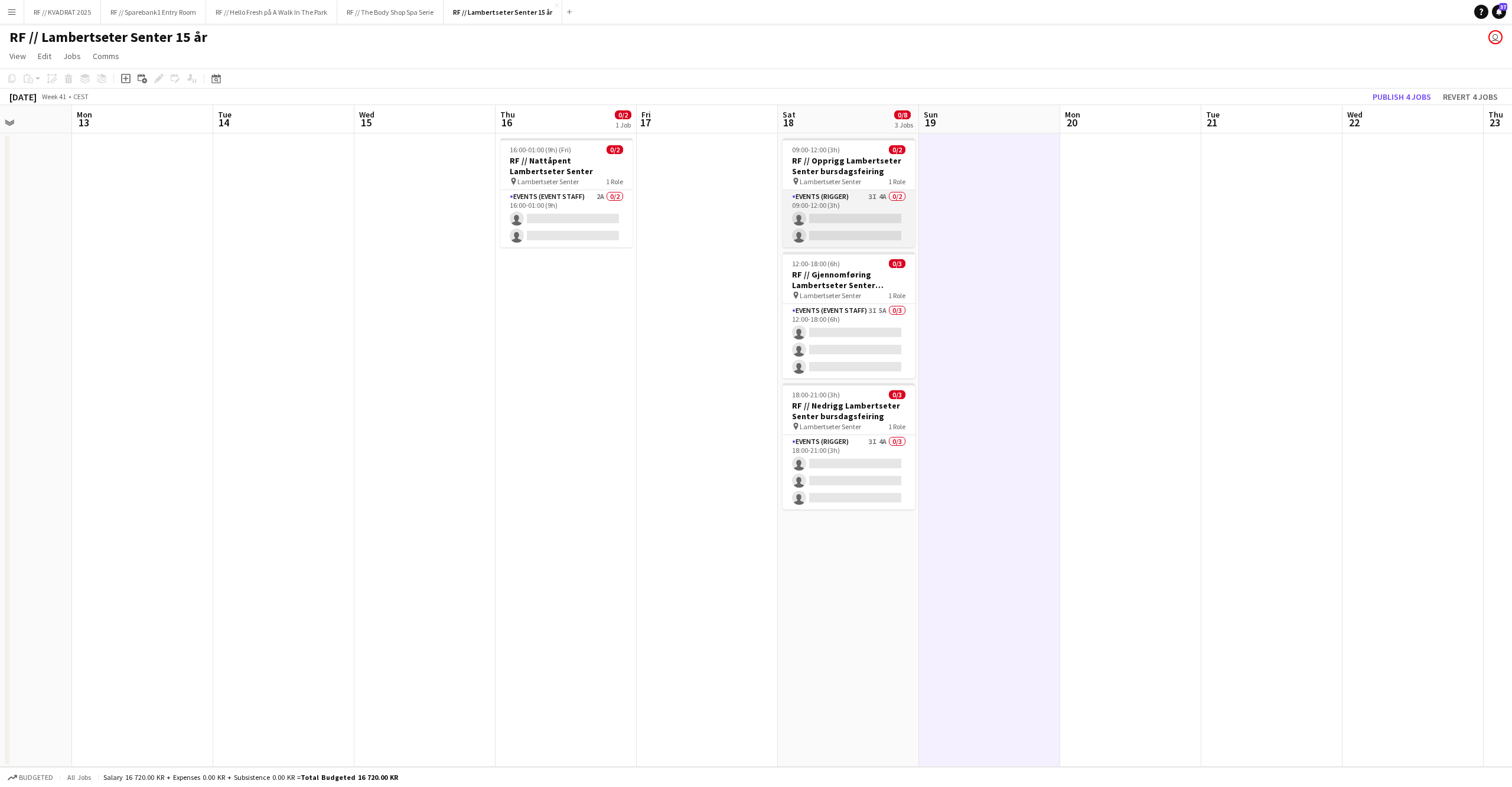
click at [820, 220] on app-card-role "Events (Rigger) 3I 4A 0/2 09:00-12:00 (3h) single-neutral-actions single-neutra…" at bounding box center [848, 219] width 132 height 57
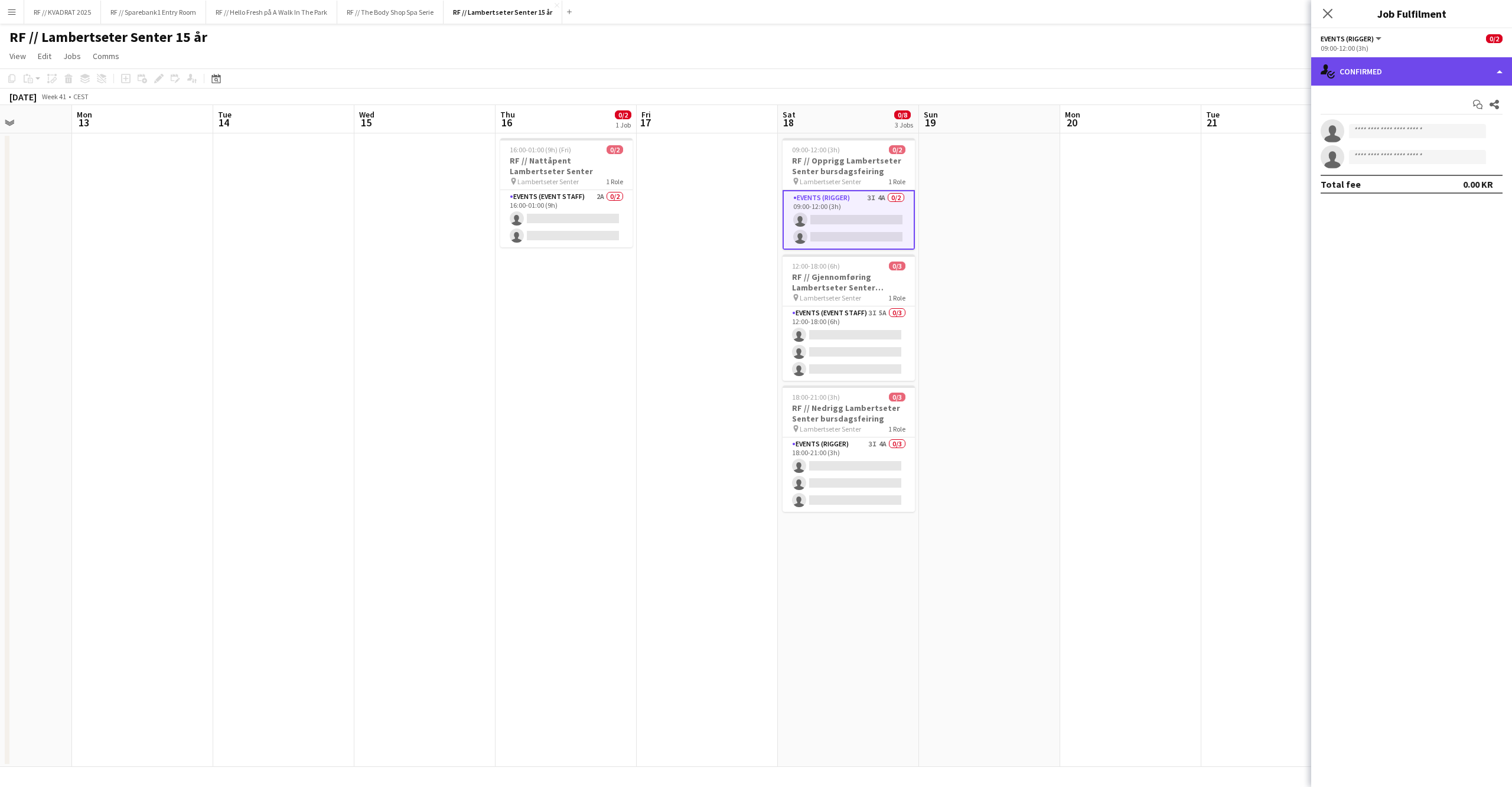
click at [1345, 73] on div "single-neutral-actions-check-2 Confirmed" at bounding box center [1411, 71] width 200 height 28
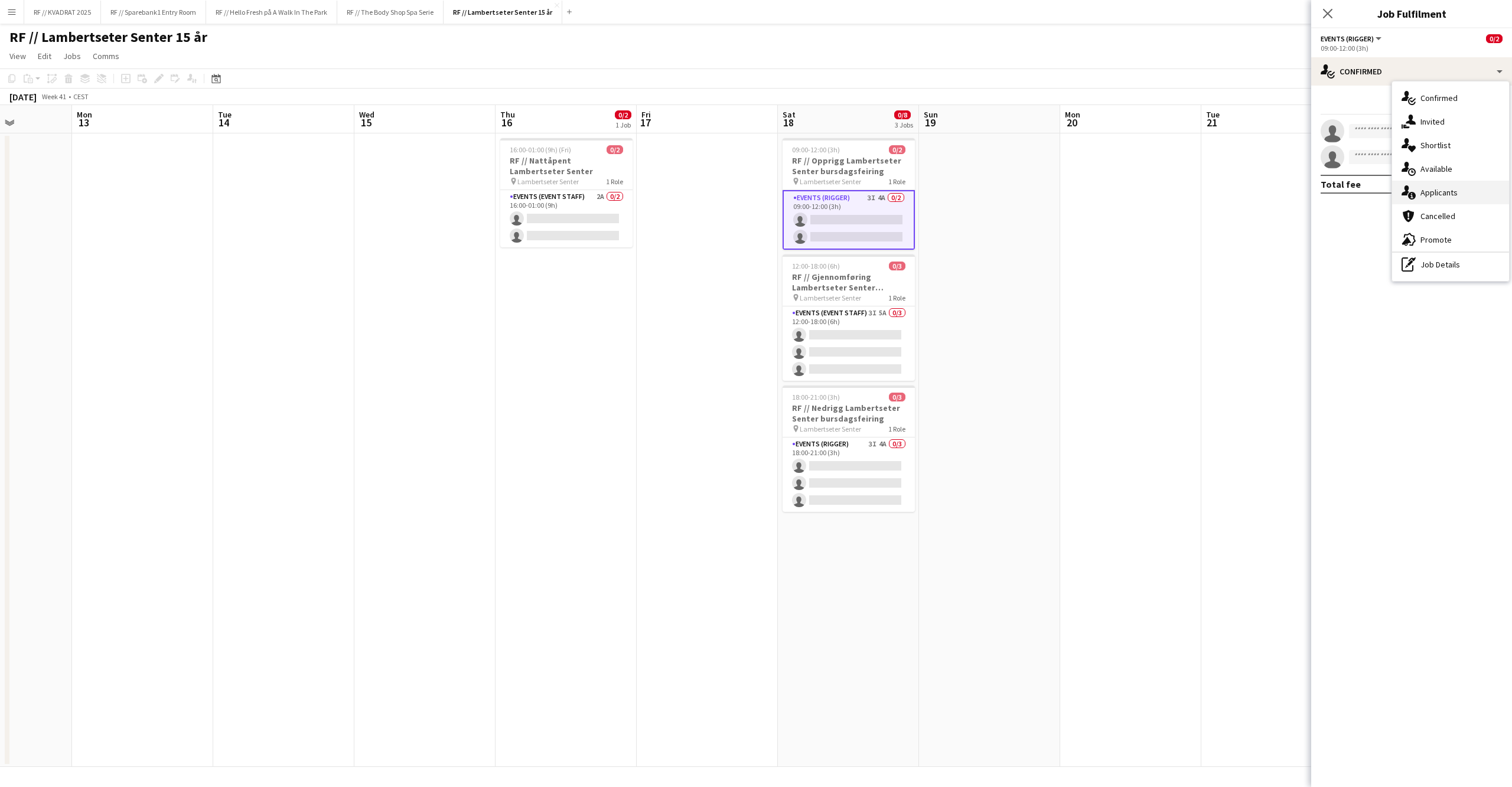
click at [1431, 187] on div "single-neutral-actions-information Applicants" at bounding box center [1450, 193] width 117 height 23
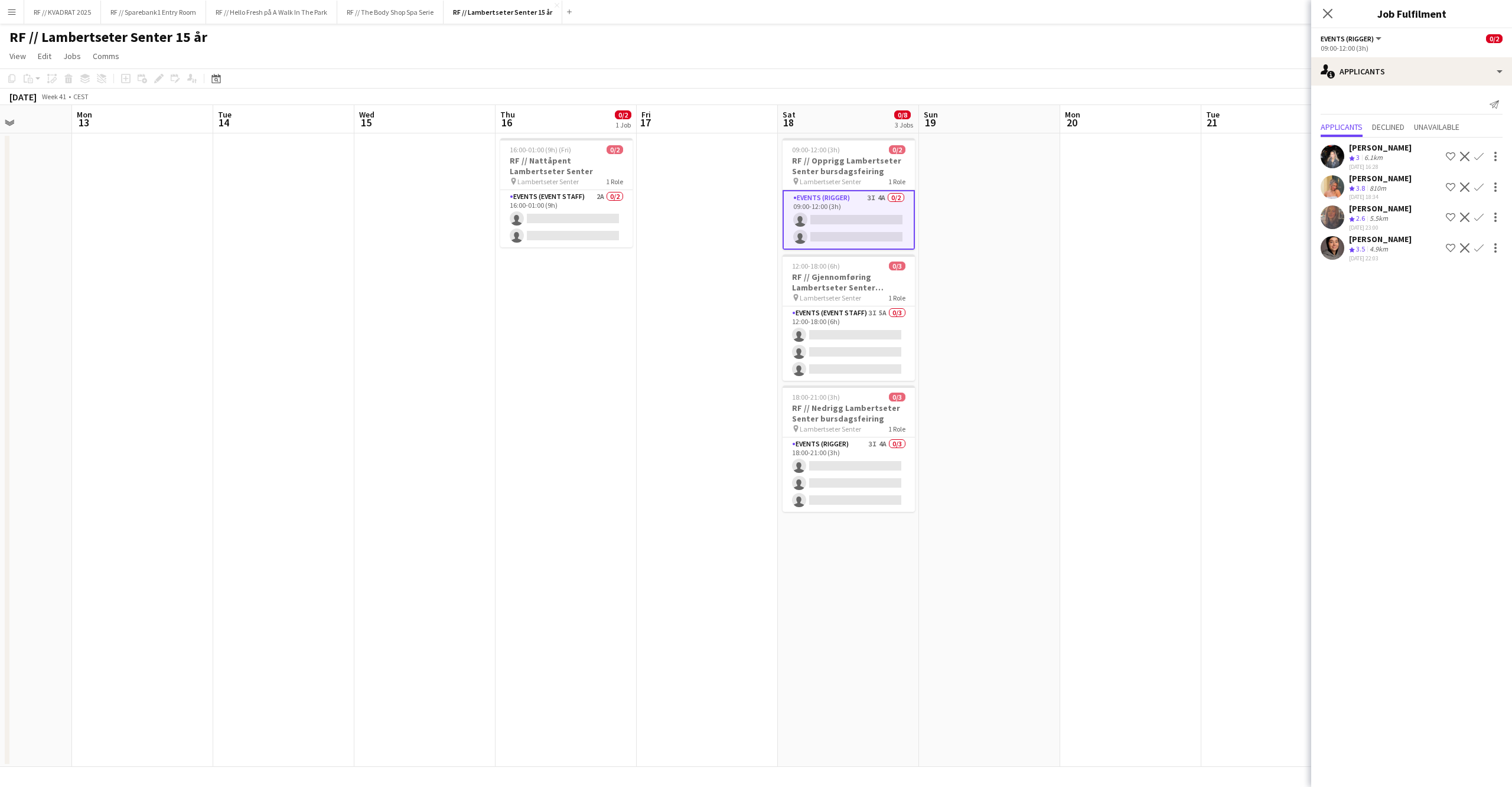
click at [1479, 190] on app-icon "Confirm" at bounding box center [1479, 187] width 9 height 9
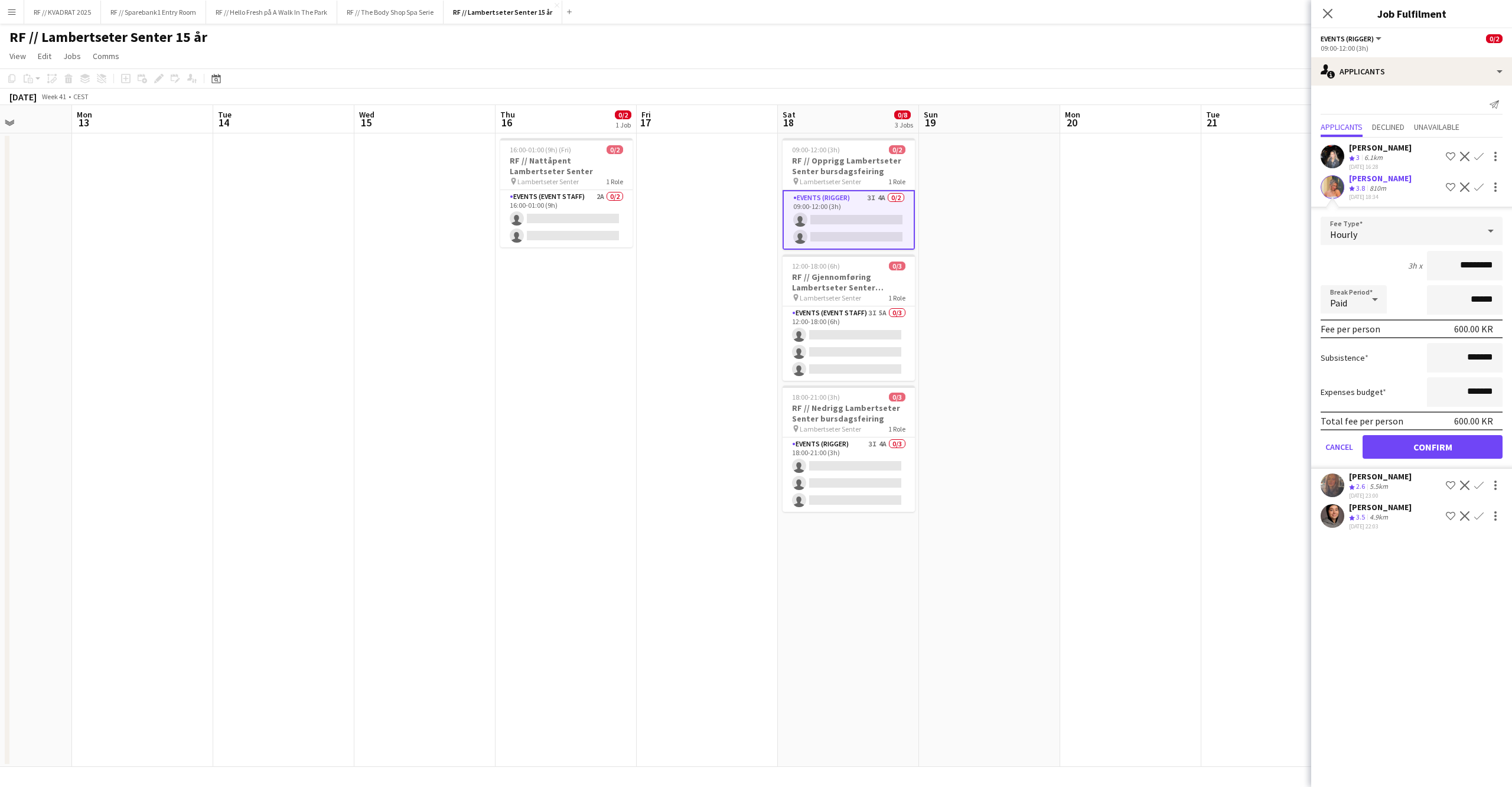
click at [1445, 454] on button "Confirm" at bounding box center [1432, 447] width 140 height 23
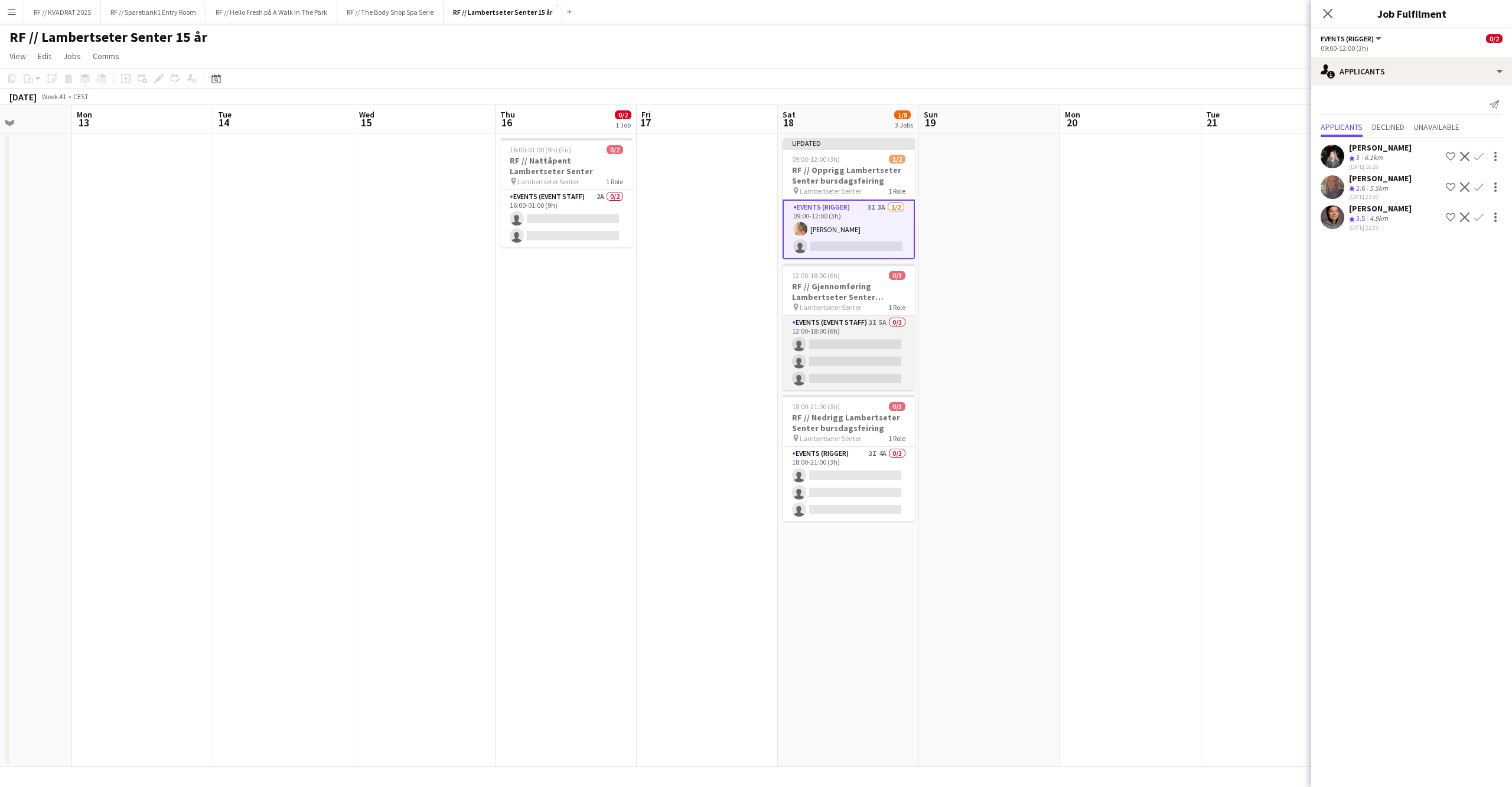
click at [809, 364] on app-card-role "Events (Event Staff) 3I 5A 0/3 12:00-18:00 (6h) single-neutral-actions single-n…" at bounding box center [848, 353] width 132 height 75
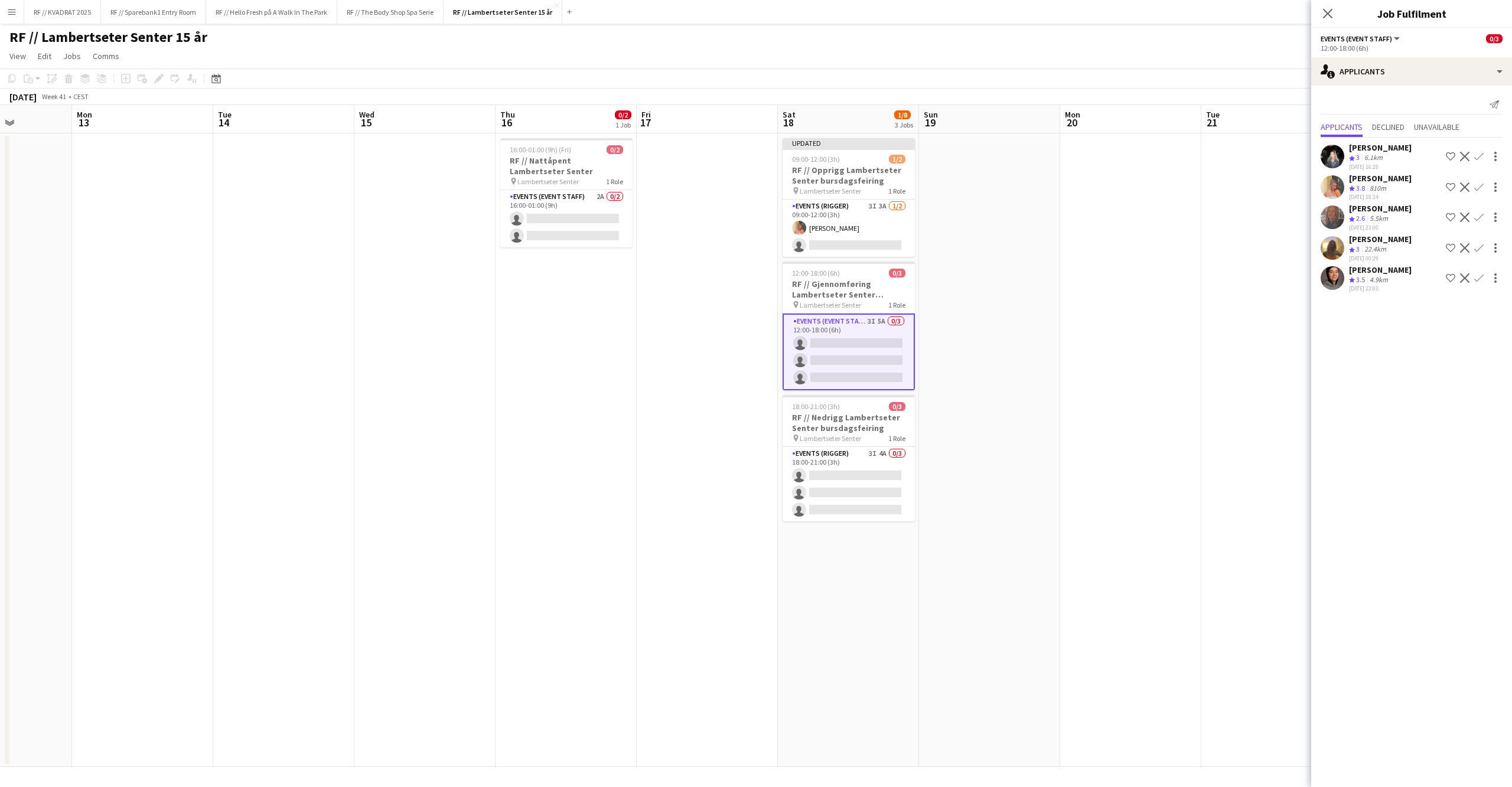
click at [1475, 190] on app-icon "Confirm" at bounding box center [1479, 187] width 9 height 9
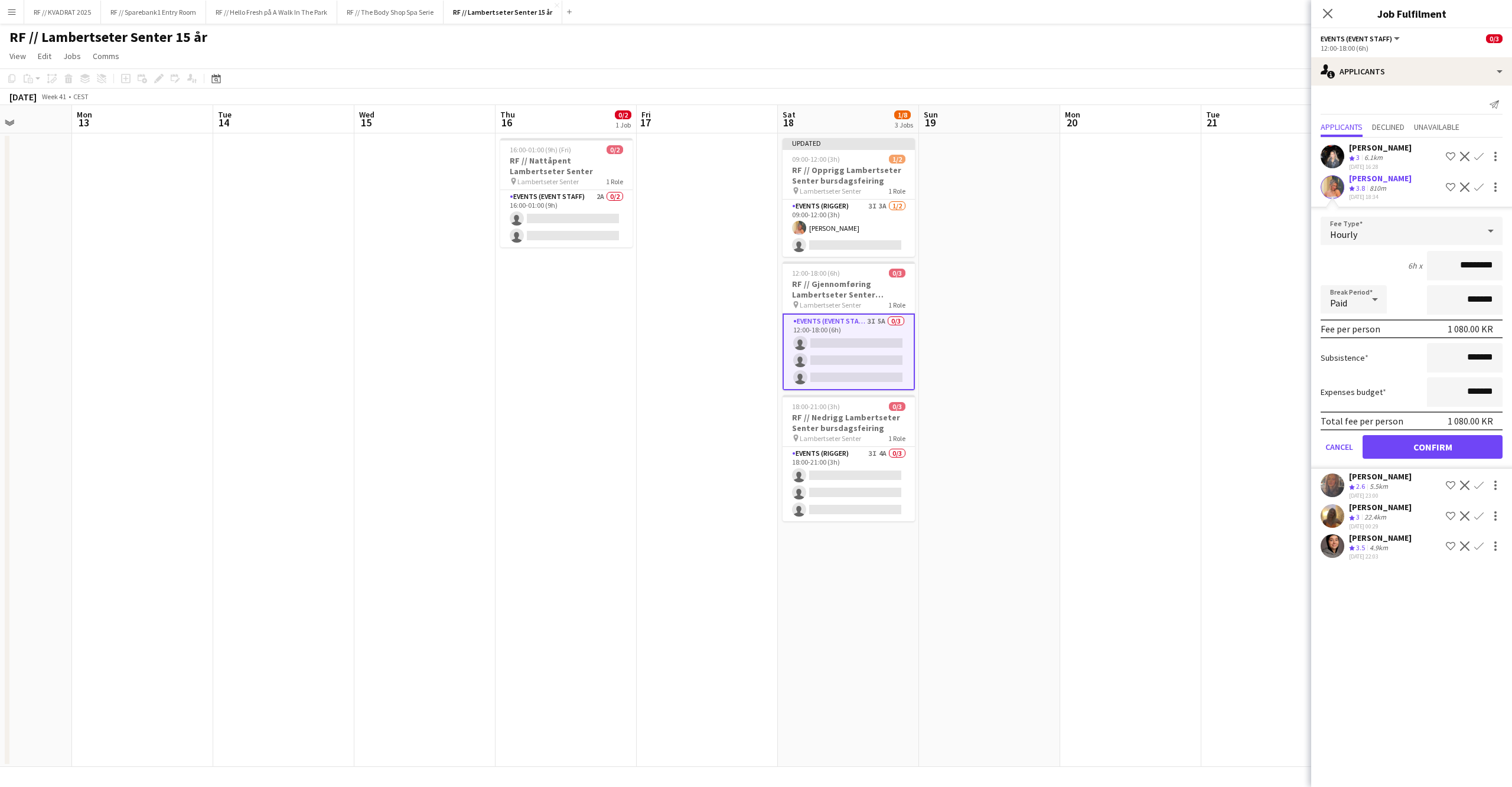
click at [1434, 444] on button "Confirm" at bounding box center [1432, 447] width 140 height 23
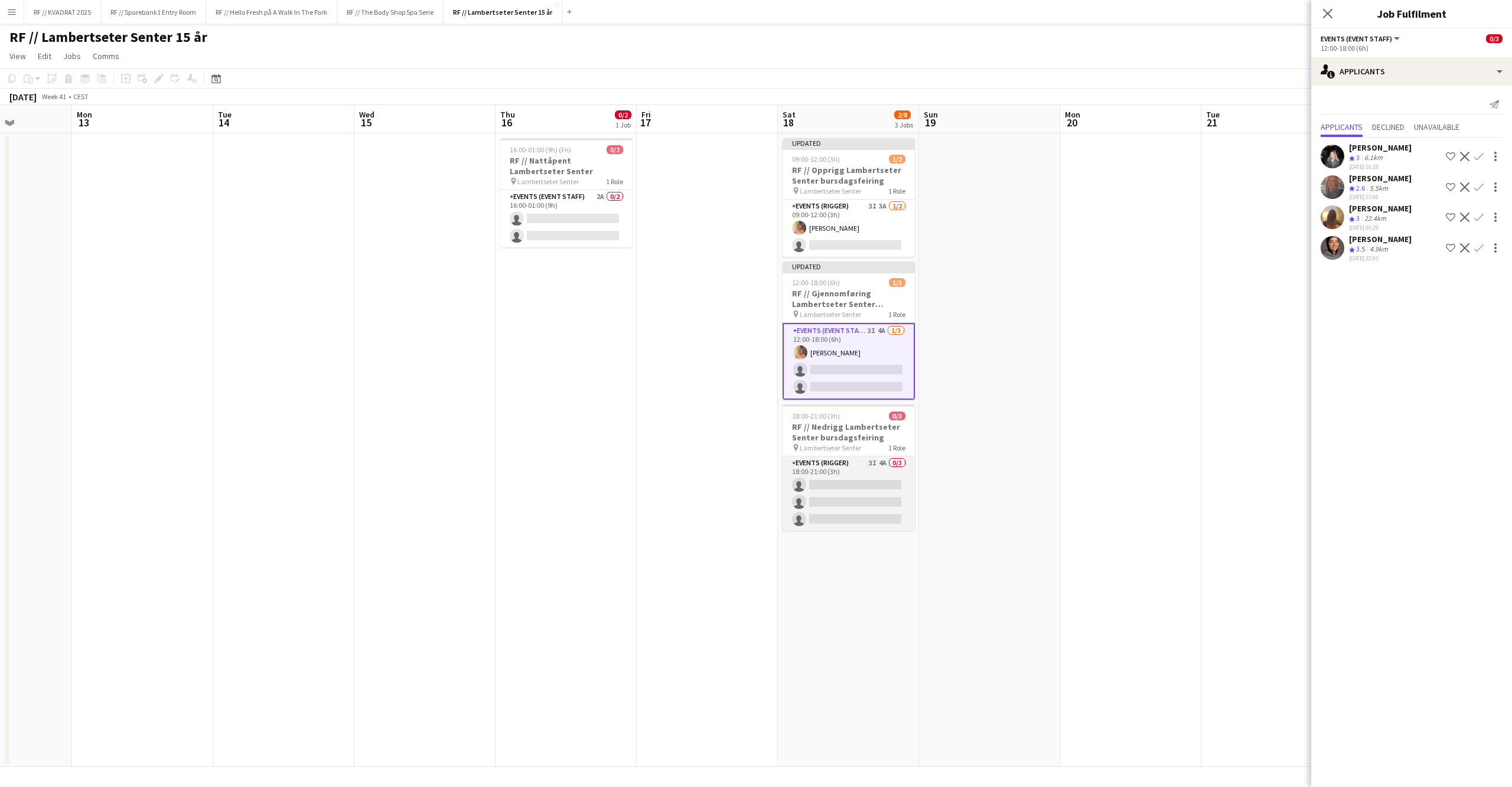
click at [865, 484] on app-card-role "Events (Rigger) 3I 4A 0/3 18:00-21:00 (3h) single-neutral-actions single-neutra…" at bounding box center [848, 493] width 132 height 75
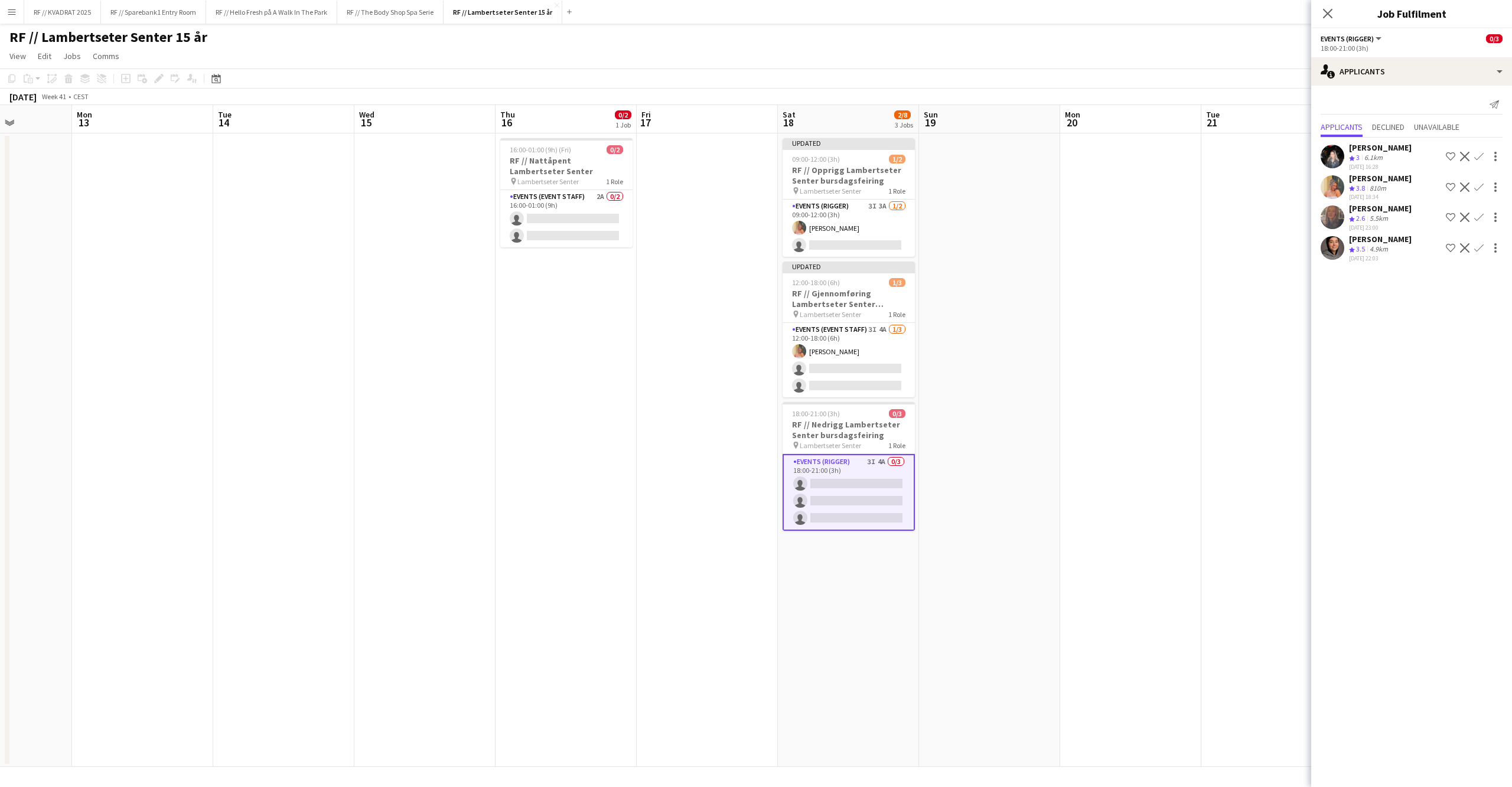
click at [1479, 188] on app-icon "Confirm" at bounding box center [1479, 187] width 9 height 9
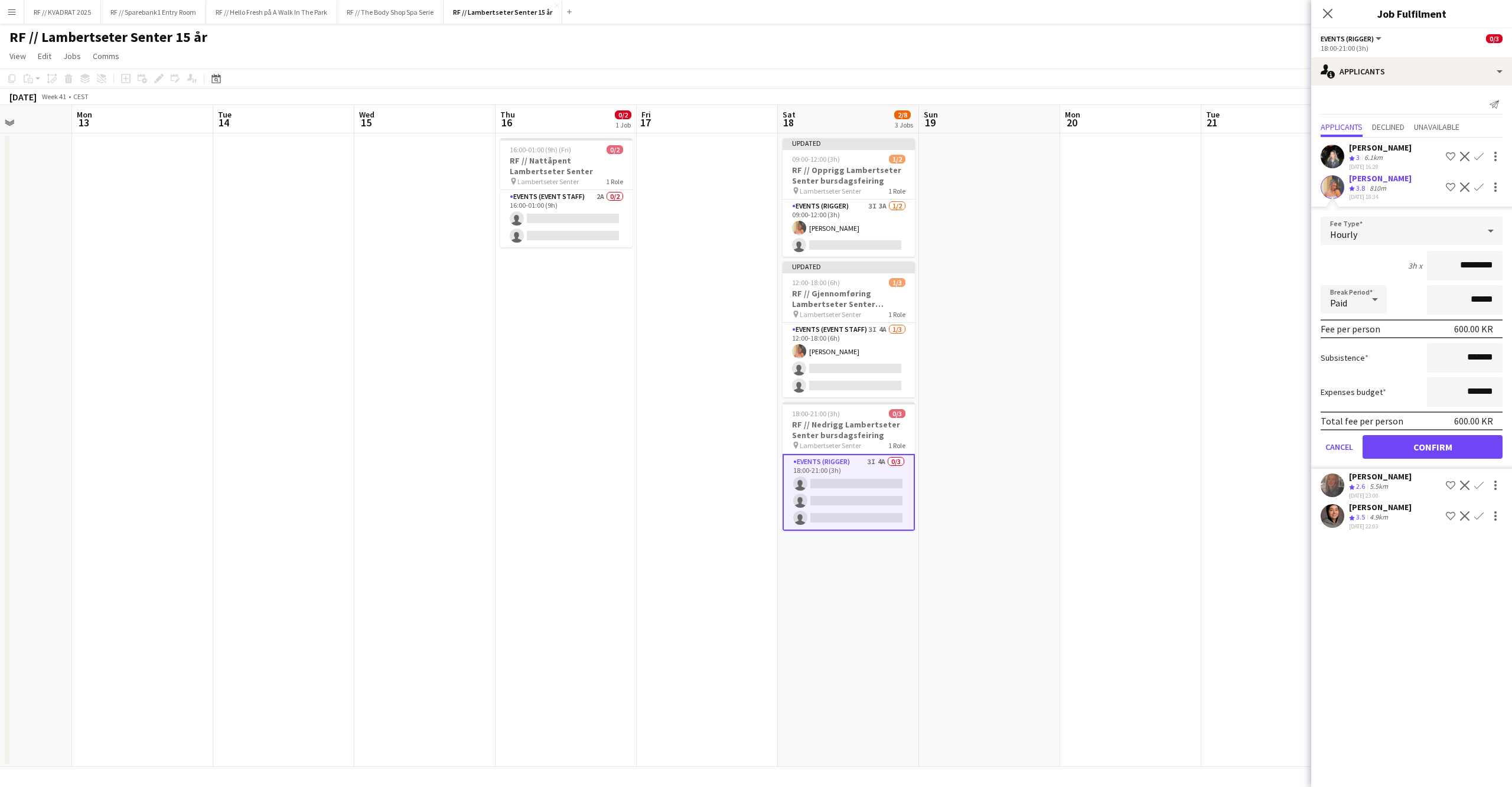
click at [1437, 447] on button "Confirm" at bounding box center [1432, 447] width 140 height 23
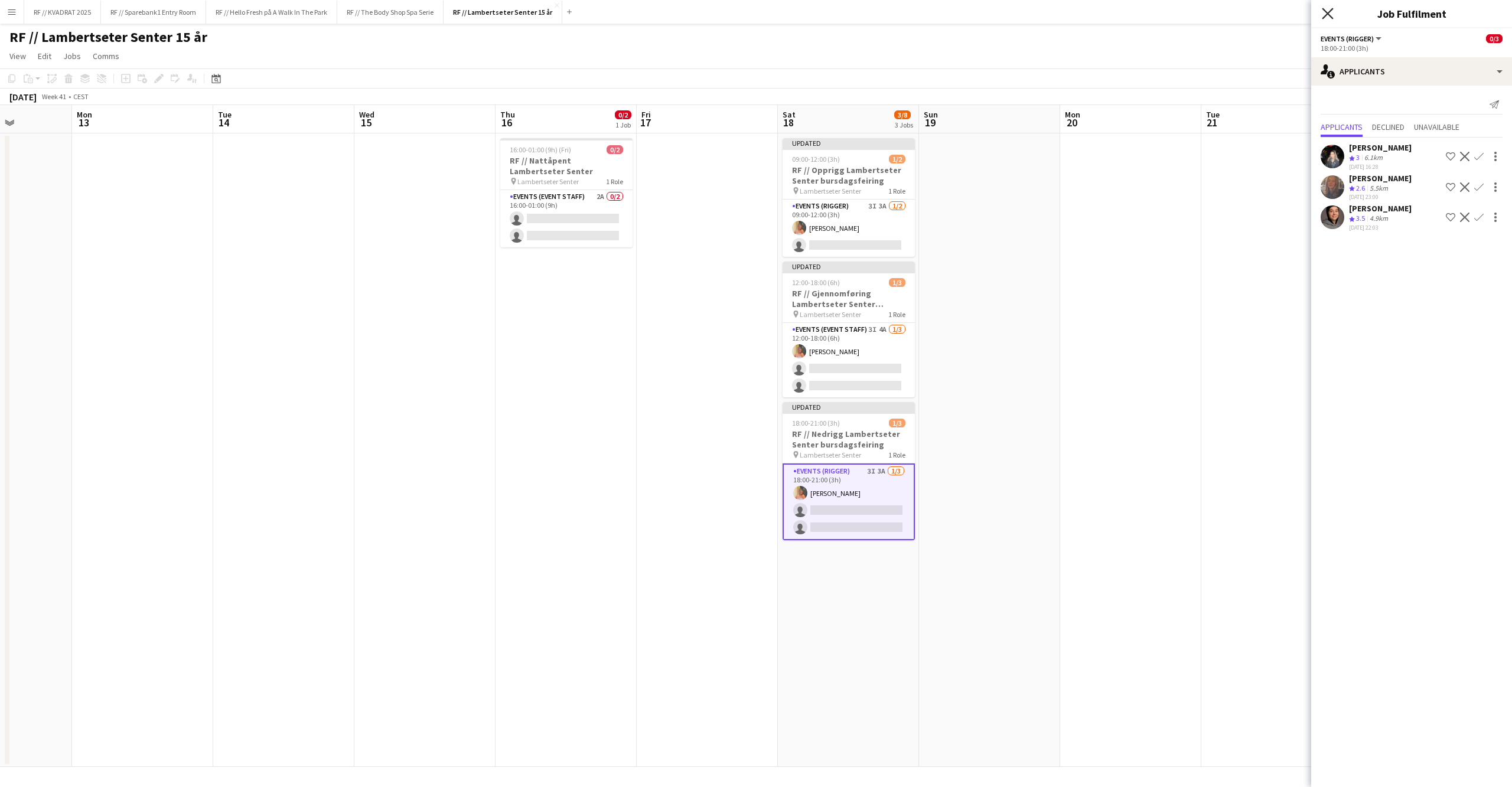
click at [1329, 13] on icon "Close pop-in" at bounding box center [1327, 13] width 11 height 11
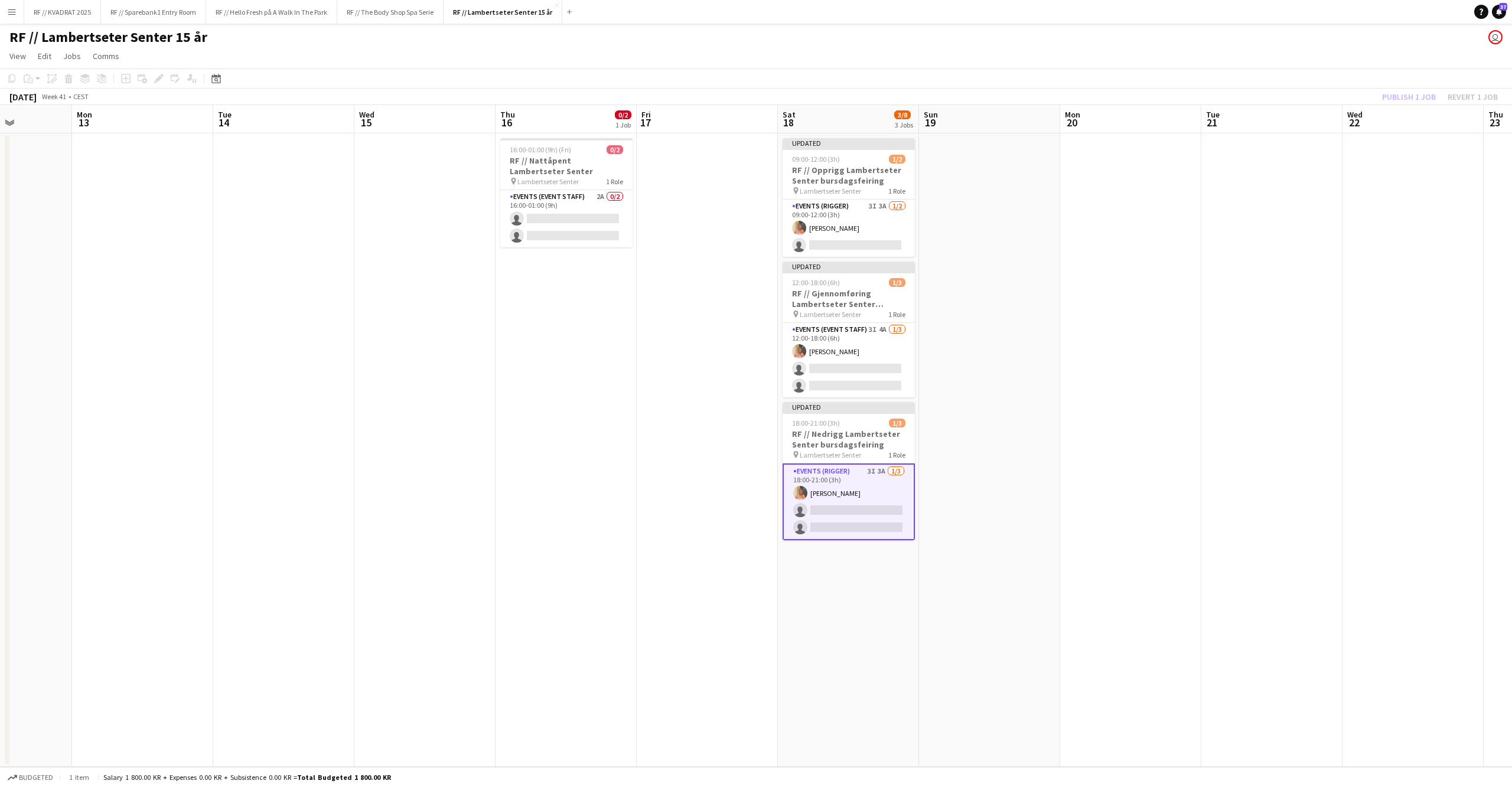
click at [1019, 301] on app-date-cell at bounding box center [990, 450] width 141 height 633
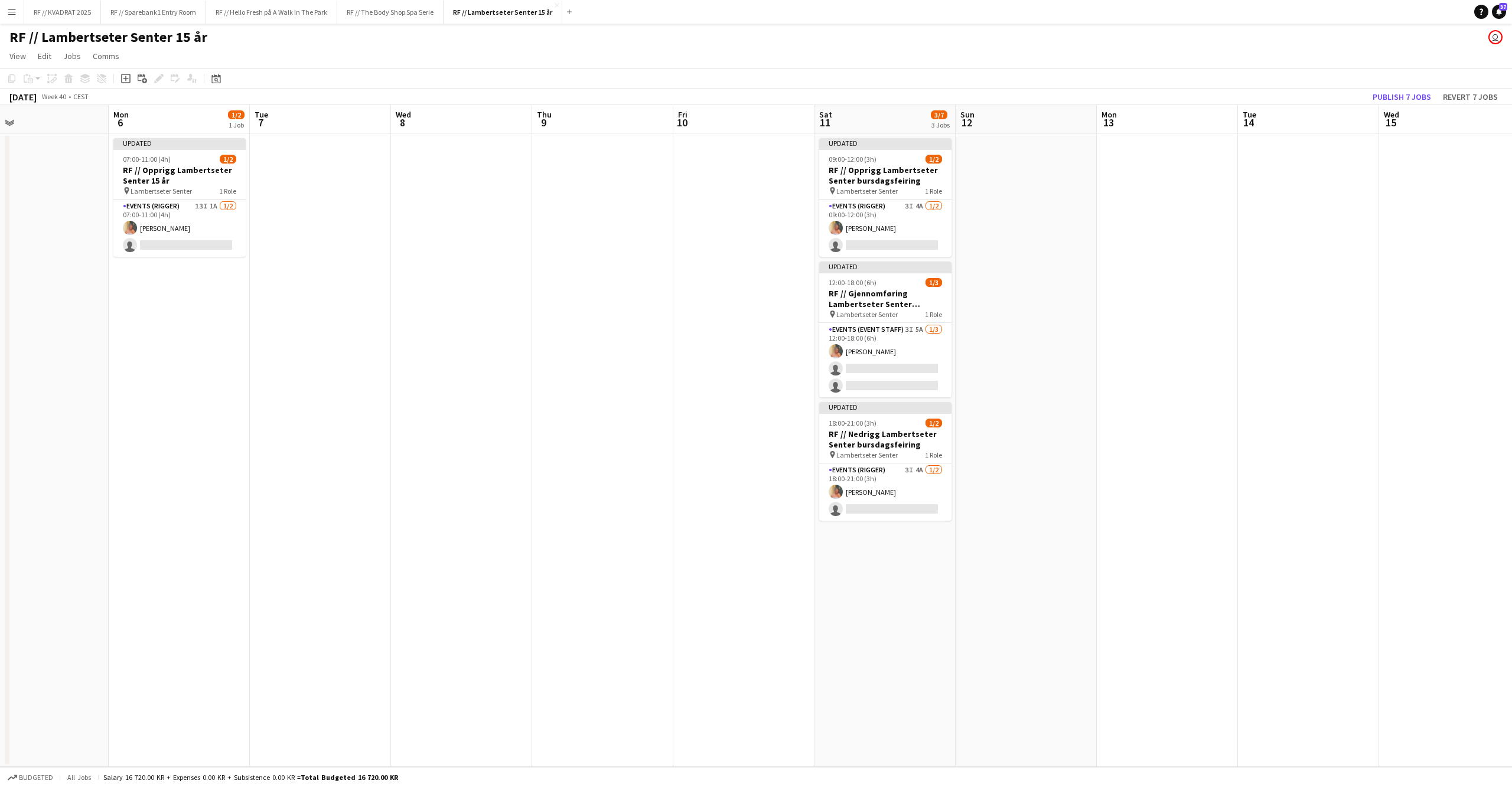
scroll to position [0, 312]
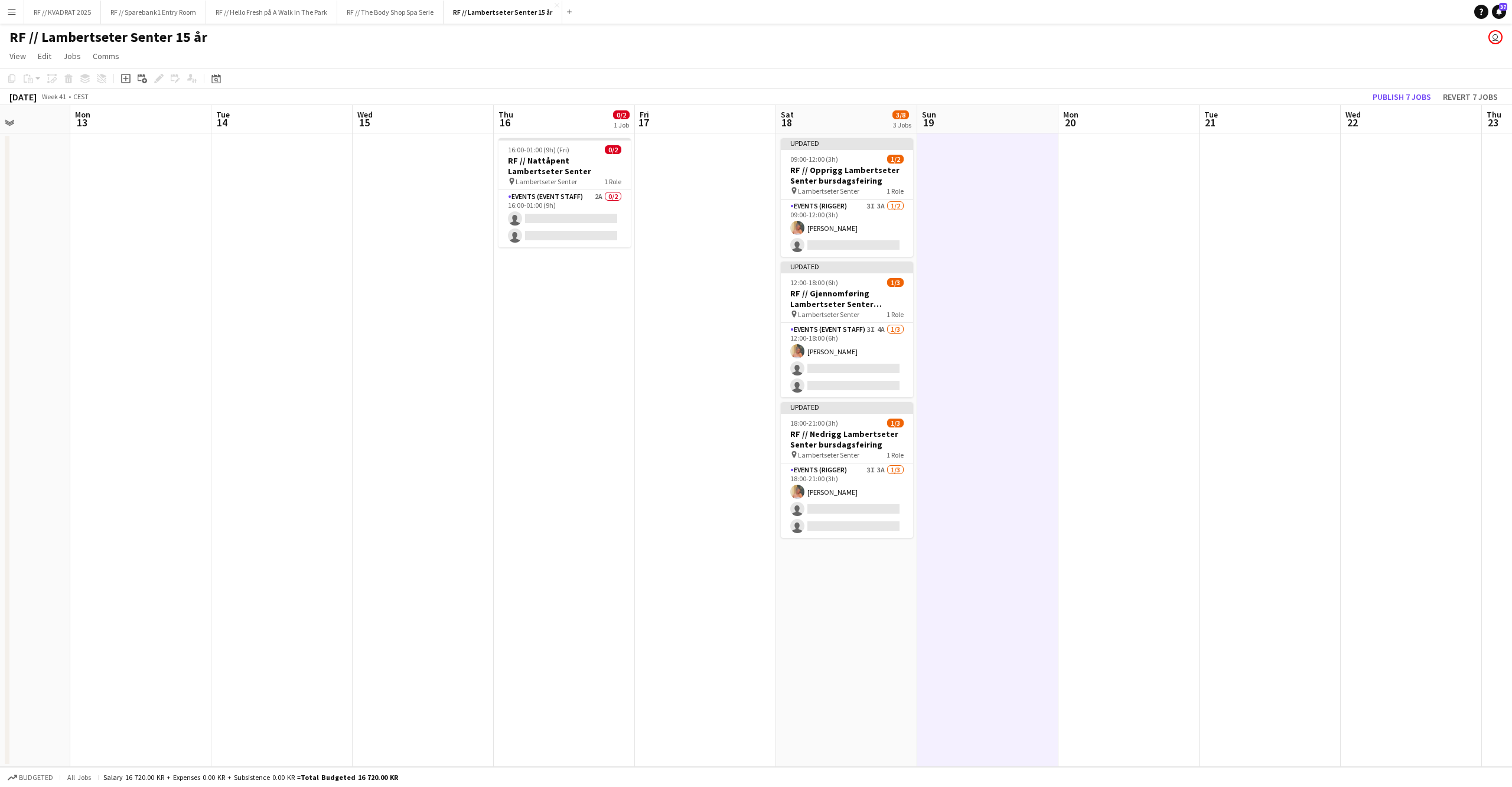
drag, startPoint x: 427, startPoint y: 374, endPoint x: 423, endPoint y: 390, distance: 16.5
click at [424, 388] on app-calendar-viewport "Thu 9 Fri 10 Sat 11 3/7 3 Jobs Sun 12 Mon 13 Tue 14 Wed 15 Thu 16 0/2 1 Job Fri…" at bounding box center [756, 436] width 1512 height 662
click at [855, 429] on h3 "RF // Nedrigg Lambertseter Senter bursdagsfeiring" at bounding box center [847, 439] width 132 height 21
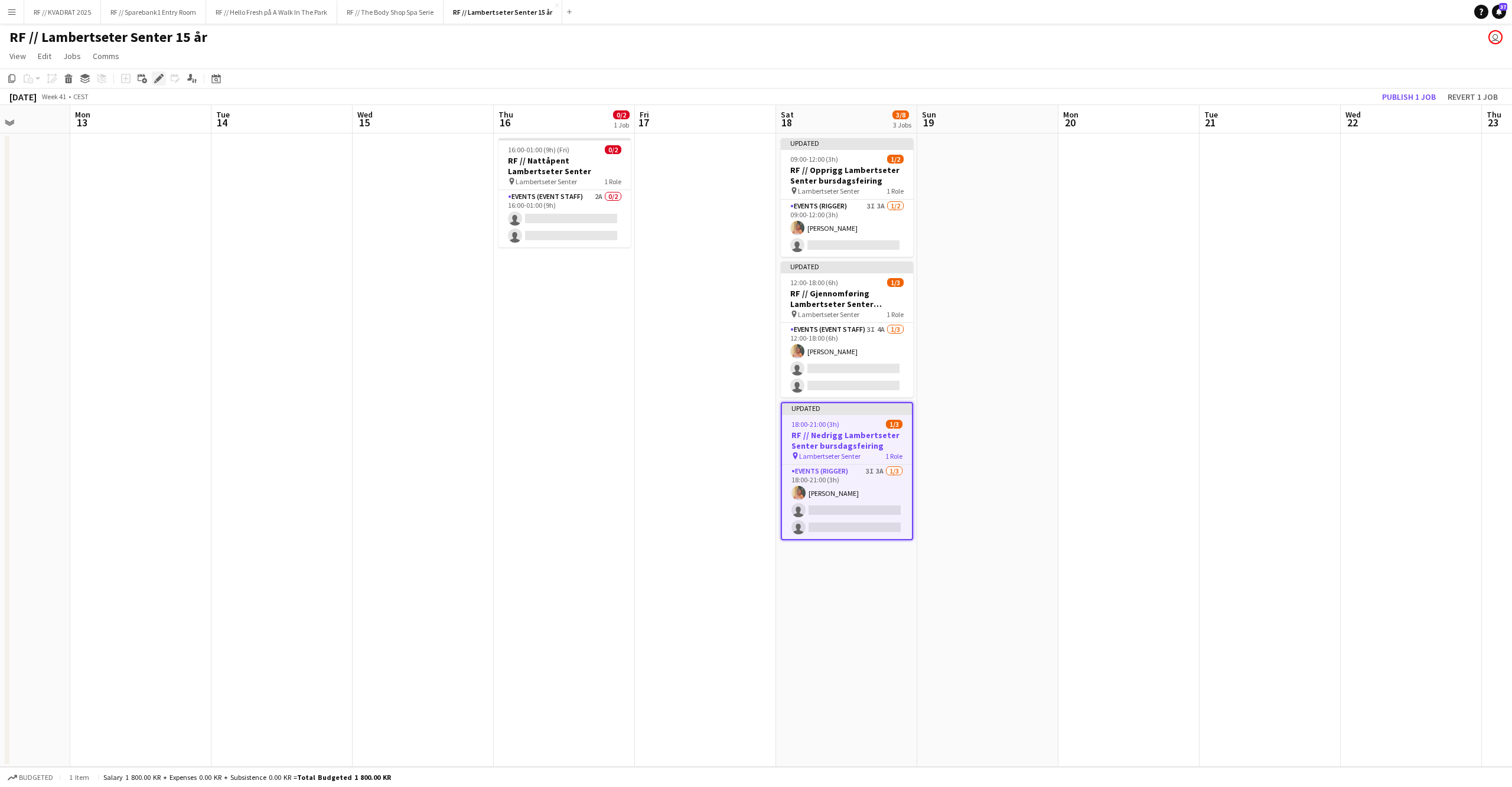
click at [161, 78] on icon "Edit" at bounding box center [159, 78] width 9 height 9
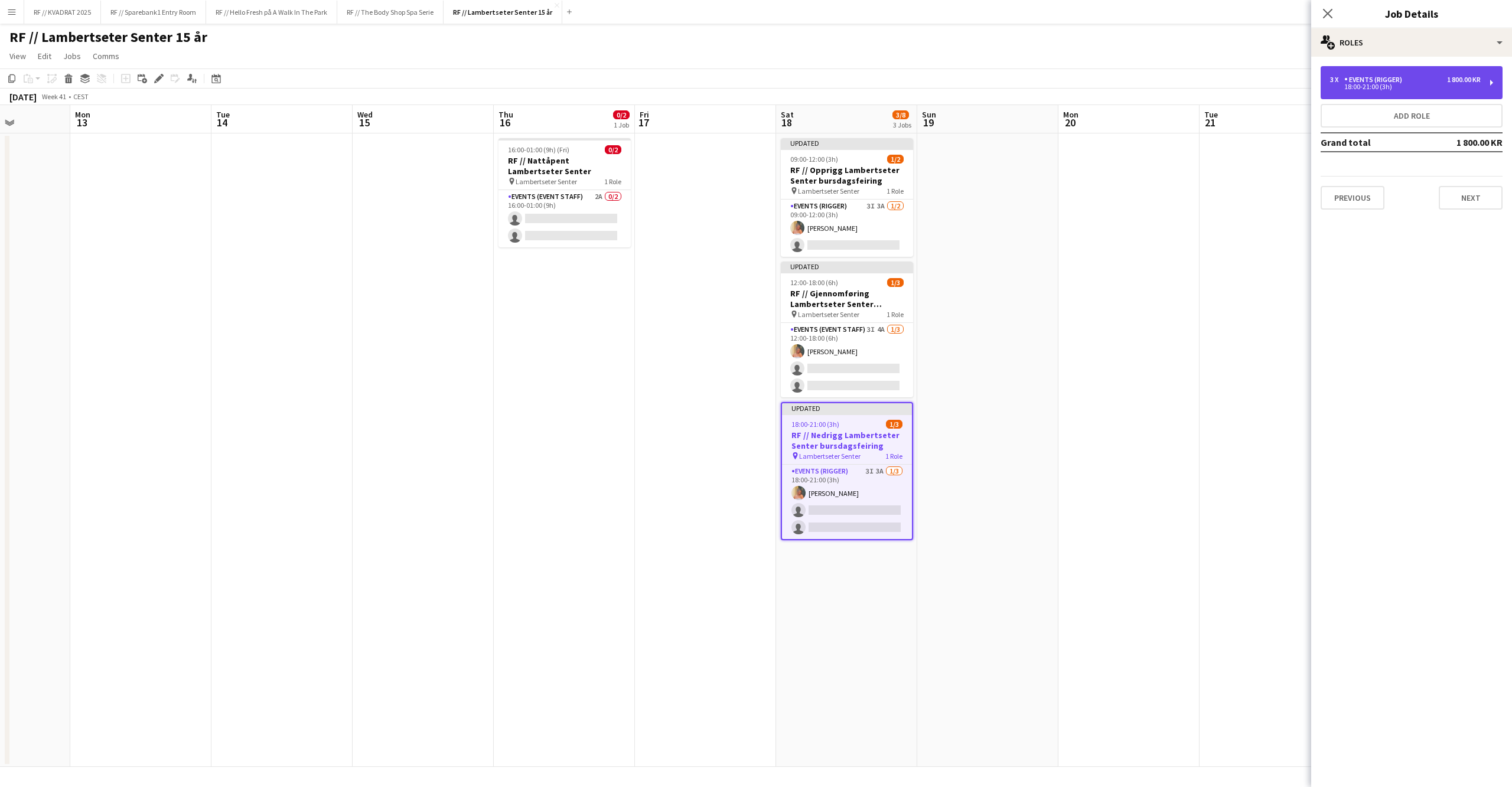
click at [1379, 80] on div "Events (Rigger)" at bounding box center [1375, 79] width 63 height 9
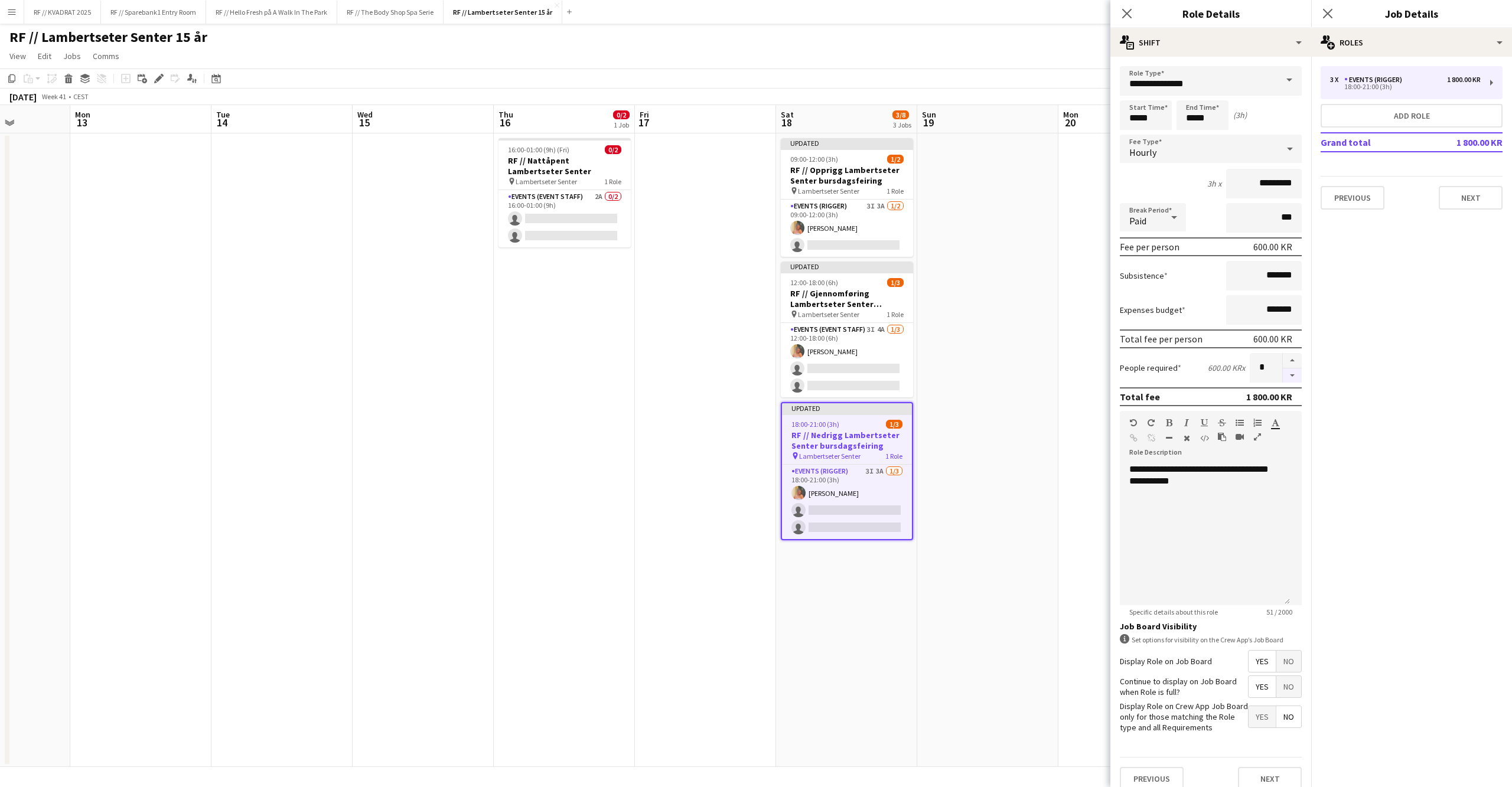
click at [1283, 370] on button "button" at bounding box center [1292, 375] width 19 height 15
type input "*"
click at [1326, 14] on icon "Close pop-in" at bounding box center [1327, 13] width 11 height 11
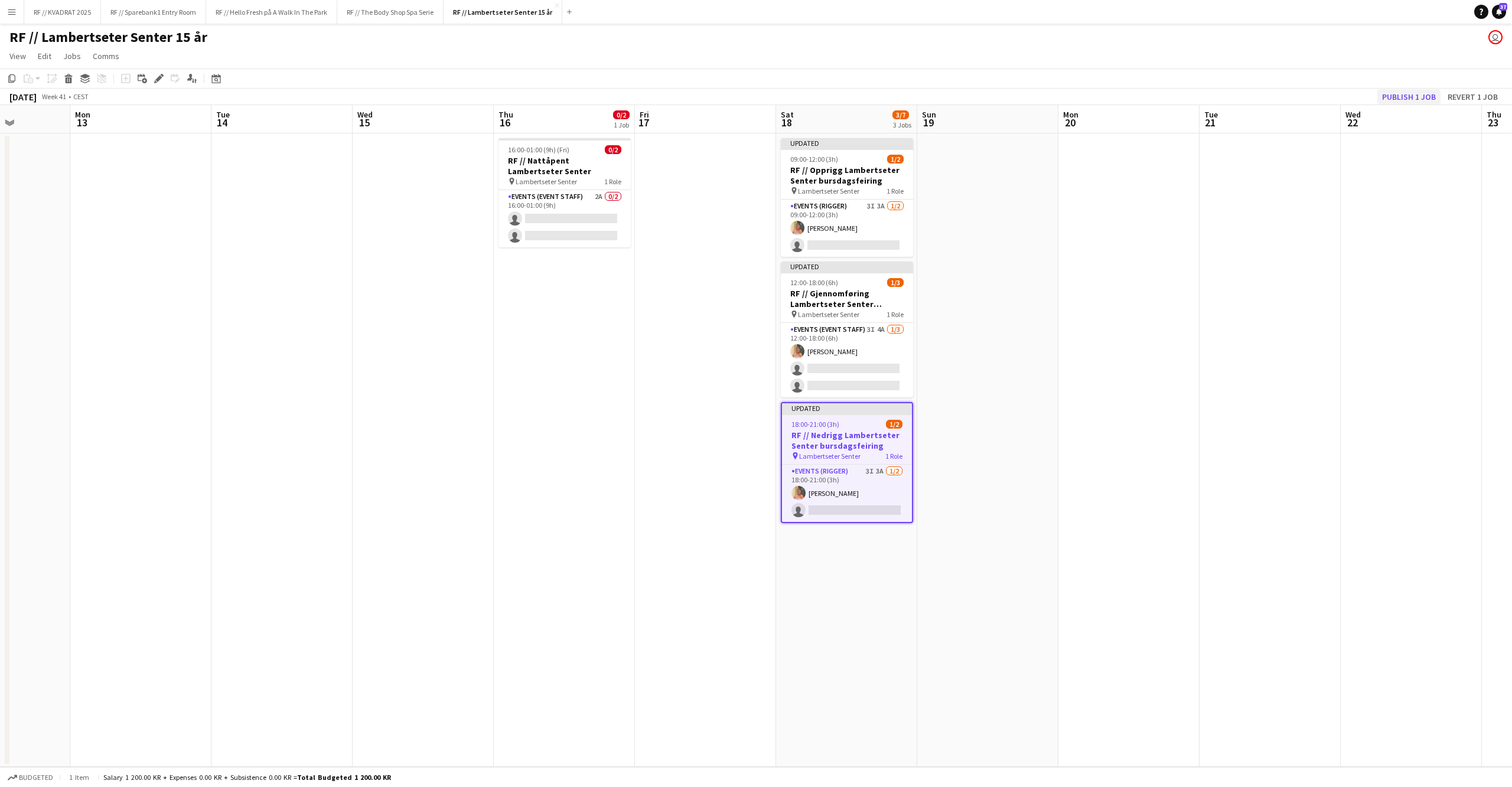
click at [1397, 90] on button "Publish 1 job" at bounding box center [1408, 97] width 63 height 16
click at [1396, 93] on div "Publish 1 job Revert 1 job" at bounding box center [1429, 97] width 166 height 16
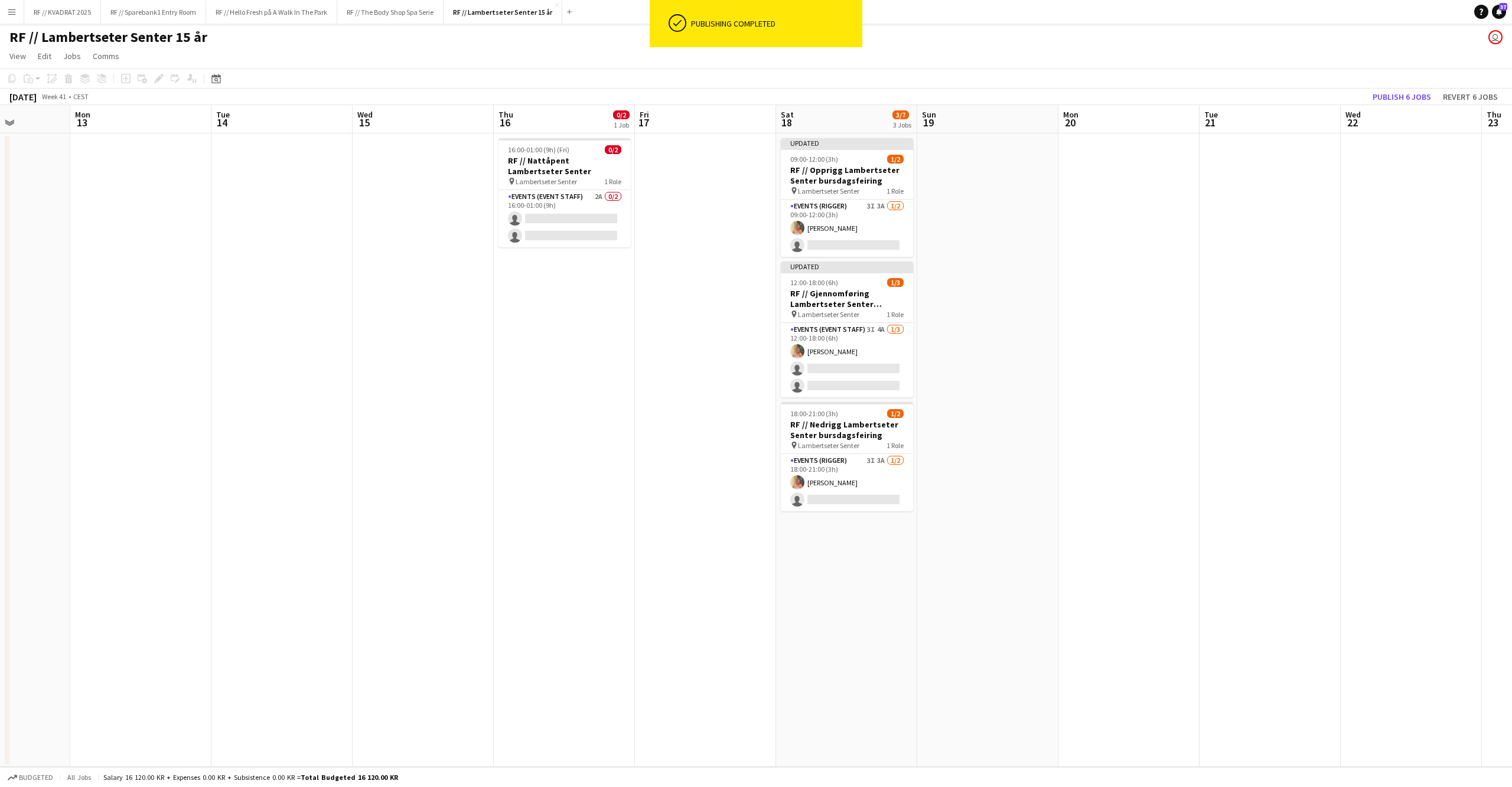
click at [1396, 93] on button "Publish 6 jobs" at bounding box center [1401, 97] width 68 height 16
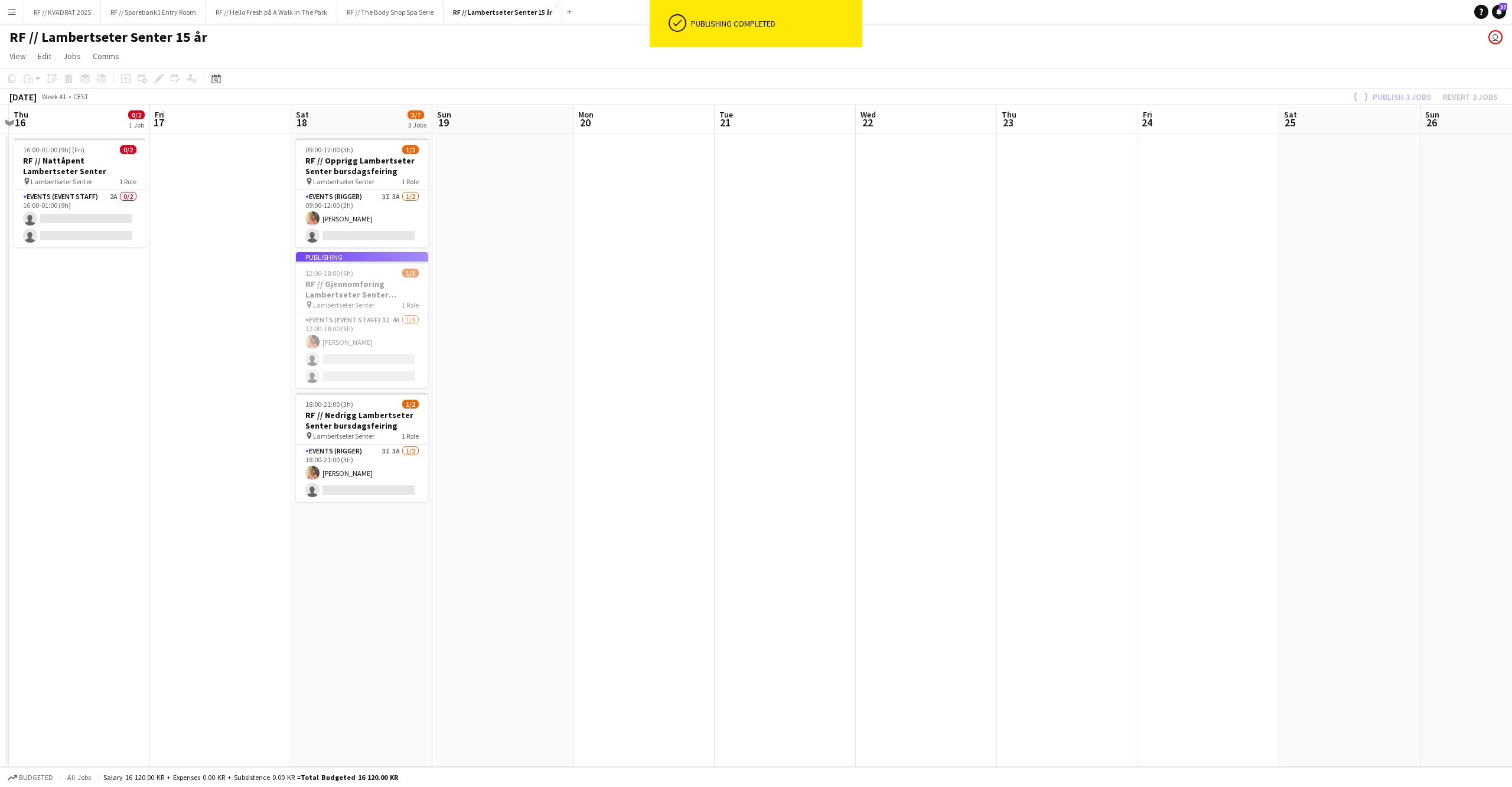
drag, startPoint x: 1429, startPoint y: 318, endPoint x: 273, endPoint y: 374, distance: 1157.4
click at [274, 373] on app-calendar-viewport "Sun 12 Mon 13 Tue 14 Wed 15 Thu 16 0/2 1 Job Fri 17 Sat 18 3/7 3 Jobs Sun 19 Mo…" at bounding box center [756, 436] width 1512 height 662
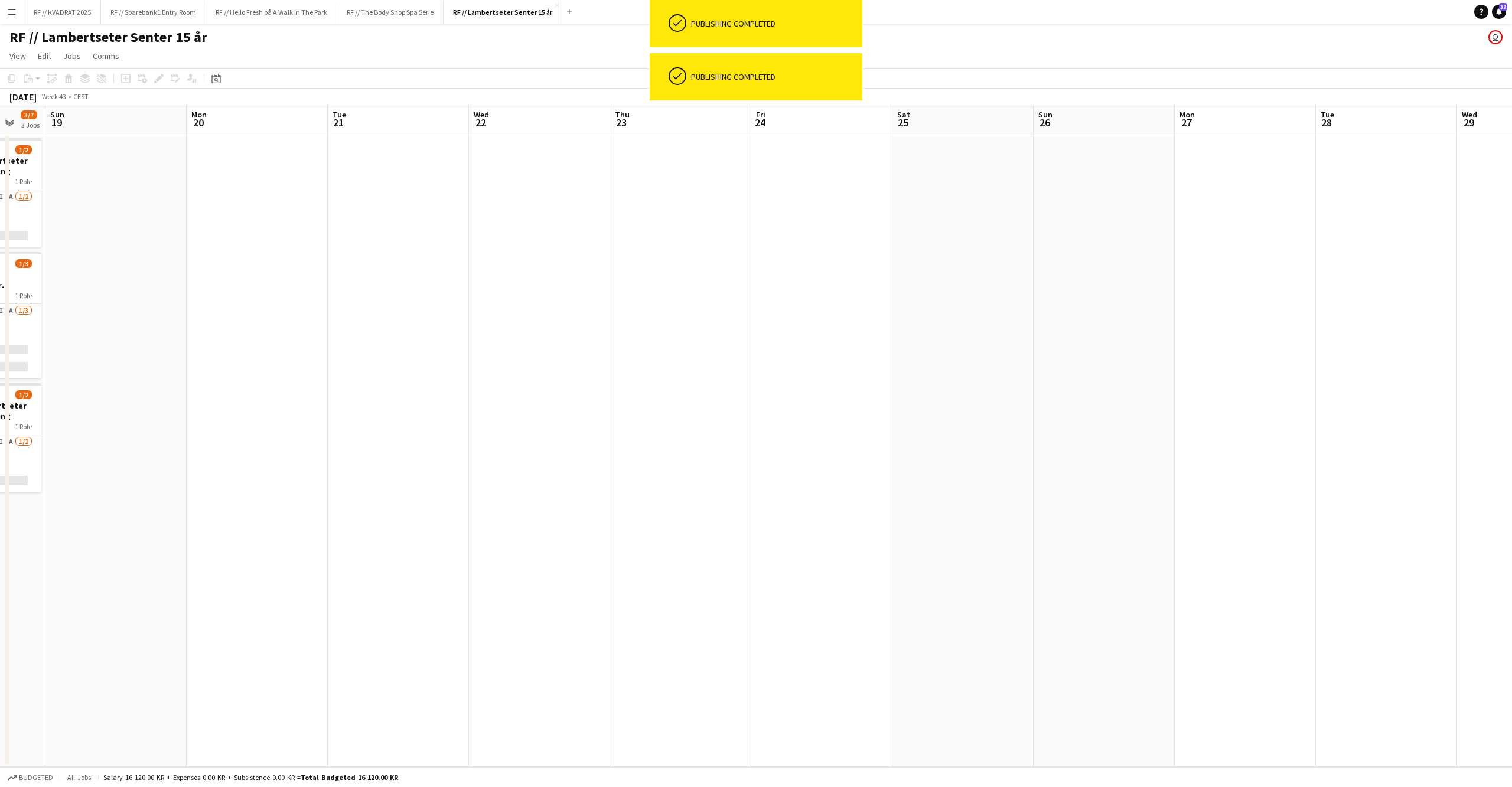
drag, startPoint x: 751, startPoint y: 333, endPoint x: 1439, endPoint y: 331, distance: 688.0
click at [1510, 329] on app-calendar-viewport "Thu 16 0/2 1 Job Fri 17 Sat 18 3/7 3 Jobs Sun 19 Mon 20 Tue 21 Wed 22 Thu 23 Fr…" at bounding box center [756, 436] width 1512 height 662
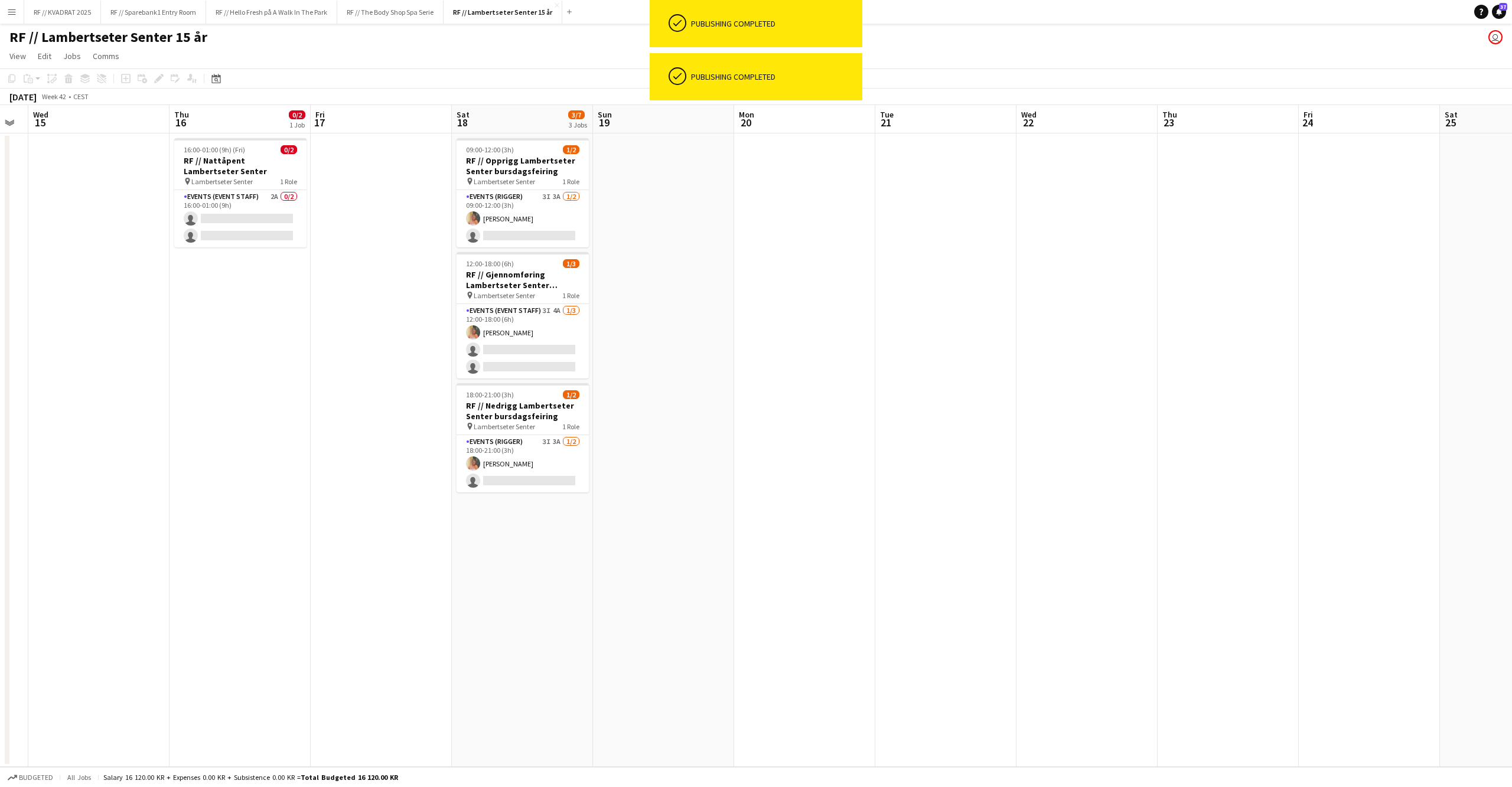
drag, startPoint x: 782, startPoint y: 311, endPoint x: 1510, endPoint y: 308, distance: 728.0
click at [1510, 308] on app-calendar-viewport "Mon 13 Tue 14 Wed 15 Thu 16 0/2 1 Job Fri 17 Sat 18 3/7 3 Jobs Sun 19 Mon 20 Tu…" at bounding box center [756, 436] width 1512 height 662
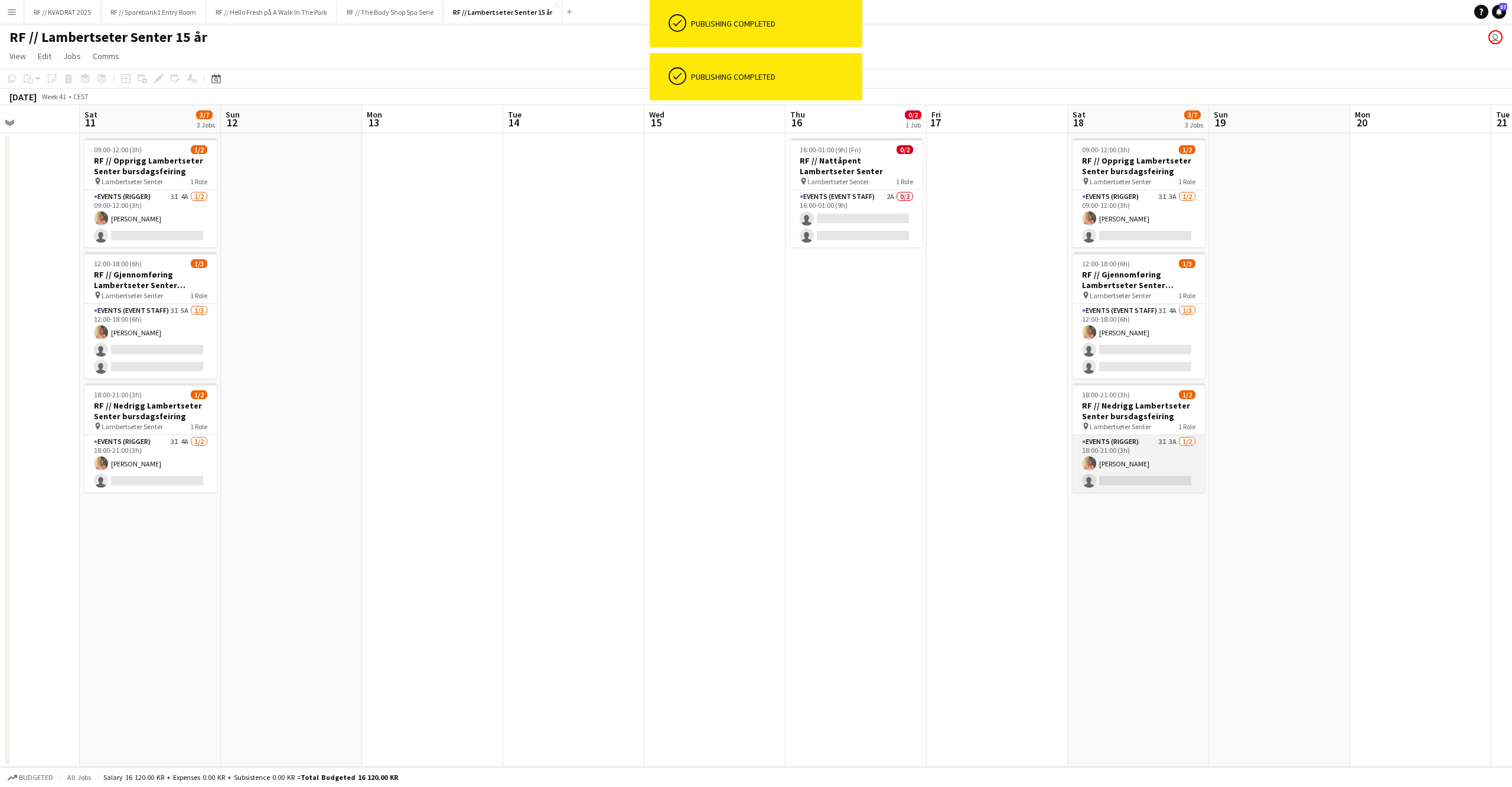
click at [1160, 450] on app-card-role "Events (Rigger) 3I 3A [DATE] 18:00-21:00 (3h) [PERSON_NAME] single-neutral-acti…" at bounding box center [1138, 464] width 132 height 57
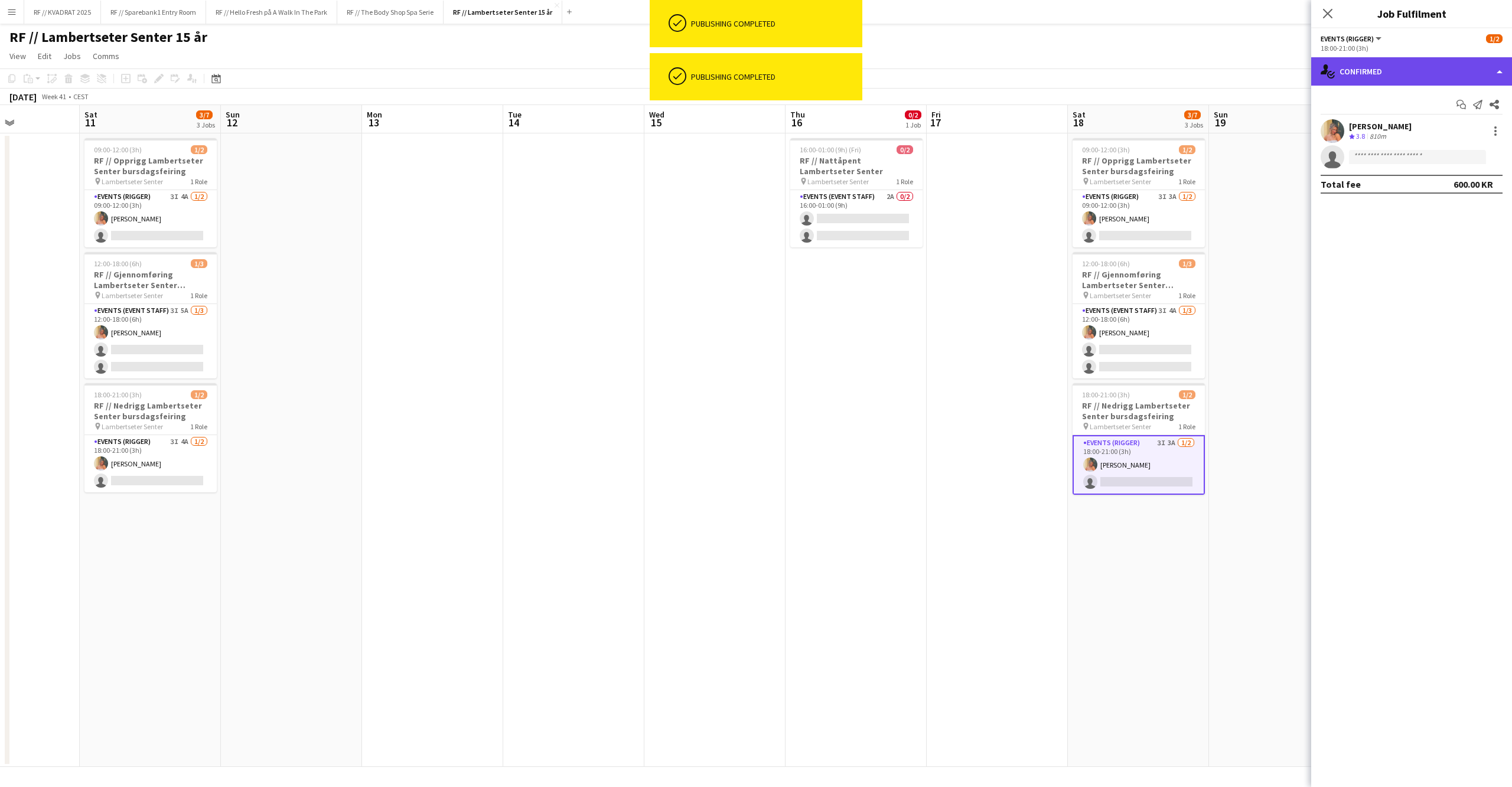
click at [1387, 61] on div "single-neutral-actions-check-2 Confirmed" at bounding box center [1411, 71] width 200 height 28
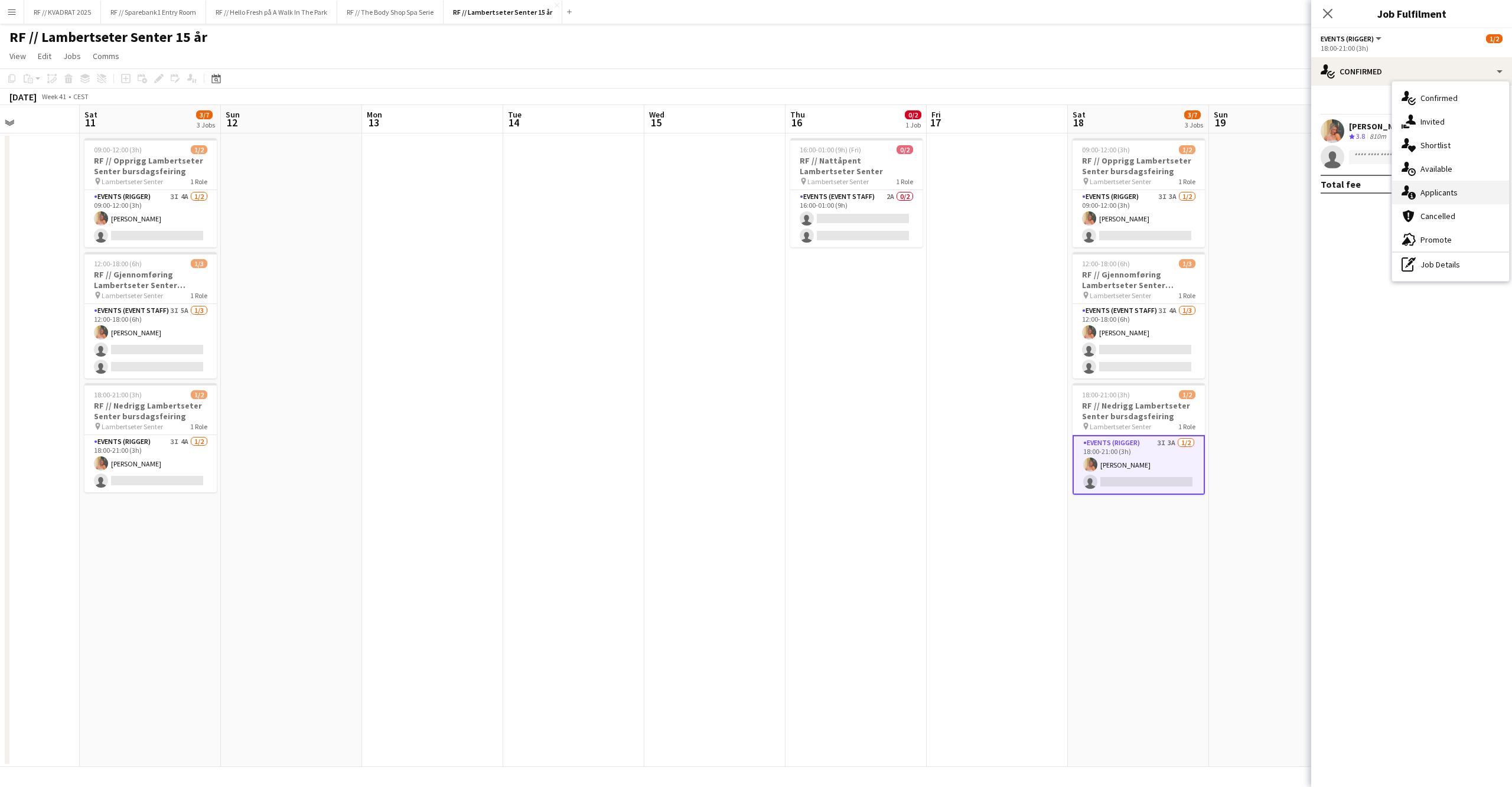
click at [1451, 192] on div "single-neutral-actions-information Applicants" at bounding box center [1450, 193] width 117 height 23
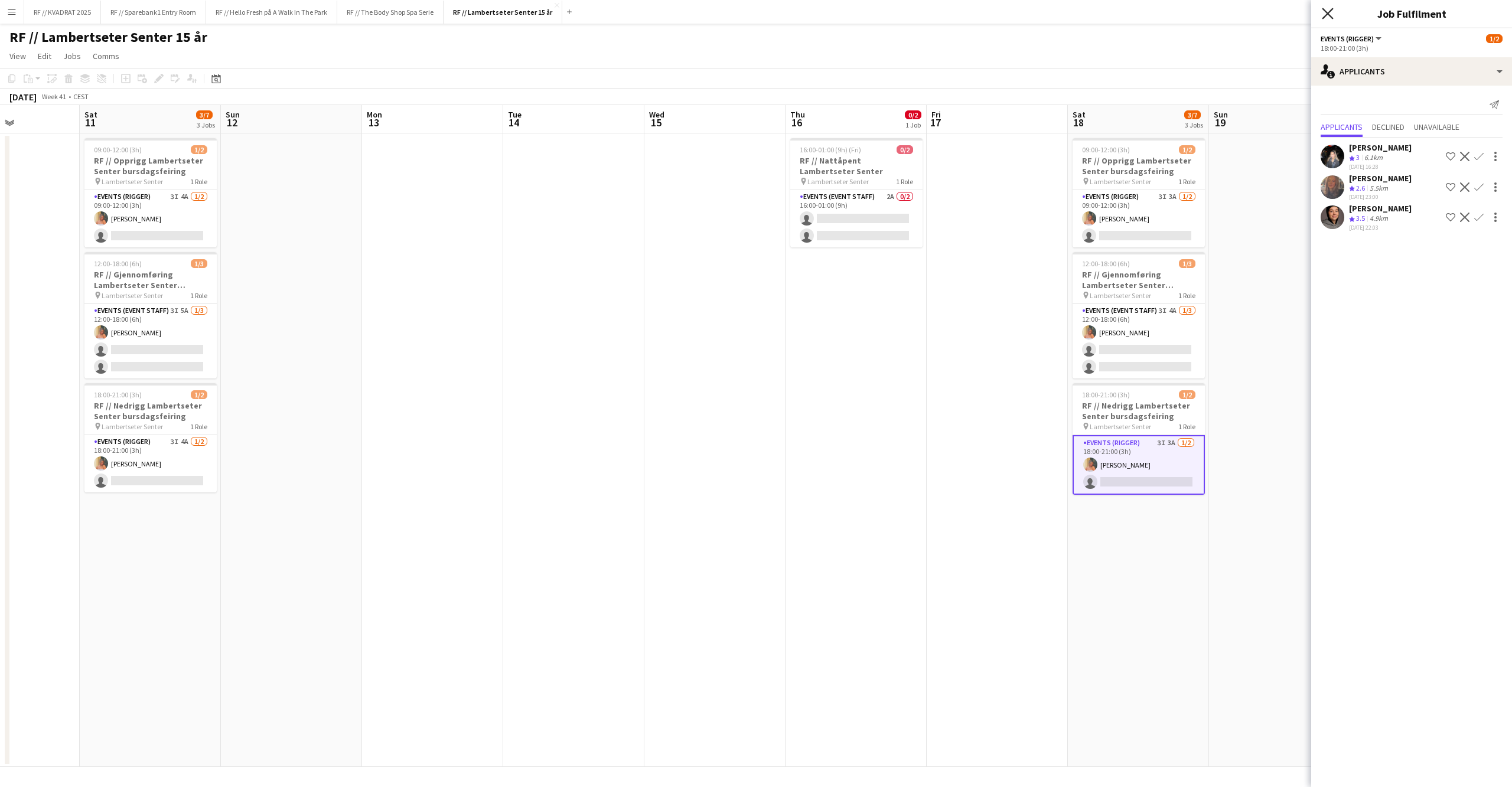
click at [1325, 9] on icon "Close pop-in" at bounding box center [1327, 13] width 11 height 11
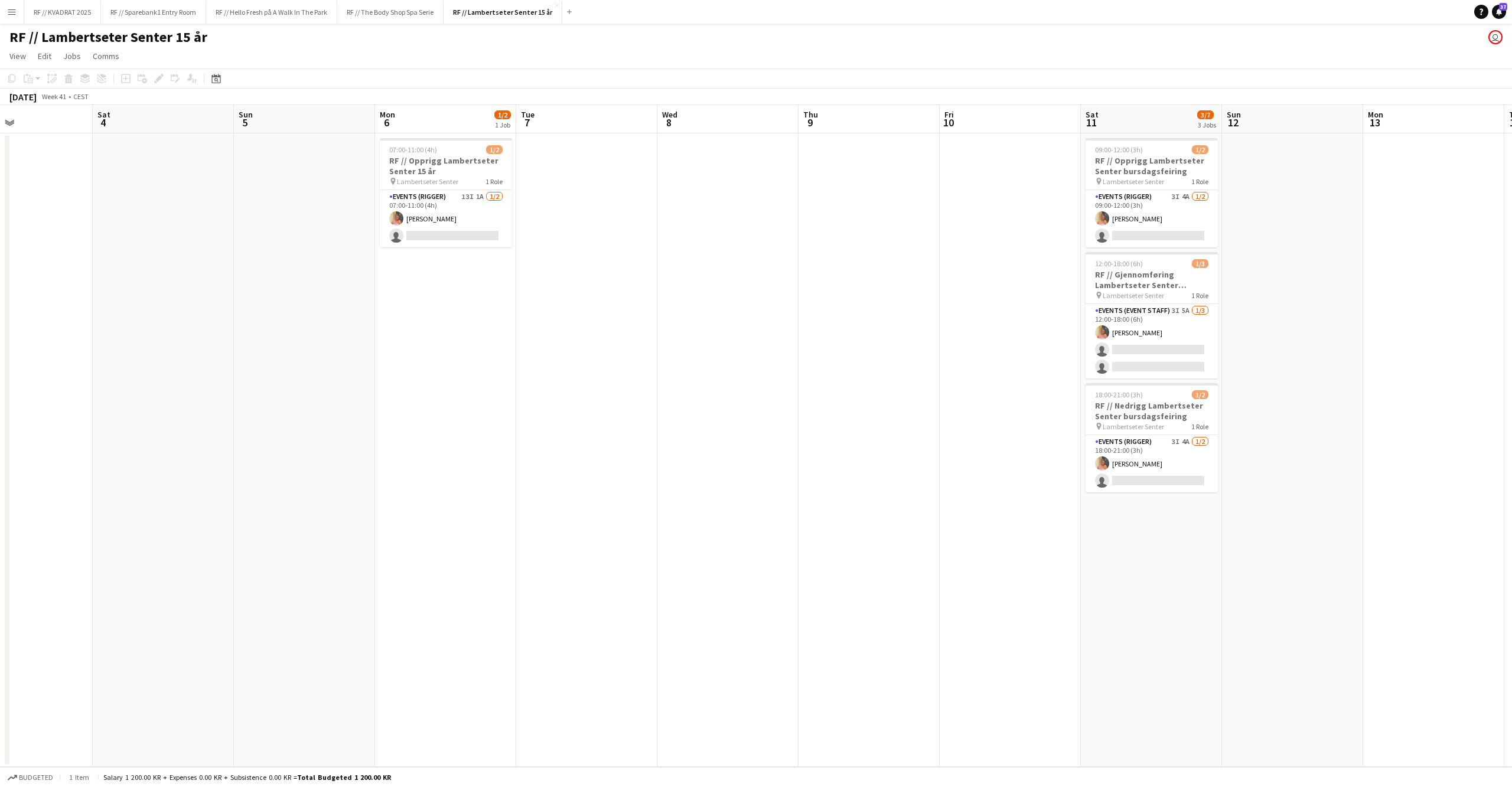
scroll to position [0, 306]
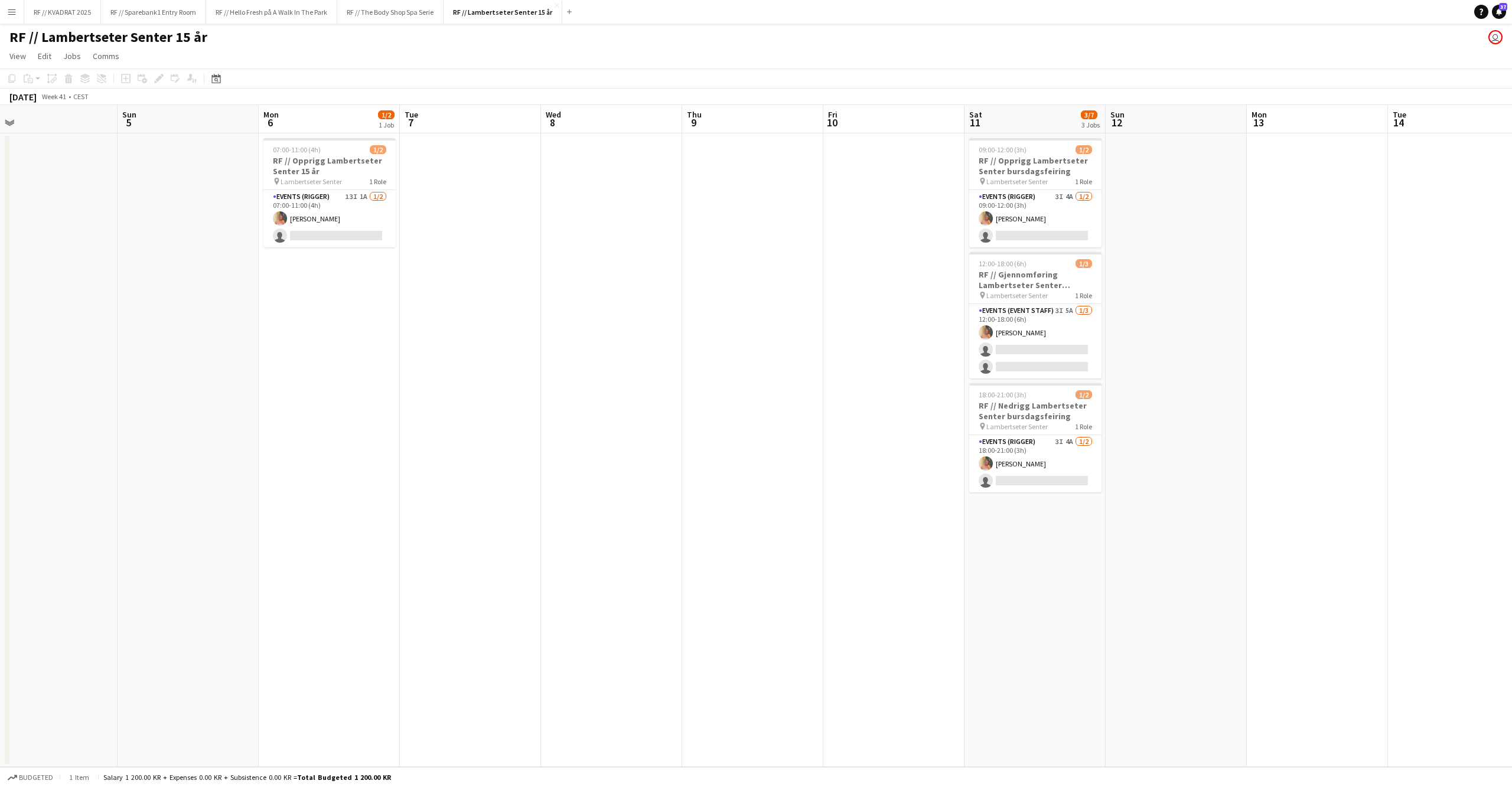
drag, startPoint x: 535, startPoint y: 406, endPoint x: 1418, endPoint y: 405, distance: 883.0
click at [1418, 405] on app-calendar-viewport "Thu 2 Fri 3 Sat 4 Sun 5 Mon 6 1/2 1 Job Tue 7 Wed 8 Thu 9 Fri 10 Sat 11 3/7 3 J…" at bounding box center [756, 436] width 1512 height 662
click at [530, 360] on app-date-cell at bounding box center [470, 450] width 141 height 633
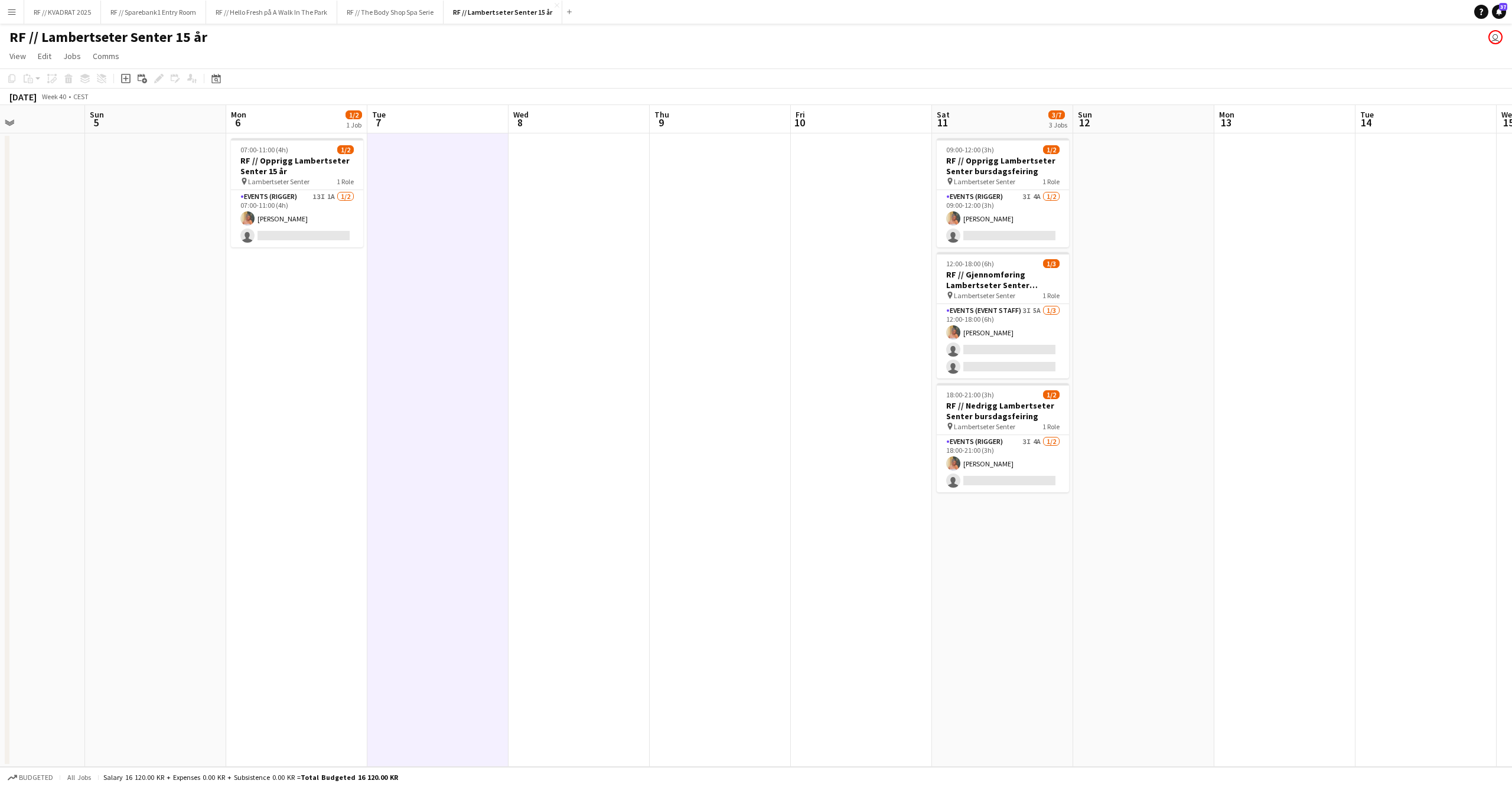
drag, startPoint x: 388, startPoint y: 362, endPoint x: 678, endPoint y: 350, distance: 290.2
click at [678, 350] on app-calendar-viewport "Thu 2 Fri 3 Sat 4 Sun 5 Mon 6 1/2 1 Job Tue 7 Wed 8 Thu 9 Fri 10 Sat 11 3/7 3 J…" at bounding box center [756, 436] width 1512 height 662
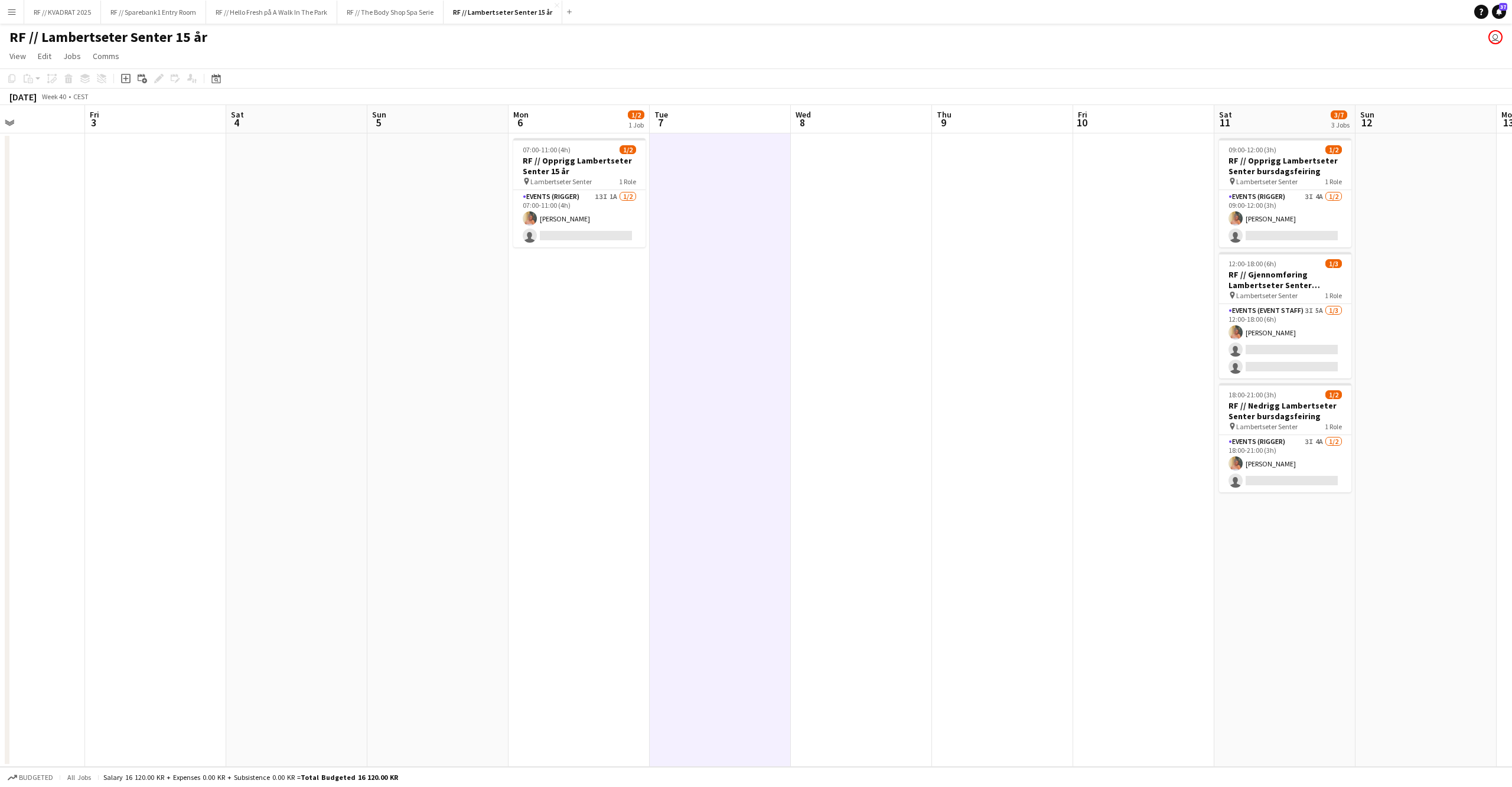
scroll to position [0, 257]
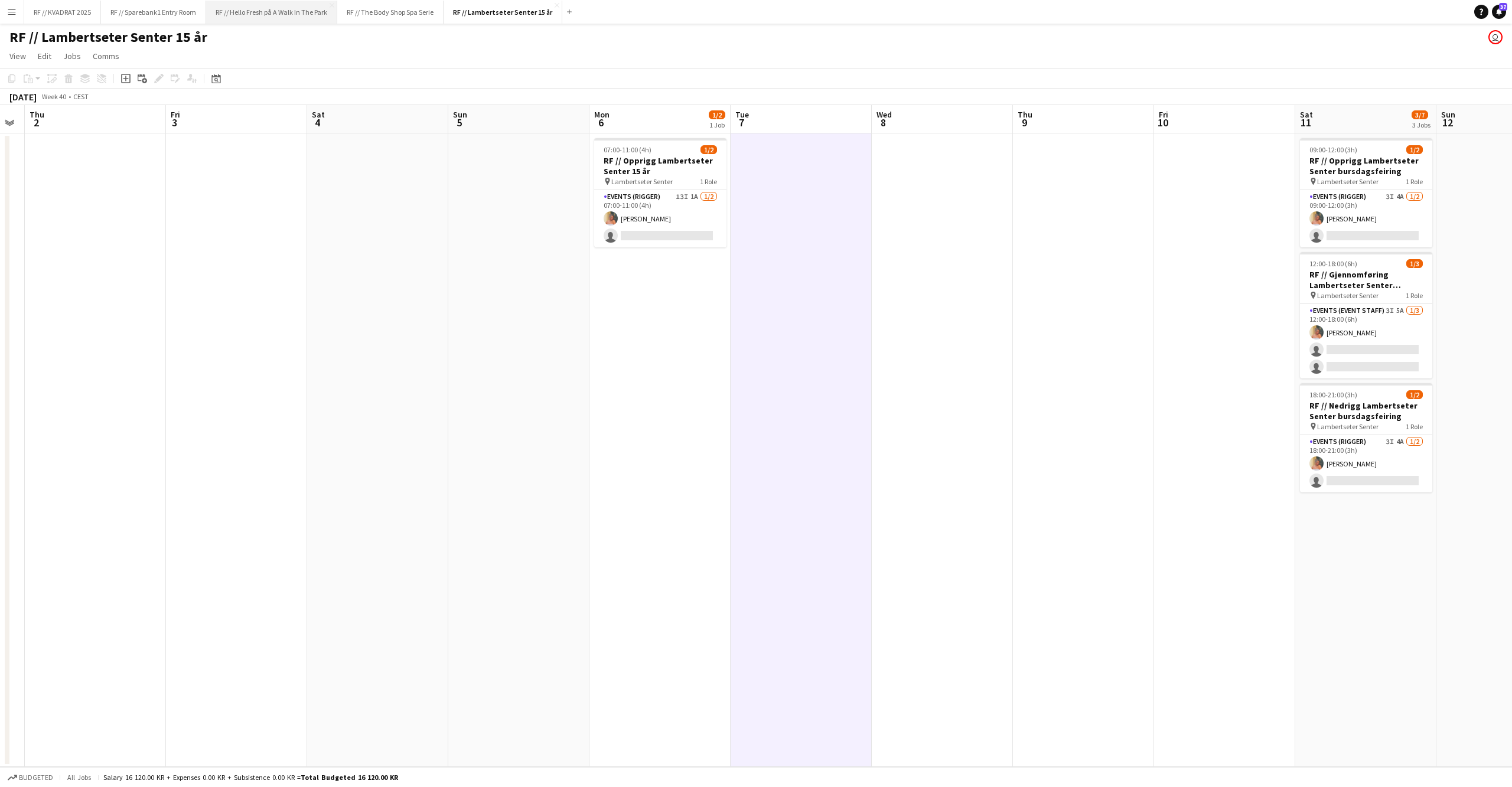
click at [296, 11] on button "RF // Hello Fresh på A Walk In The Park Close" at bounding box center [271, 12] width 131 height 23
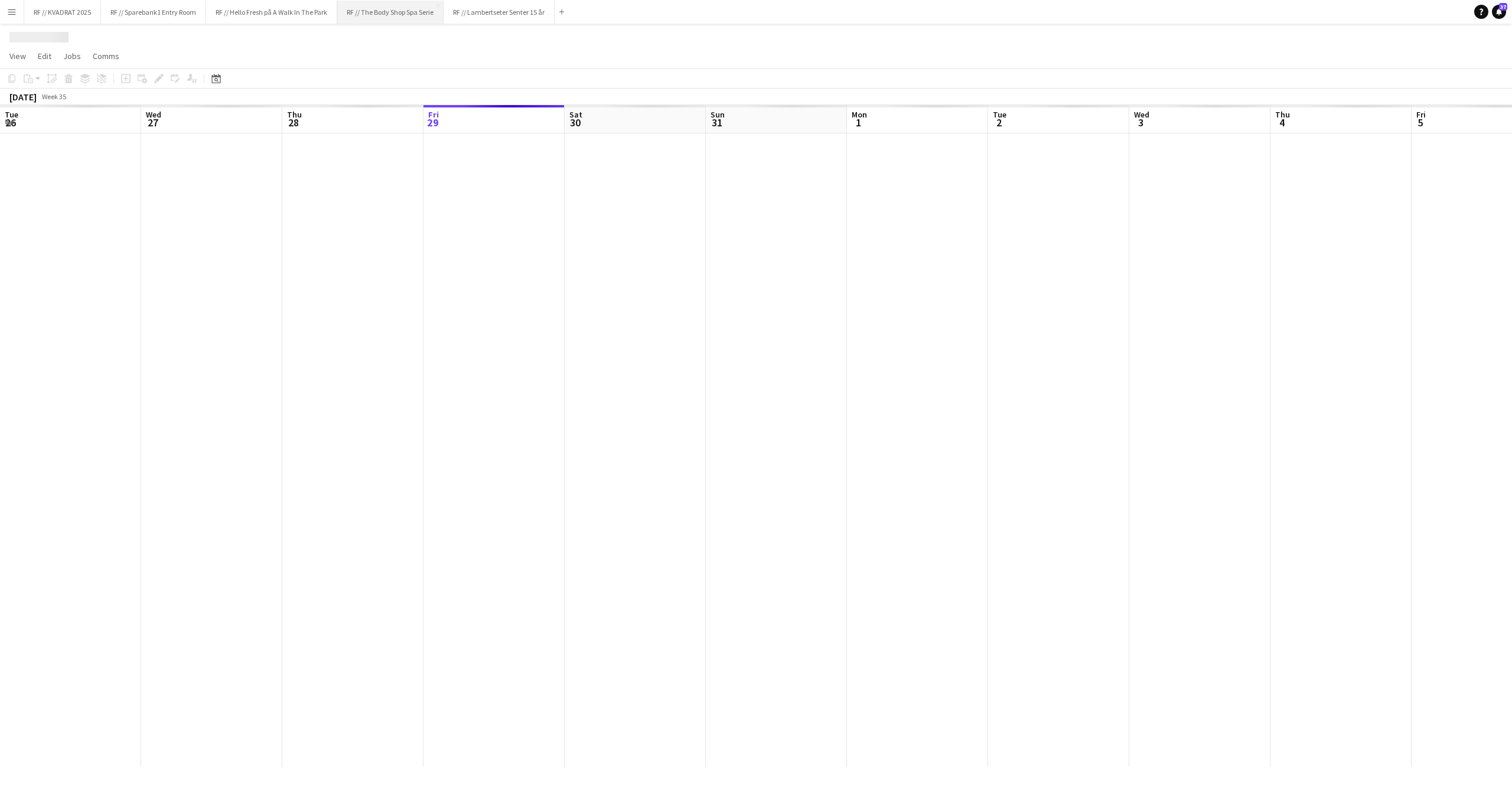
scroll to position [0, 282]
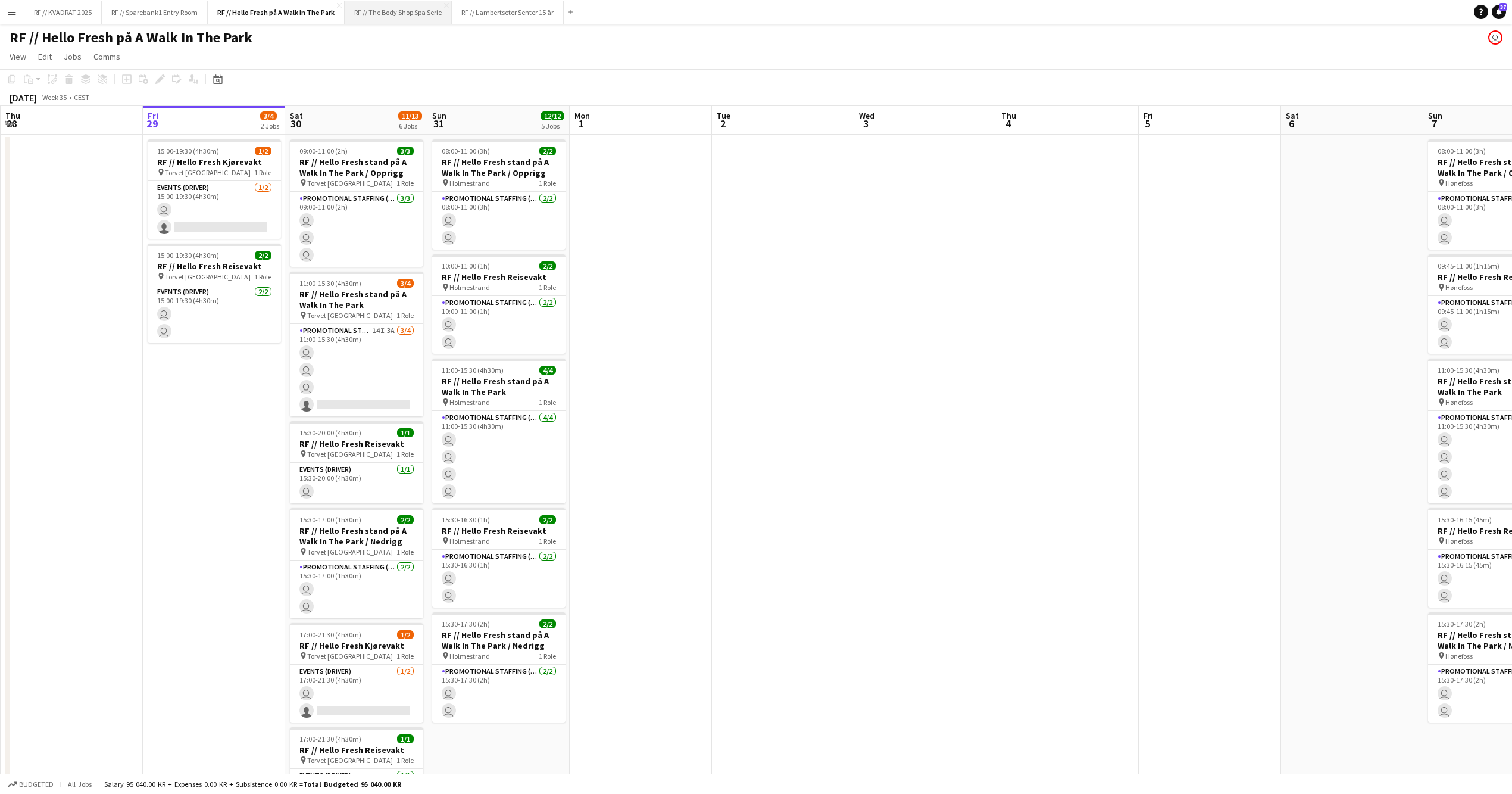
click at [421, 9] on button "RF // The Body Shop Spa Serie Close" at bounding box center [398, 13] width 107 height 24
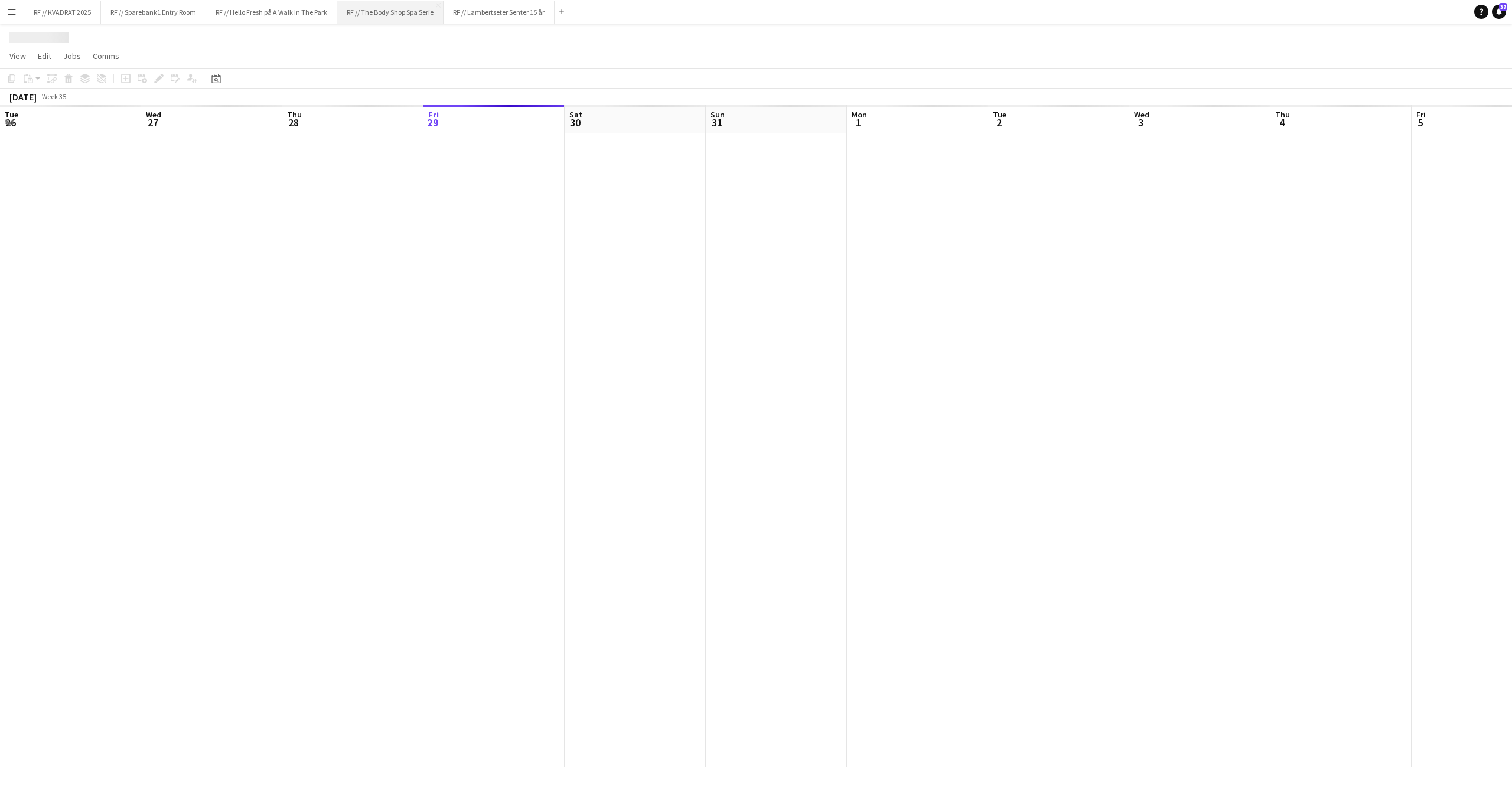
scroll to position [0, 282]
